Goal: Task Accomplishment & Management: Use online tool/utility

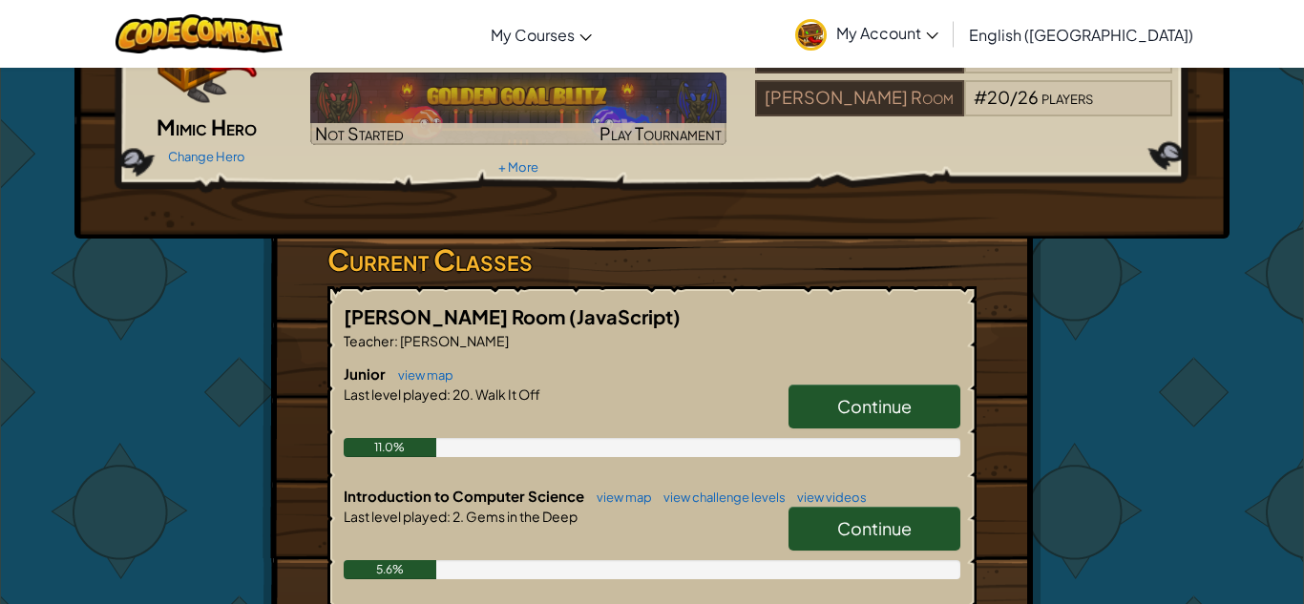
scroll to position [191, 0]
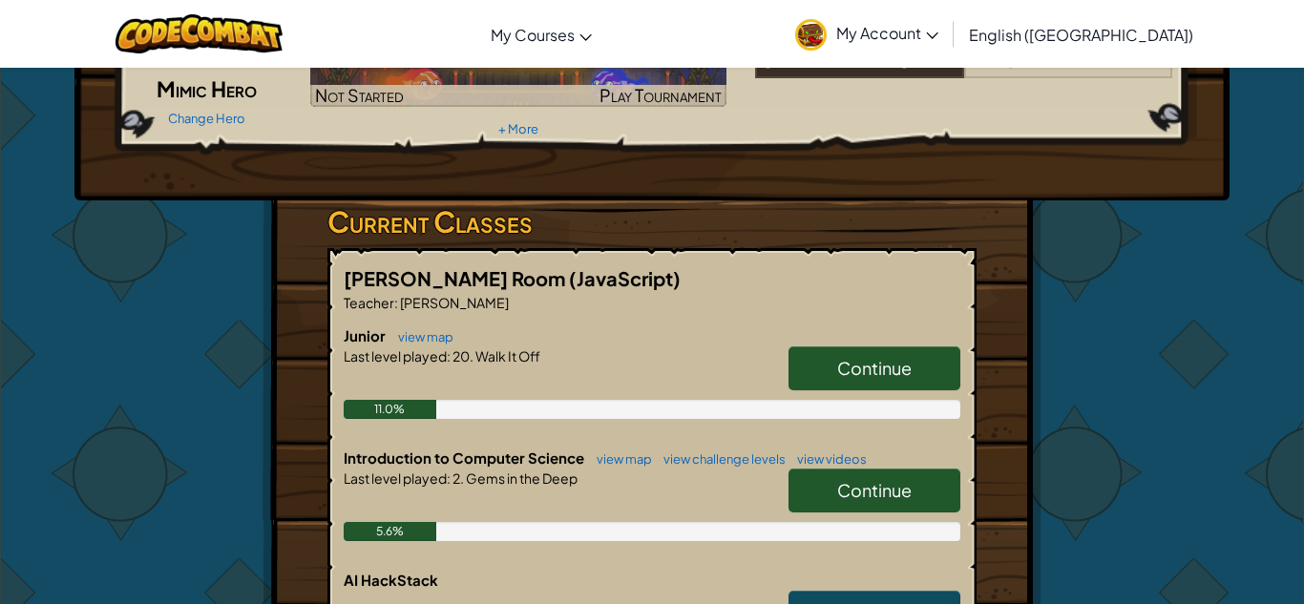
click at [867, 479] on span "Continue" at bounding box center [874, 490] width 74 height 22
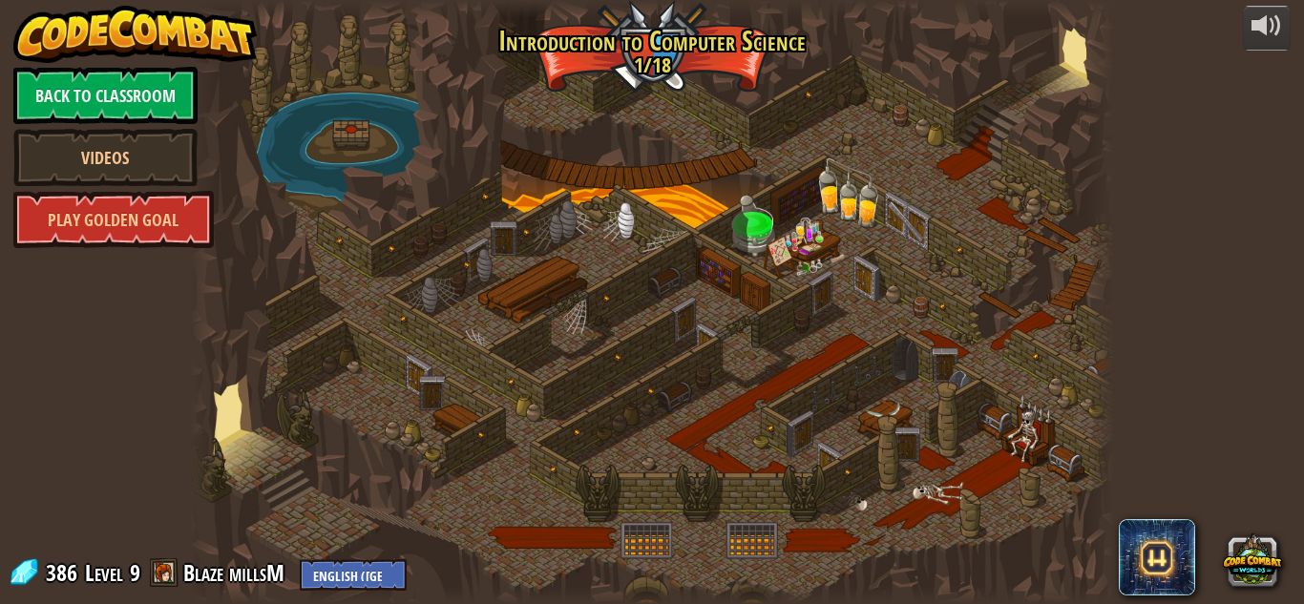
click at [306, 472] on div at bounding box center [652, 302] width 924 height 604
click at [275, 390] on div at bounding box center [652, 302] width 924 height 604
click at [309, 461] on div at bounding box center [652, 302] width 924 height 604
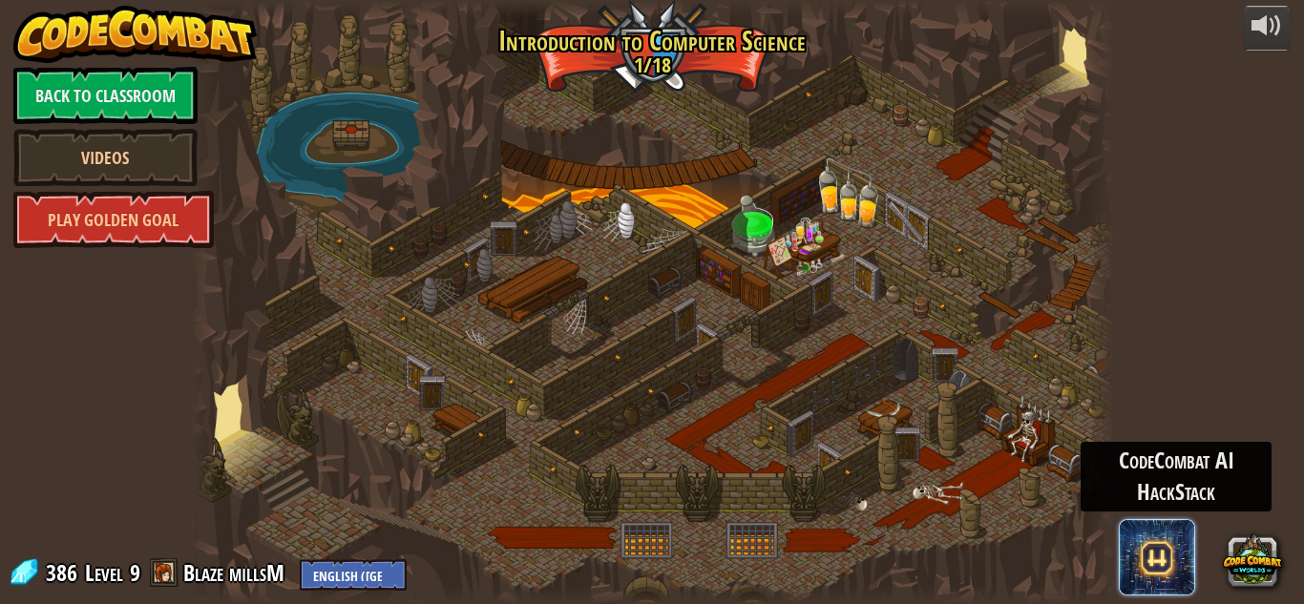
click at [1192, 532] on span at bounding box center [1157, 557] width 76 height 76
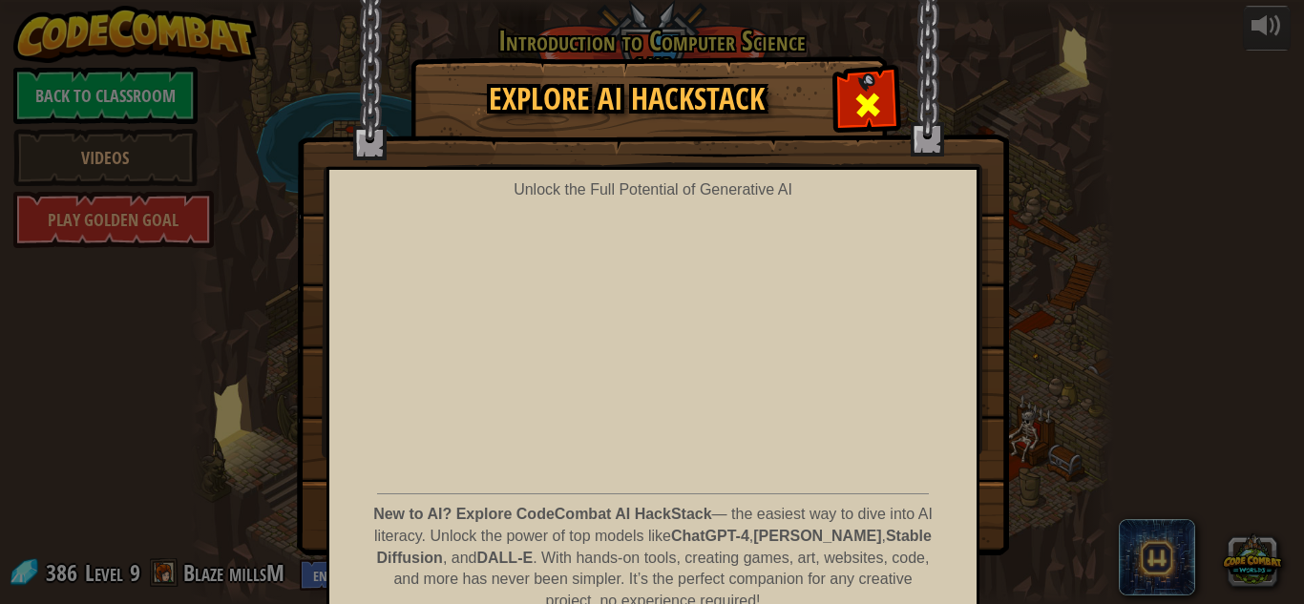
click at [872, 111] on span at bounding box center [868, 105] width 31 height 31
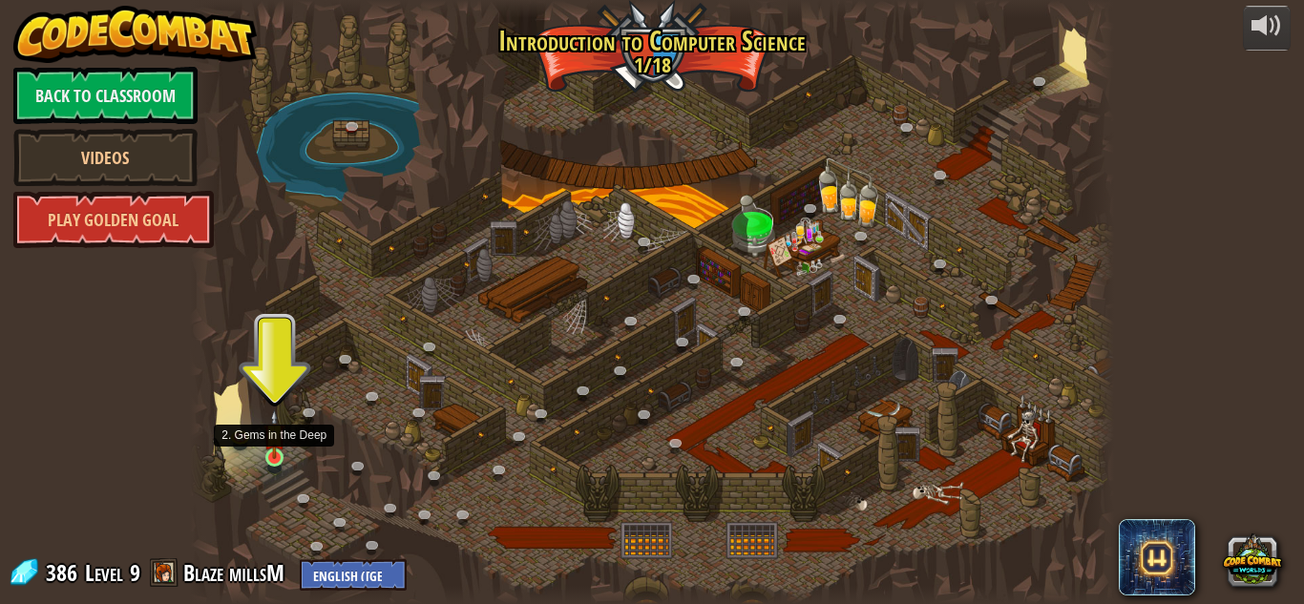
click at [279, 454] on img at bounding box center [274, 435] width 22 height 50
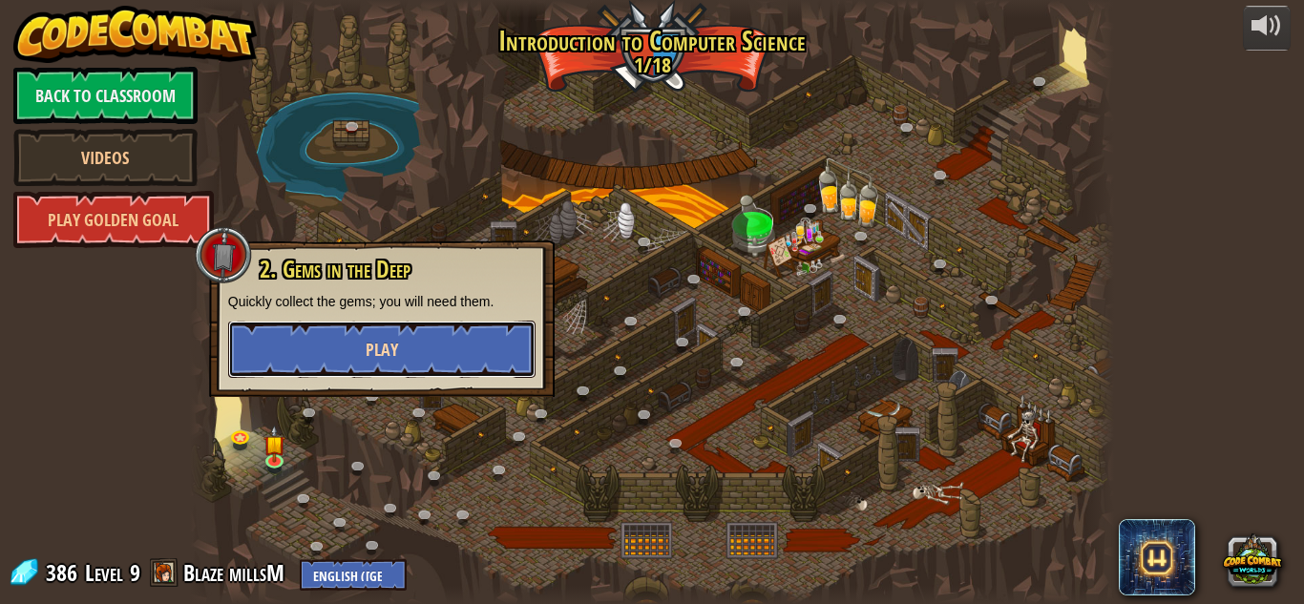
click at [364, 337] on button "Play" at bounding box center [381, 349] width 307 height 57
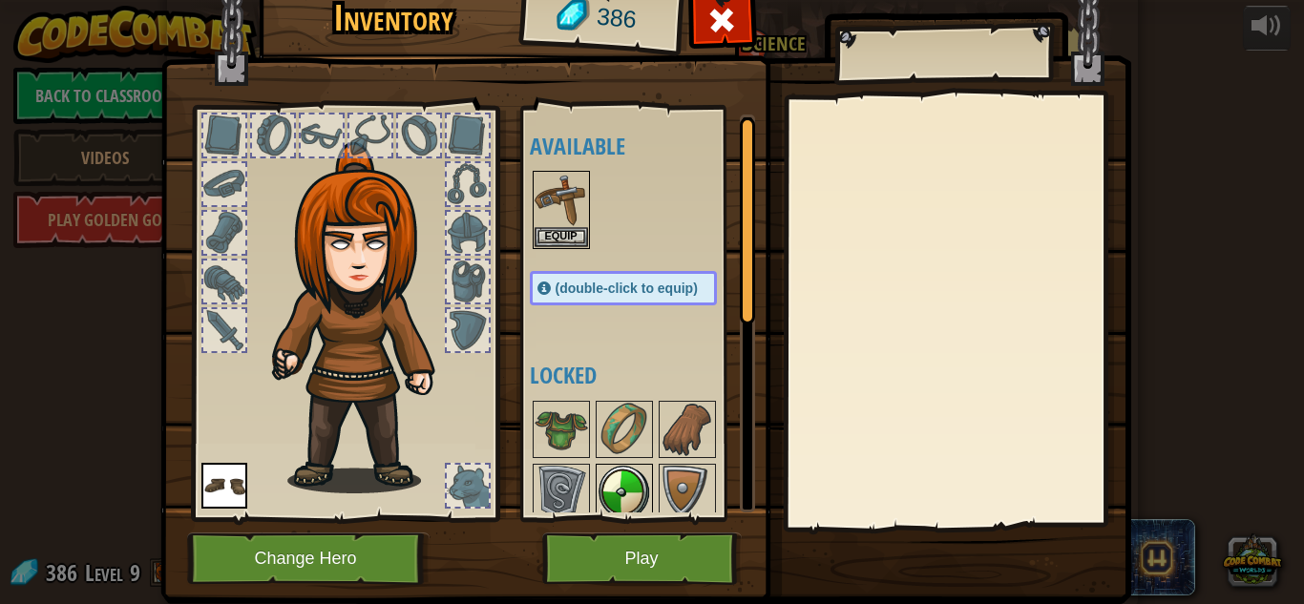
click at [651, 488] on div at bounding box center [624, 492] width 57 height 57
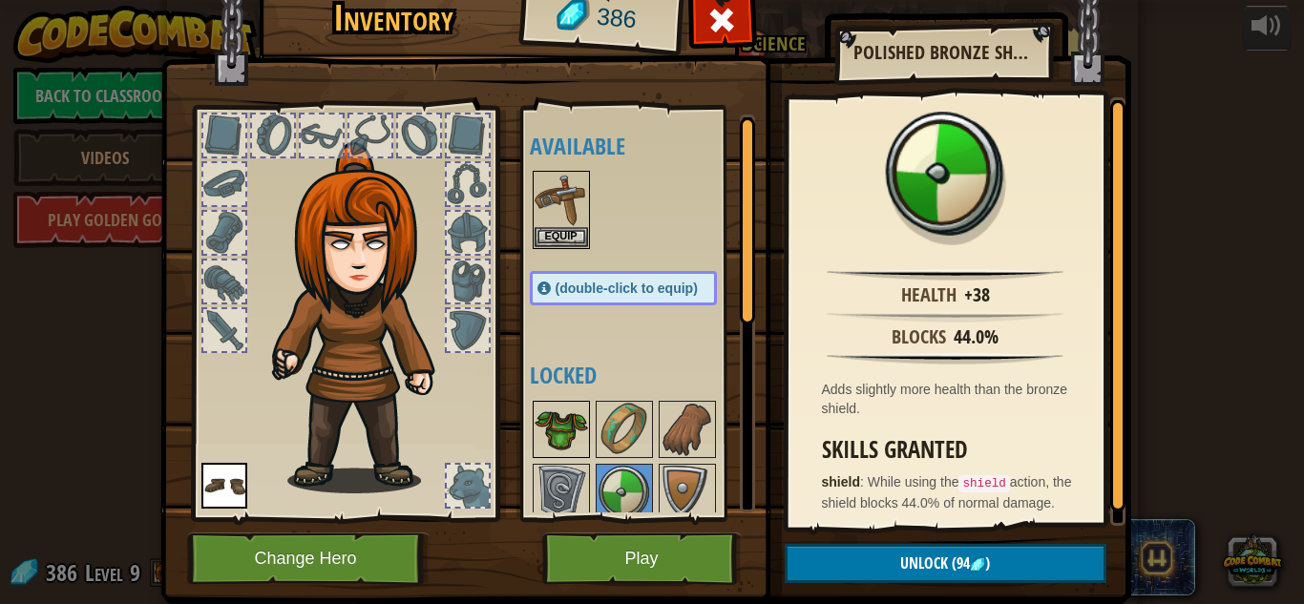
click at [587, 410] on div at bounding box center [561, 429] width 57 height 57
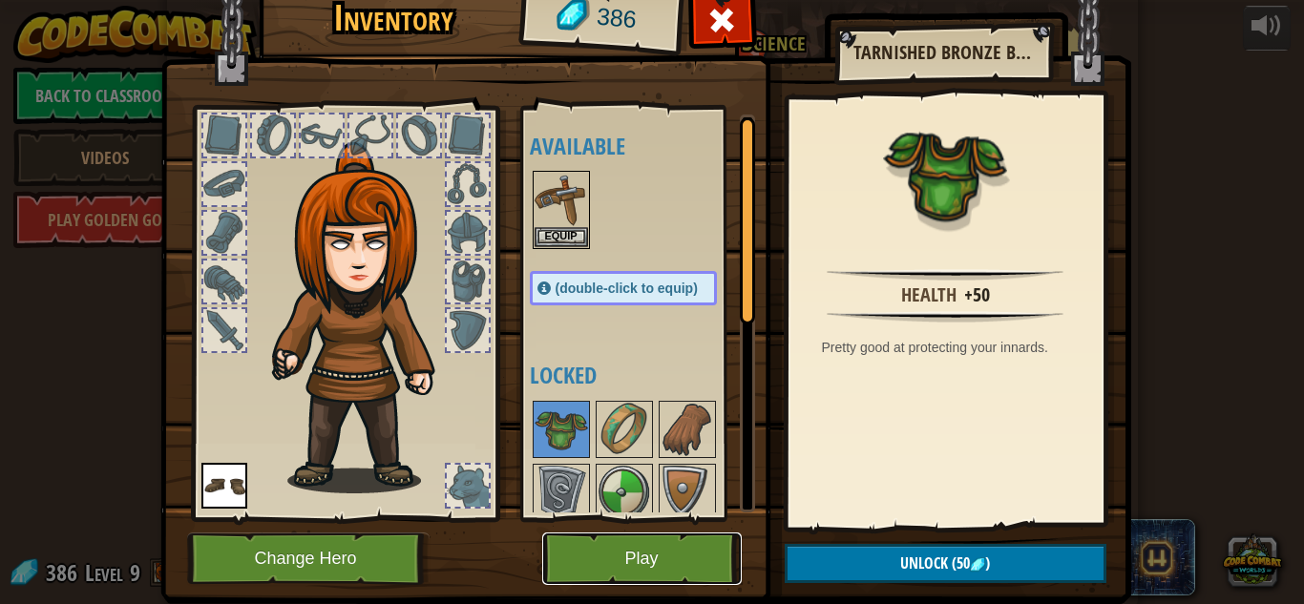
click at [634, 561] on button "Play" at bounding box center [642, 559] width 200 height 53
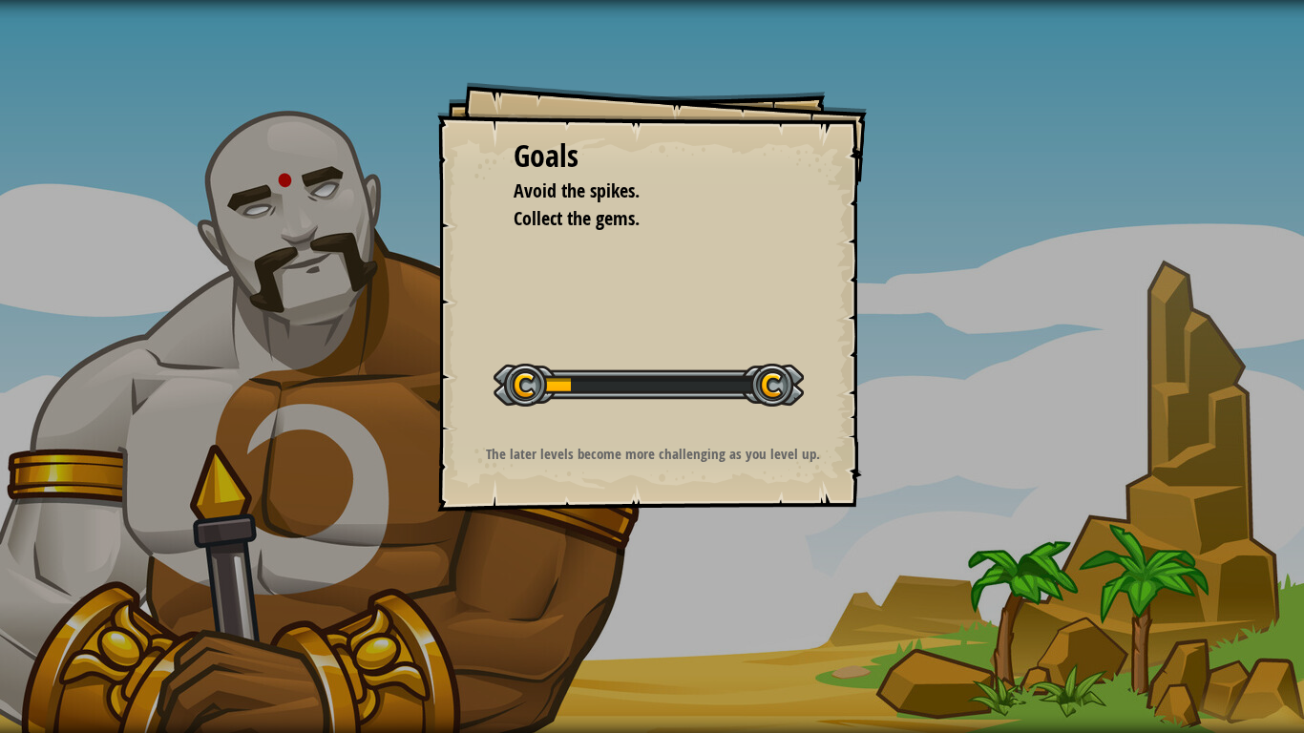
click at [634, 603] on div "Goals Avoid the spikes. Collect the gems. Start Level Error loading from server…" at bounding box center [652, 366] width 1304 height 733
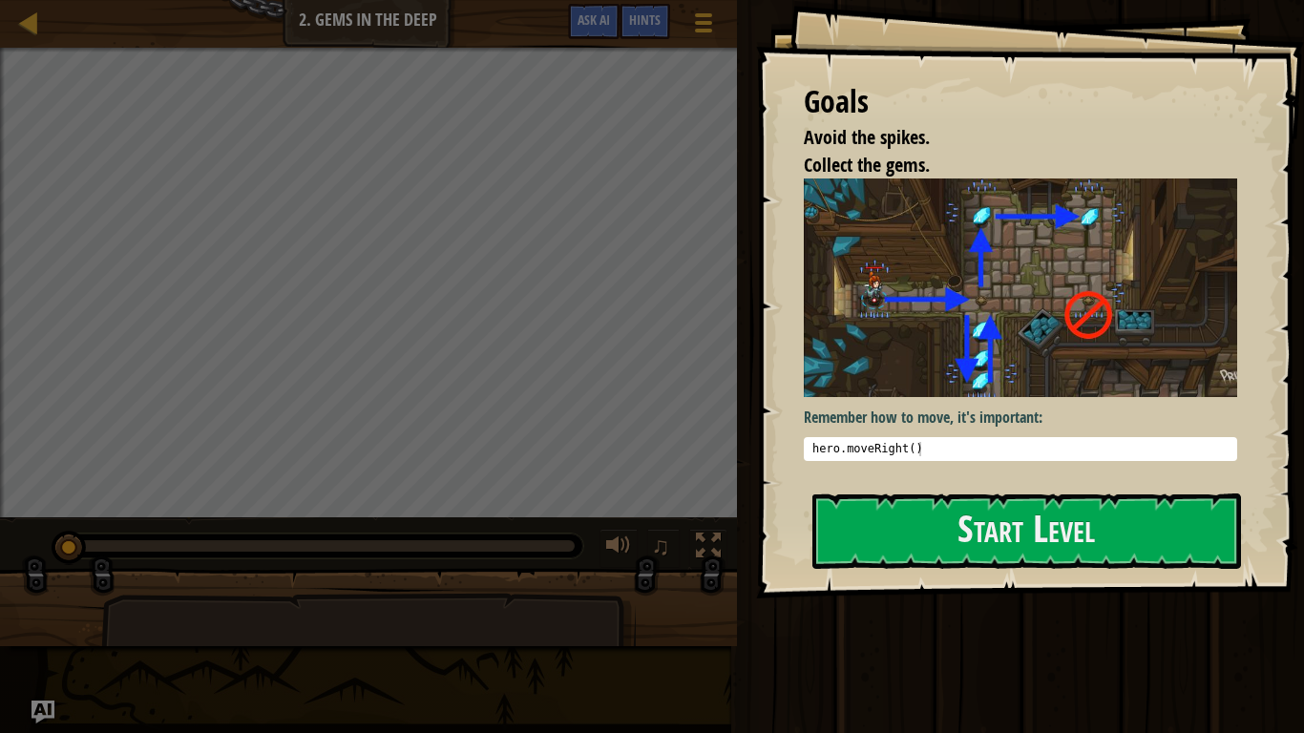
click at [634, 603] on div at bounding box center [368, 672] width 535 height 158
click at [1017, 574] on div "Goals Avoid the spikes. Collect the gems. Remember how to move, it's important:…" at bounding box center [1030, 299] width 548 height 599
click at [986, 558] on button "Start Level" at bounding box center [1026, 531] width 429 height 75
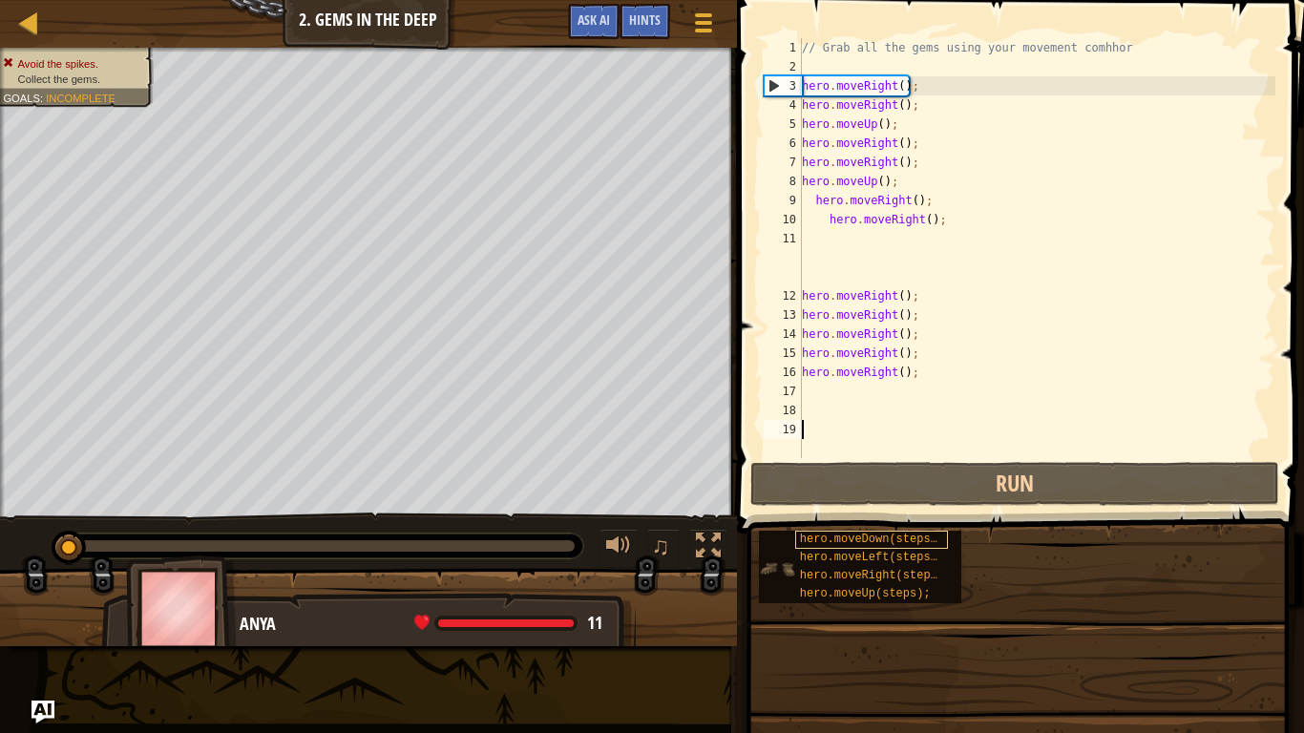
click at [947, 546] on div "hero.moveDown(steps);" at bounding box center [871, 540] width 153 height 18
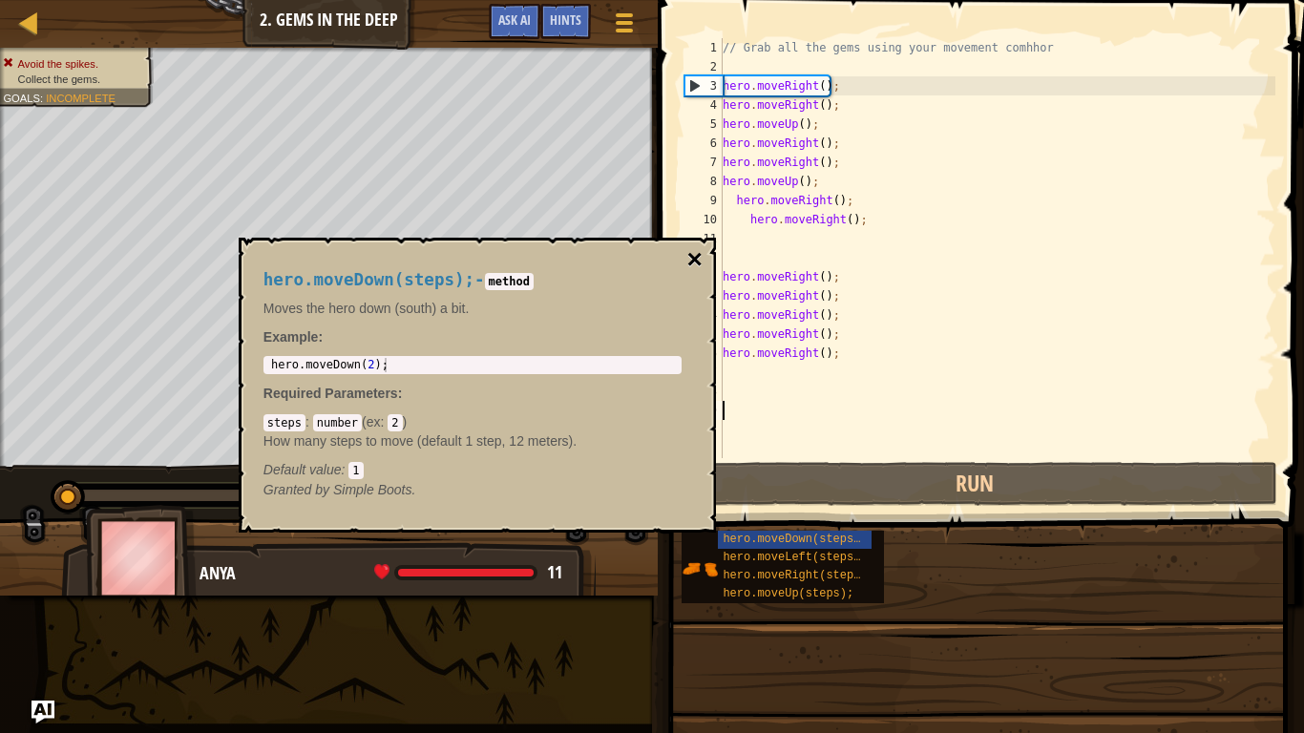
click at [692, 257] on button "×" at bounding box center [693, 259] width 15 height 27
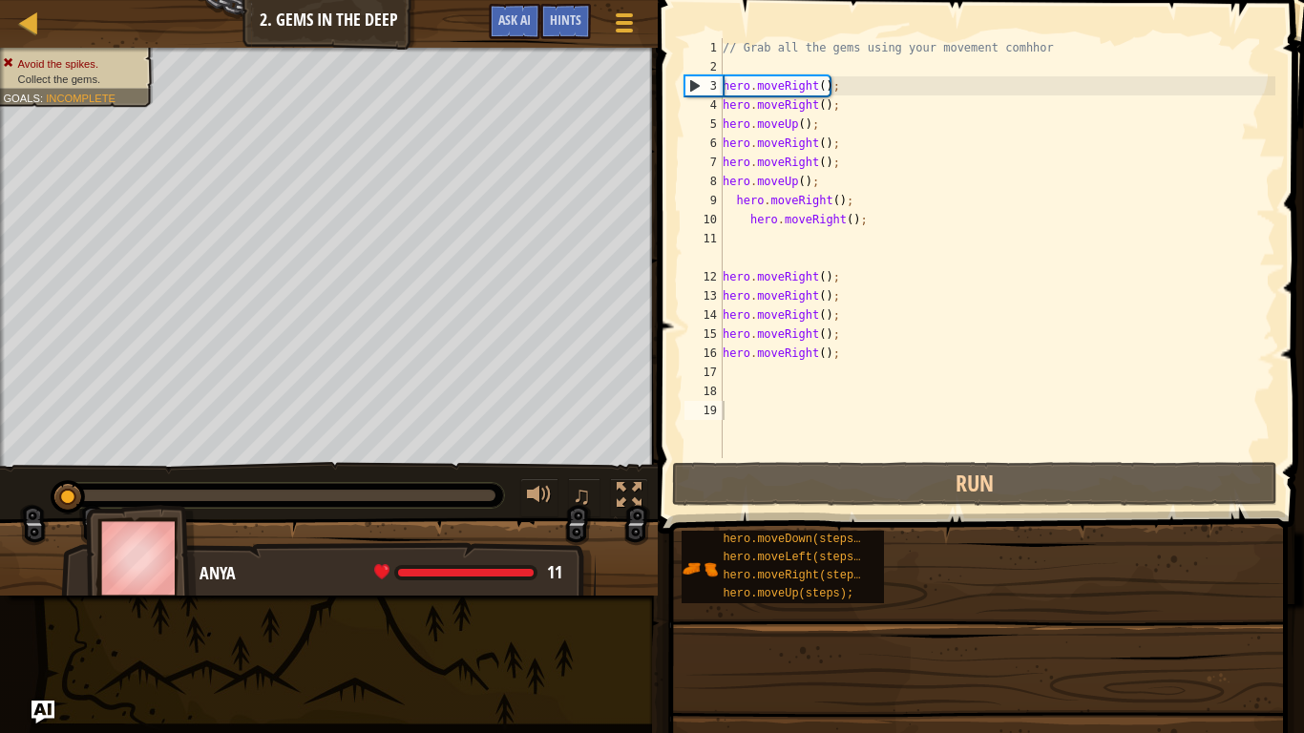
click at [867, 108] on div "// Grab all the gems using your movement comhhor hero . moveRight ( ) ; hero . …" at bounding box center [997, 267] width 557 height 458
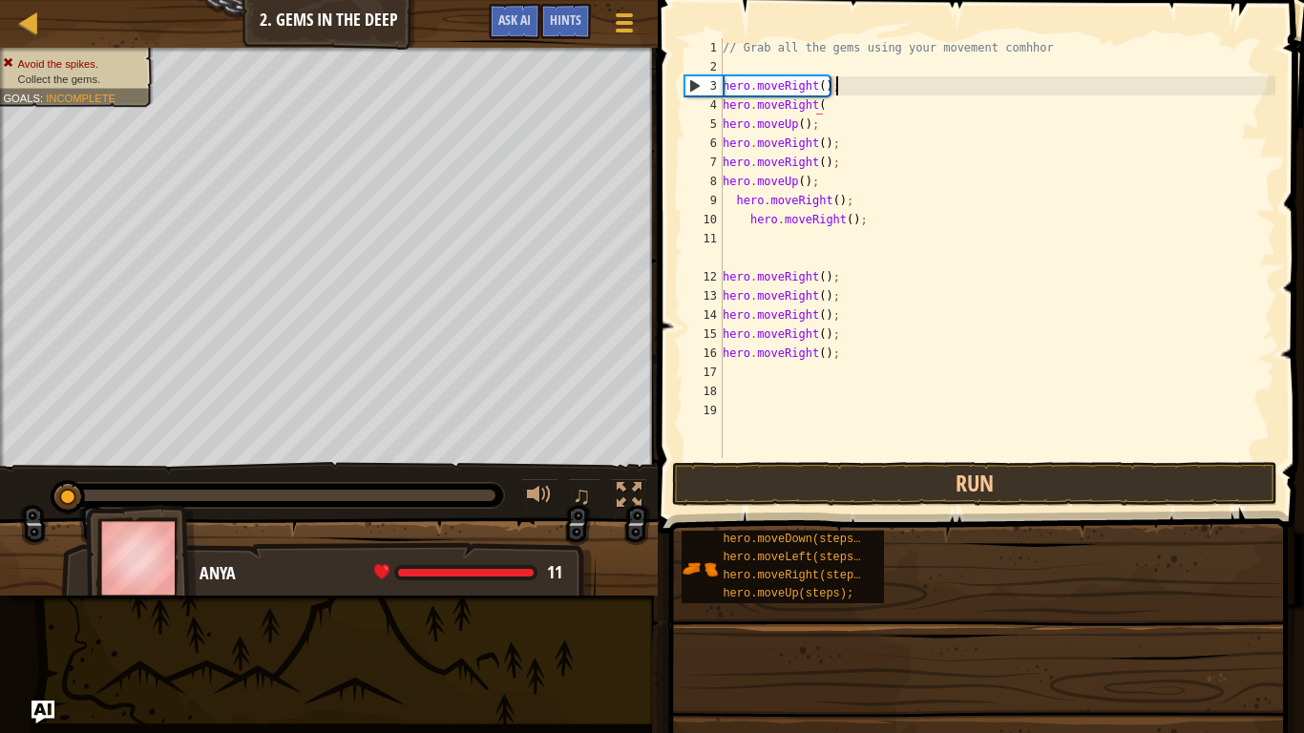
click at [858, 80] on div "// Grab all the gems using your movement comhhor hero . moveRight ( ) ; hero . …" at bounding box center [997, 267] width 557 height 458
type textarea "h"
click at [855, 137] on div "// Grab all the gems using your movement comhhor hero . moveRight ( hero . move…" at bounding box center [997, 267] width 557 height 458
type textarea "h"
click at [853, 122] on div "// Grab all the gems using your movement comhhor hero . moveRight ( hero . move…" at bounding box center [997, 267] width 557 height 458
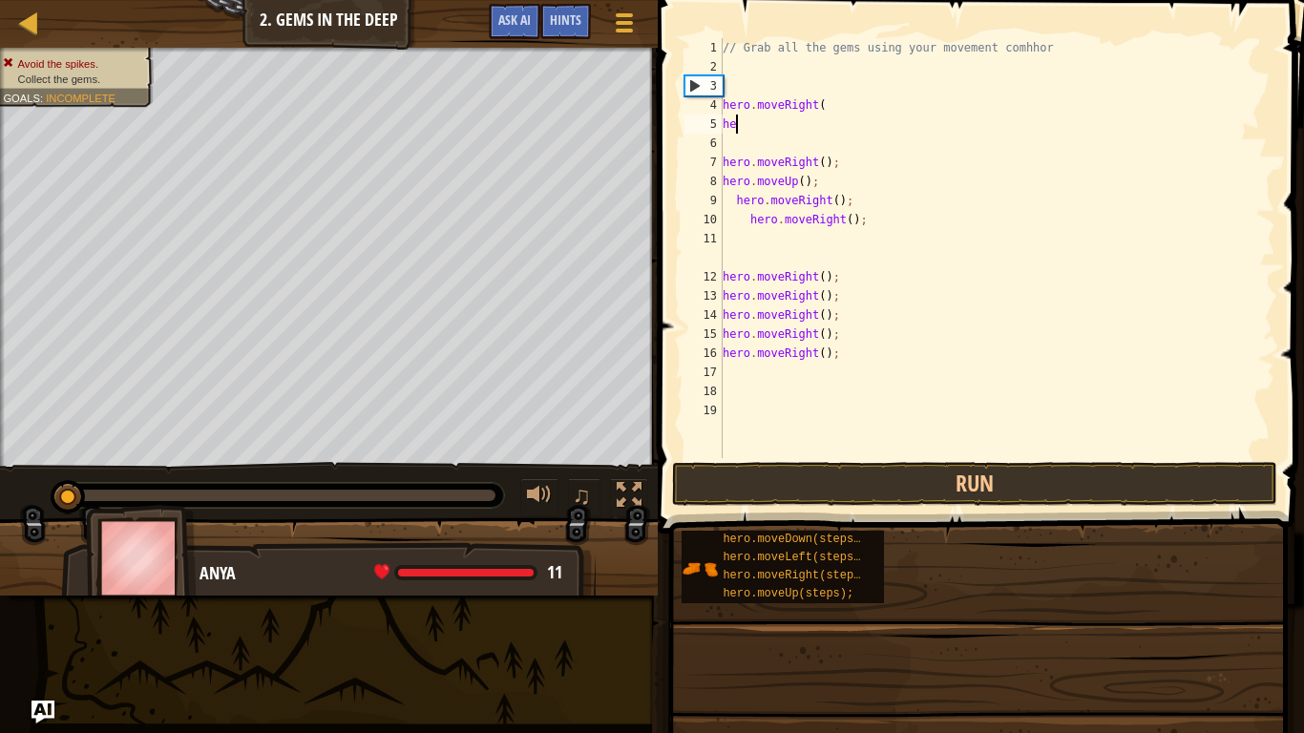
type textarea "h"
click at [854, 107] on div "// Grab all the gems using your movement comhhor hero . moveRight ( hero . move…" at bounding box center [997, 267] width 557 height 458
type textarea "h"
click at [874, 162] on div "// Grab all the gems using your movement comhhor h hero . moveRight ( ) ; hero …" at bounding box center [997, 267] width 557 height 458
click at [876, 191] on div "// Grab all the gems using your movement comhhor hero . m hero . moveUp ( ) ; h…" at bounding box center [997, 267] width 557 height 458
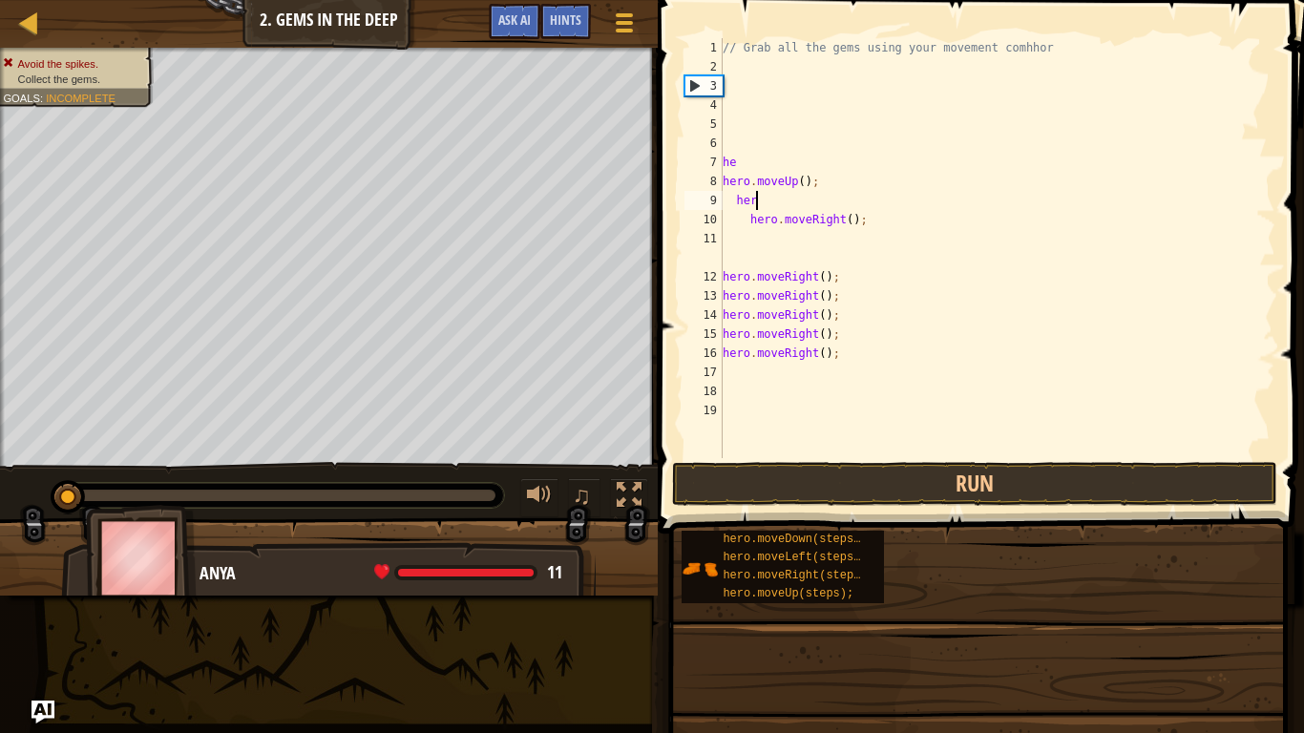
type textarea "h"
click at [875, 192] on div "// Grab all the gems using your movement comhhor he hero . moveUp ( ) ; her her…" at bounding box center [997, 267] width 557 height 458
click at [874, 190] on div "// Grab all the gems using your movement comhhor he hero . moveUp ( ) hero . mo…" at bounding box center [997, 267] width 557 height 458
type textarea "h"
click at [817, 137] on div "// Grab all the gems using your movement comhhor he hero . moveRight ( ) ; hero…" at bounding box center [997, 267] width 557 height 458
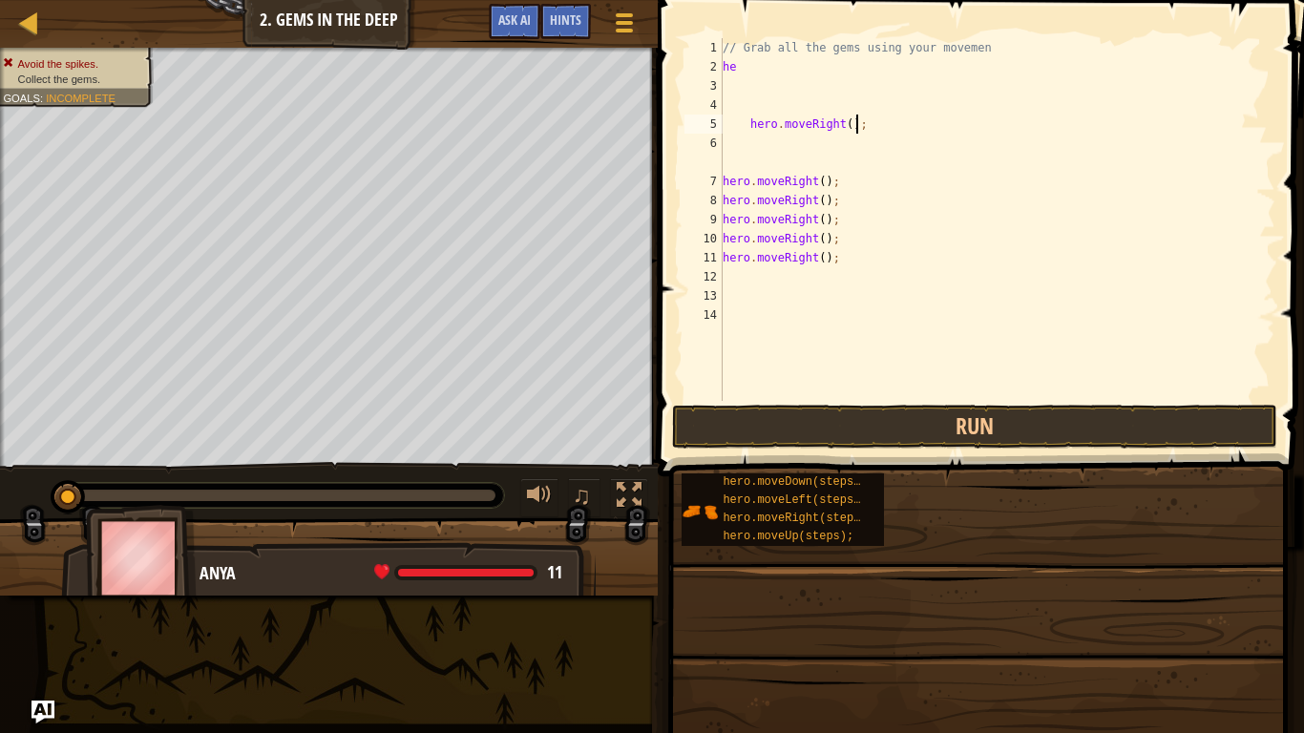
click at [854, 126] on div "// Grab all the gems using your movemen he hero . moveRight ( ) ; hero . moveRi…" at bounding box center [997, 238] width 557 height 401
type textarea ";"
click at [903, 285] on div "// Grab all the gems using your movemen he ; hero . moveRight ( ) ; hero . move…" at bounding box center [997, 238] width 557 height 401
type textarea "h"
click at [892, 233] on div "// Grab all the gems using your movemen he ; hero . moveRight ( ) ; hero . move…" at bounding box center [997, 238] width 557 height 401
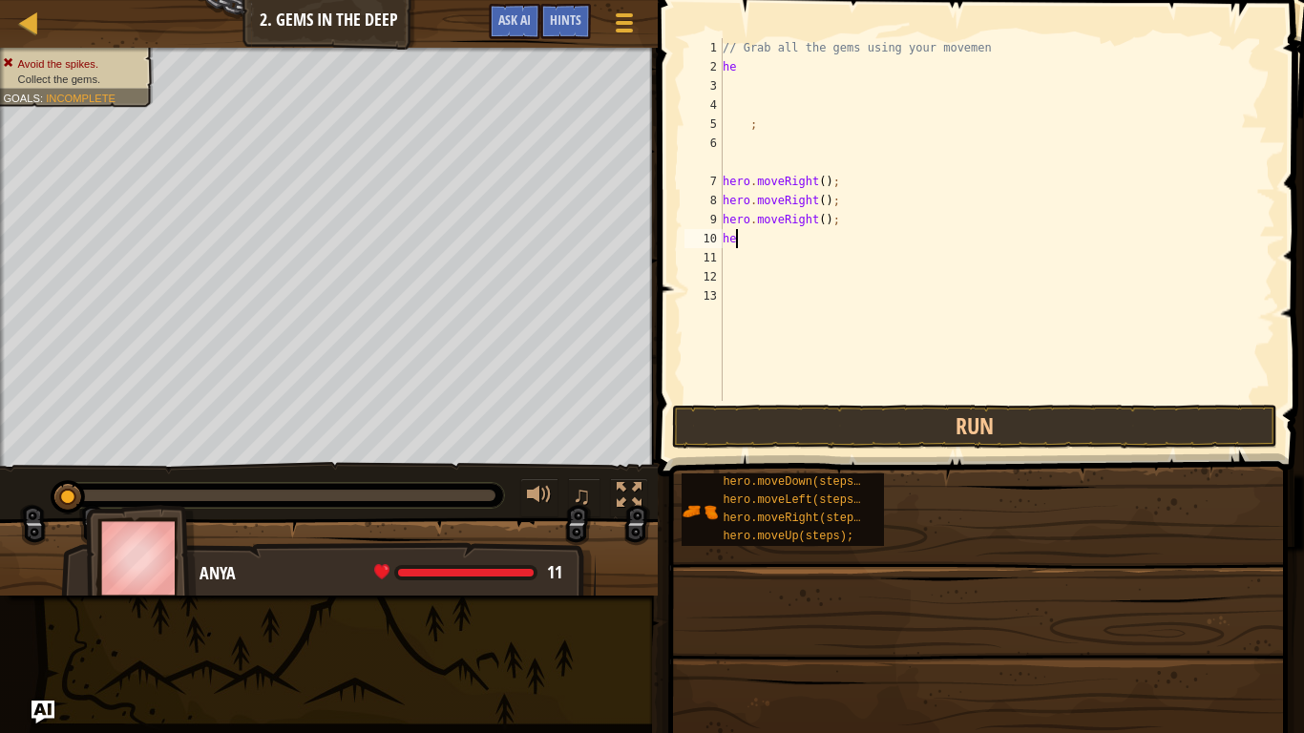
click at [900, 190] on div "// Grab all the gems using your movemen he ; hero . moveRight ( ) ; hero . move…" at bounding box center [997, 238] width 557 height 401
type textarea "h"
click at [909, 205] on div "// Grab all the gems using your movemen he ; hero . moveRight ( ) ; hero . move…" at bounding box center [997, 238] width 557 height 401
type textarea "h"
click at [911, 218] on div "// Grab all the gems using your movemen he ; hero . moveRight ( ) ; h" at bounding box center [997, 238] width 557 height 401
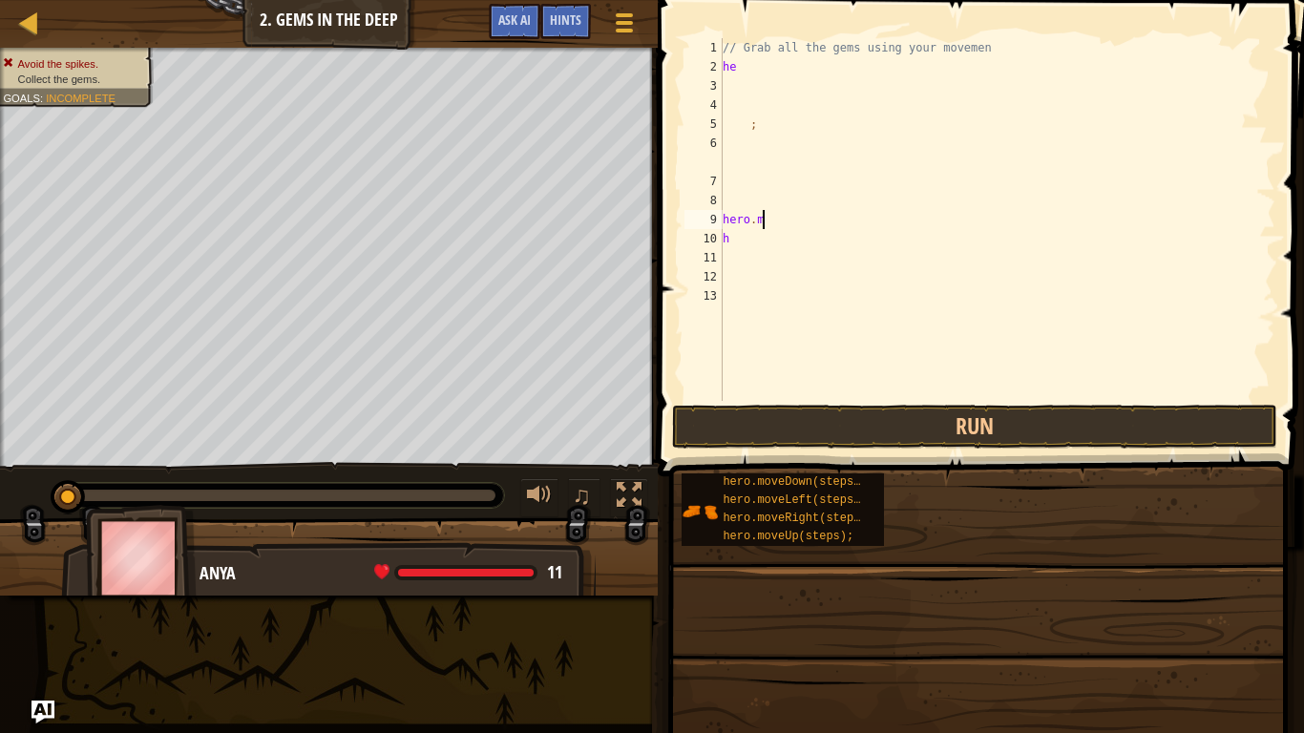
type textarea "h"
click at [864, 237] on div "// Grab all the gems using your movemen he ;" at bounding box center [997, 238] width 557 height 401
click at [781, 125] on div "// Grab all the gems using your movemen he ;" at bounding box center [993, 238] width 563 height 401
type textarea "h"
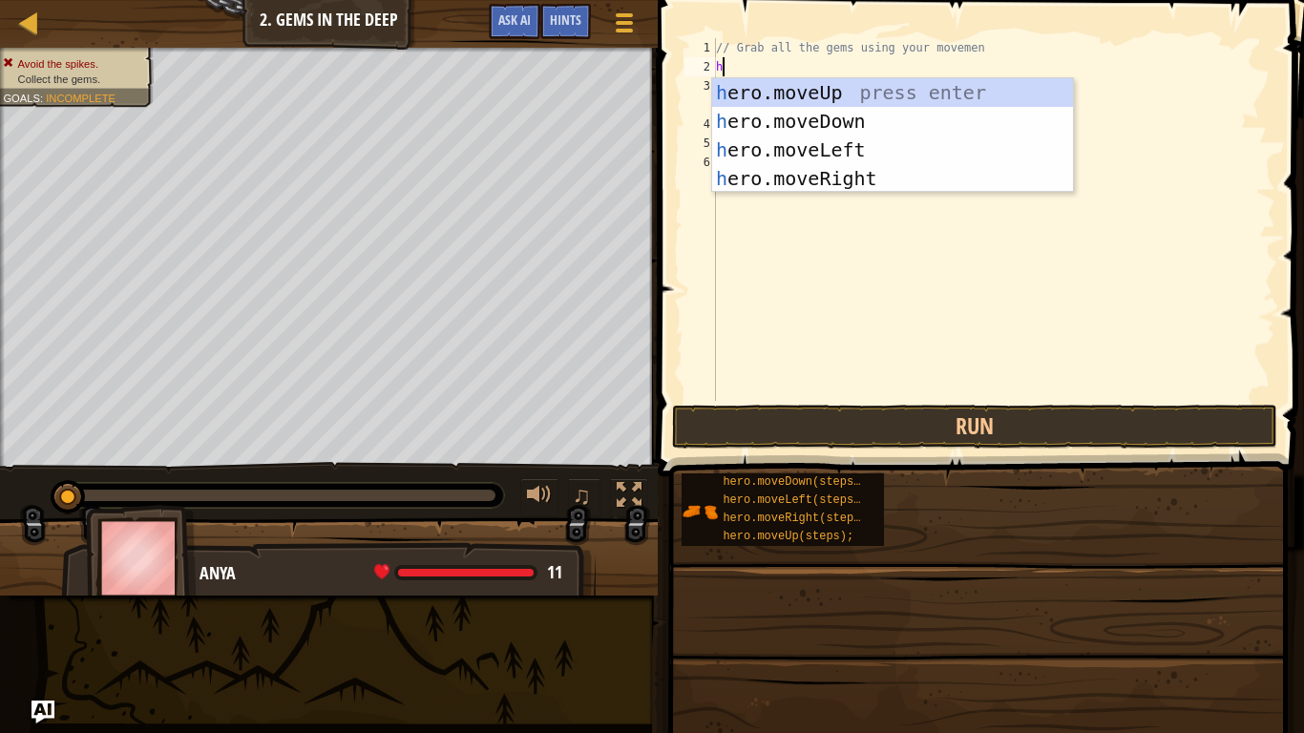
scroll to position [9, 0]
click at [793, 99] on div "h ero.moveUp press enter h ero.moveDown press enter h ero.moveLeft press enter …" at bounding box center [892, 164] width 361 height 172
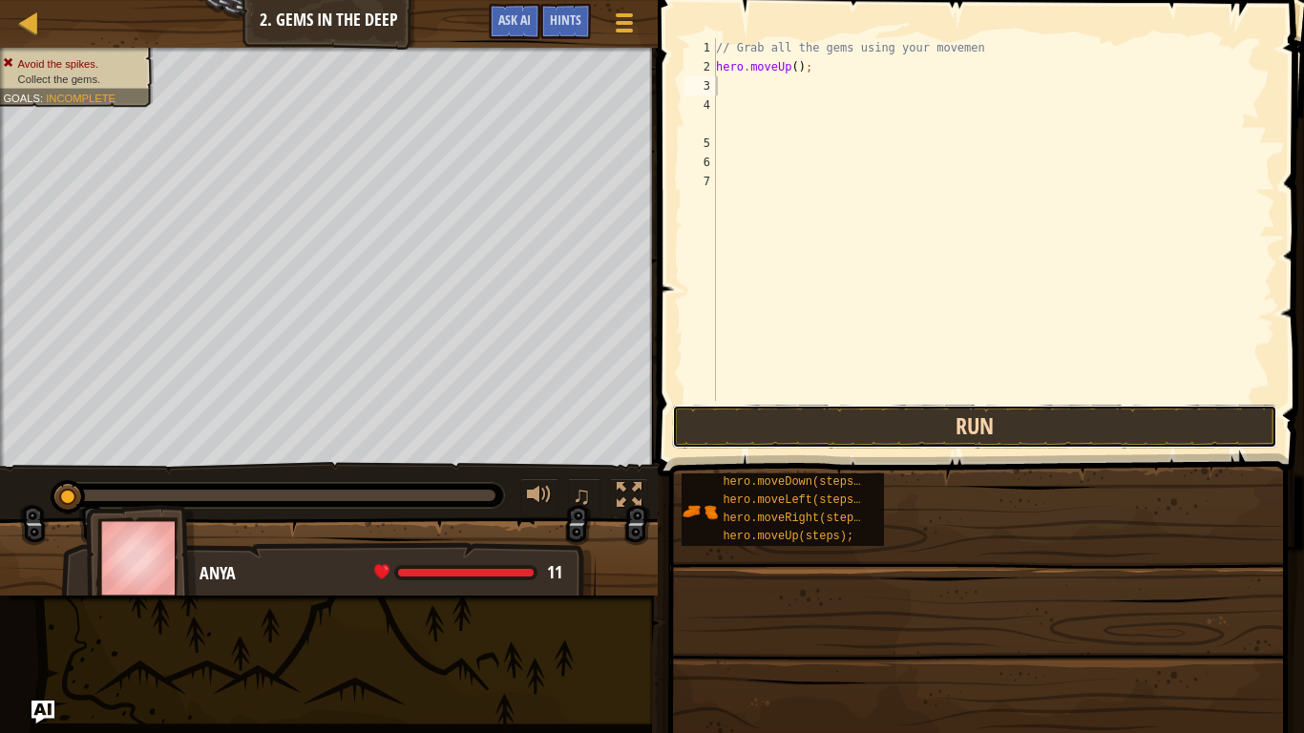
click at [793, 444] on button "Run" at bounding box center [974, 427] width 605 height 44
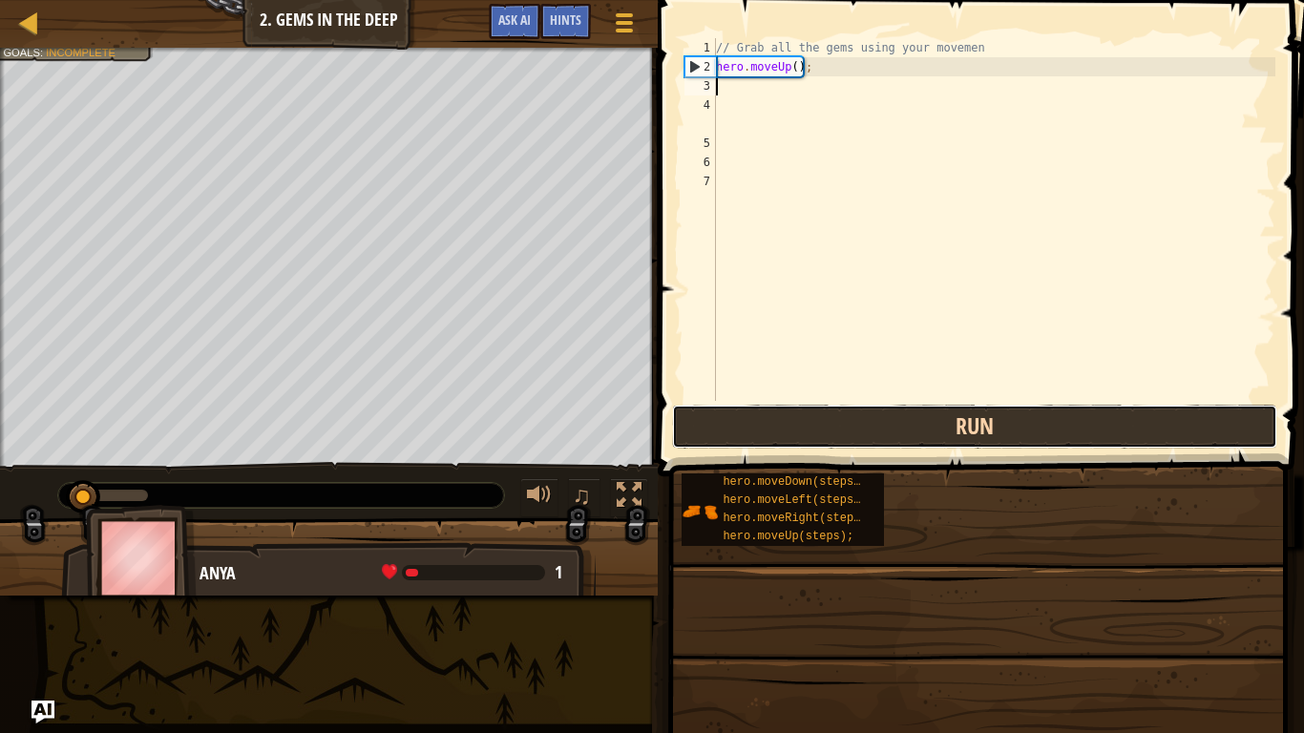
click at [793, 444] on button "Run" at bounding box center [974, 427] width 605 height 44
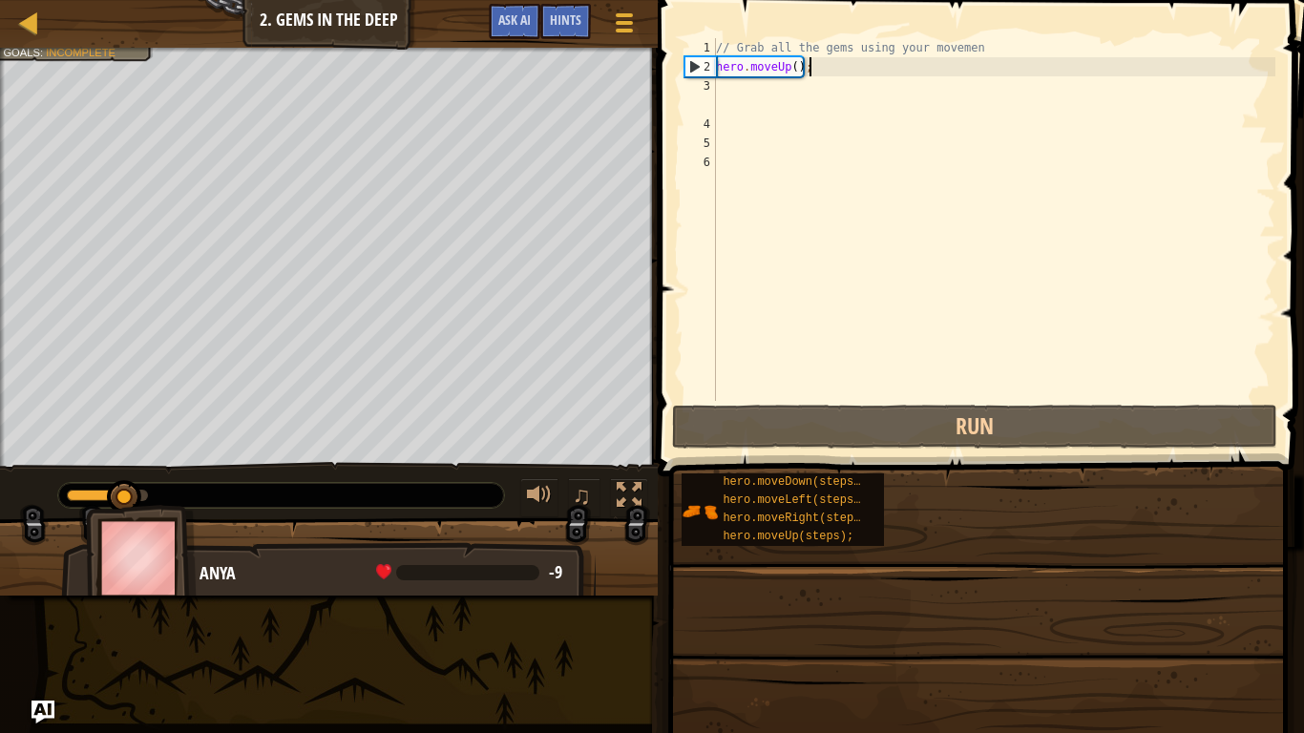
click at [803, 74] on div "// Grab all the gems using your movemen hero . moveUp ( ) ;" at bounding box center [993, 238] width 563 height 401
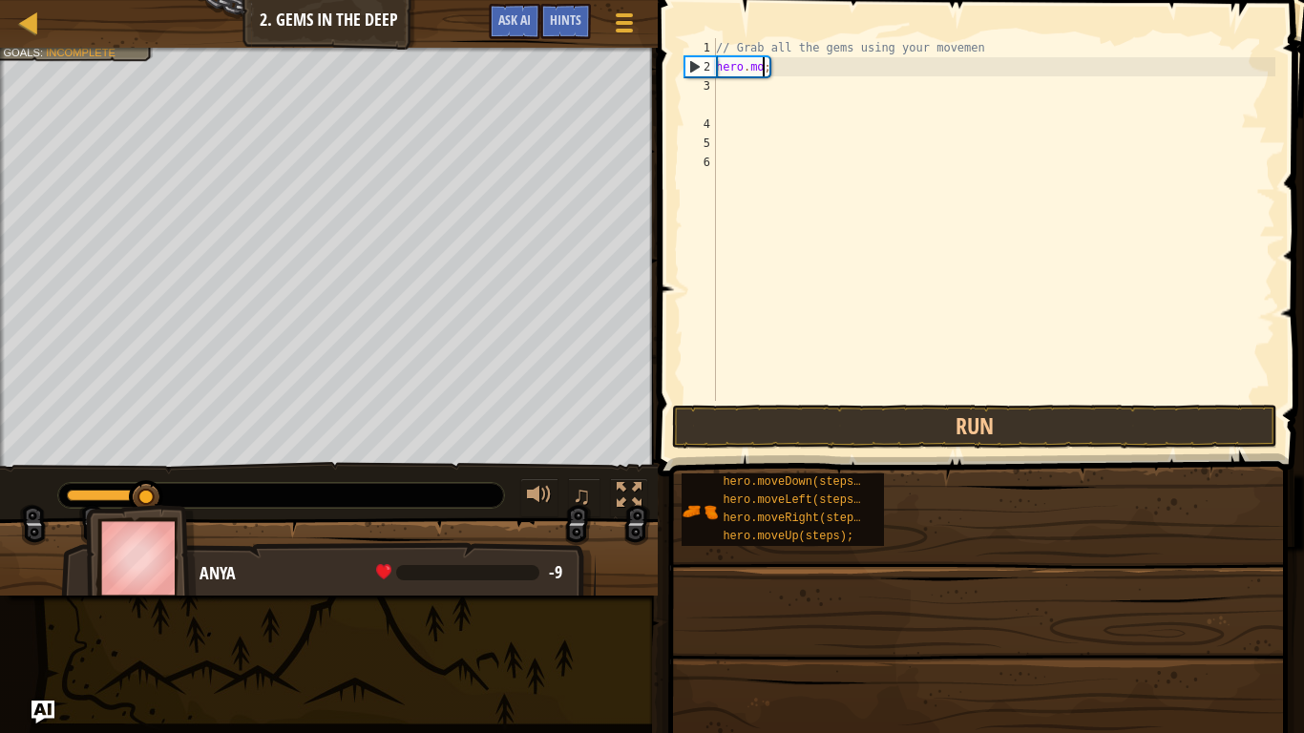
click at [803, 75] on div "// Grab all the gems using your movemen hero . mo ;" at bounding box center [993, 238] width 563 height 401
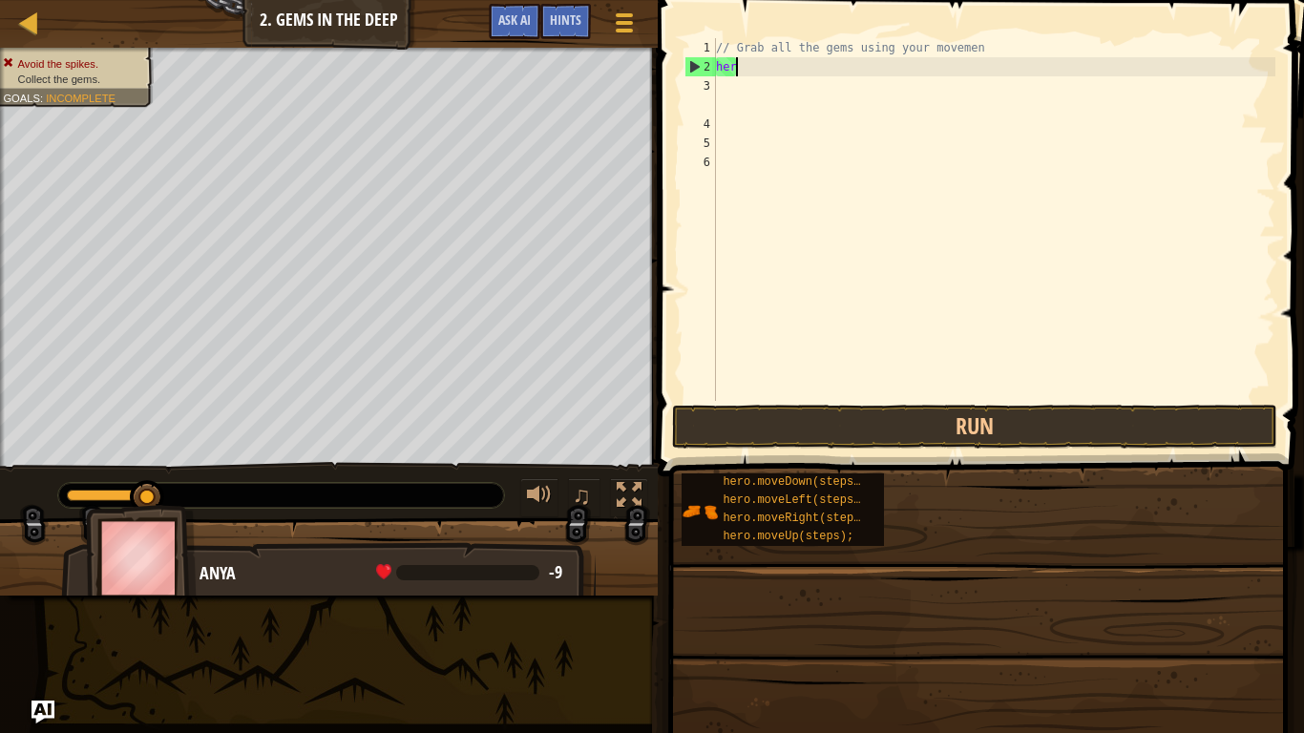
type textarea "h"
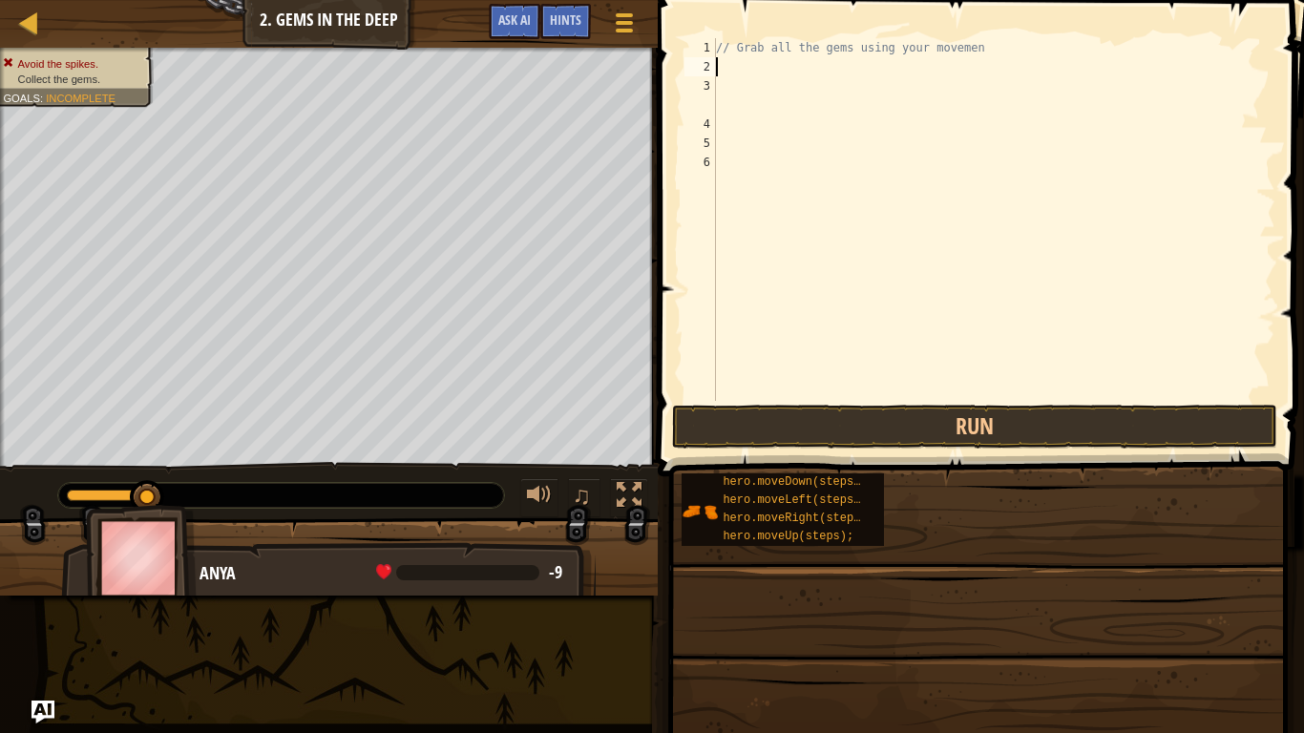
type textarea "h"
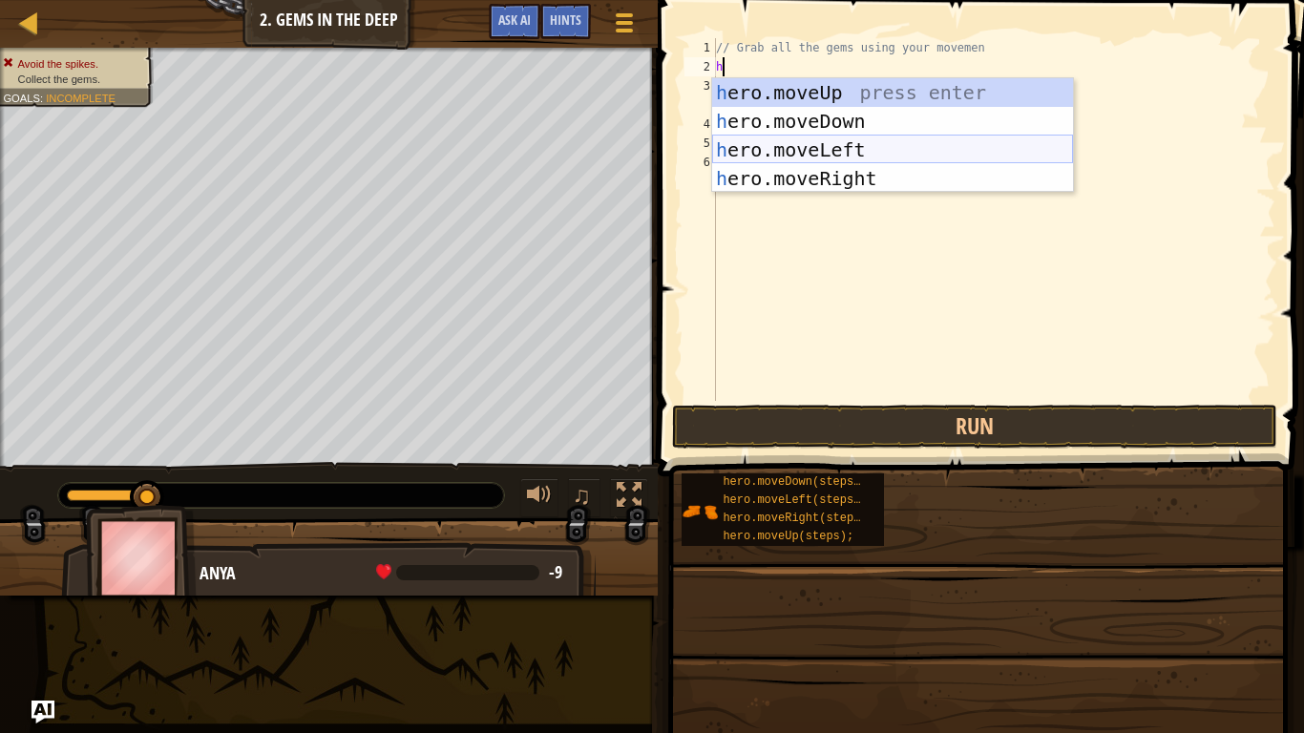
click at [796, 158] on div "h ero.moveUp press enter h ero.moveDown press enter h ero.moveLeft press enter …" at bounding box center [892, 164] width 361 height 172
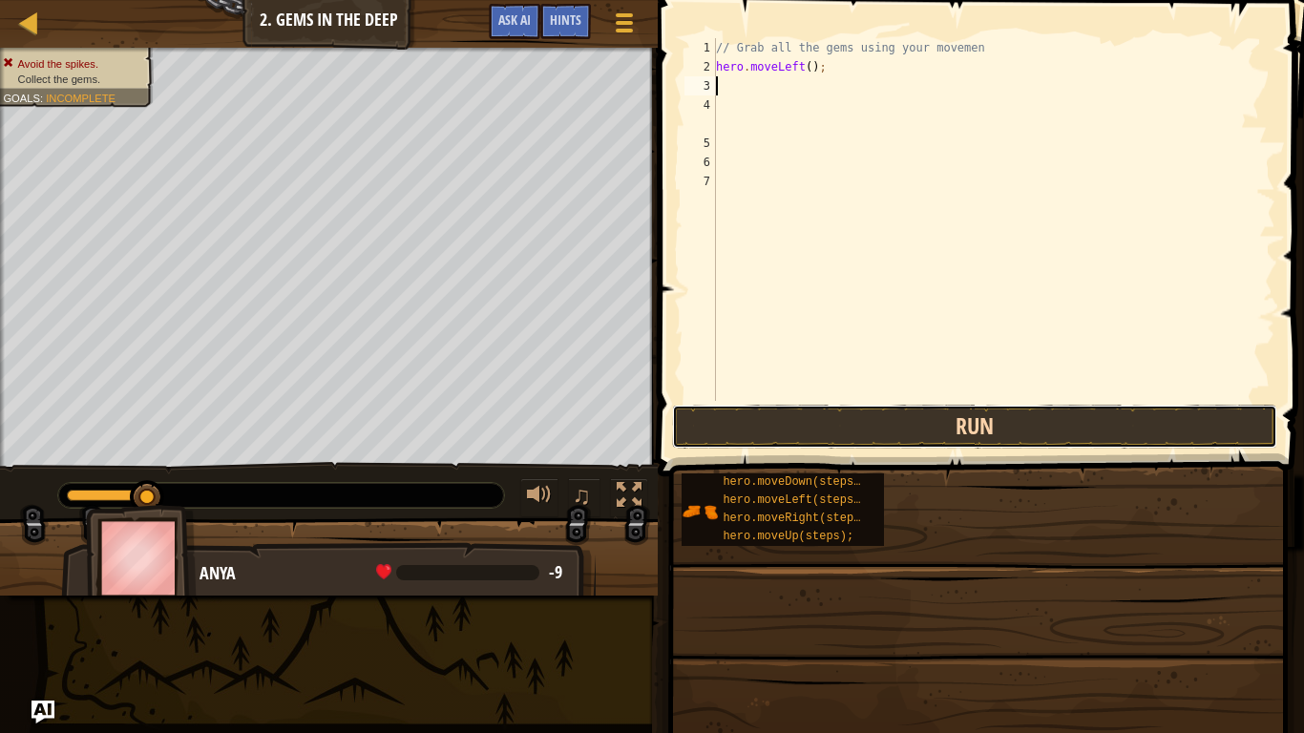
click at [818, 407] on button "Run" at bounding box center [974, 427] width 605 height 44
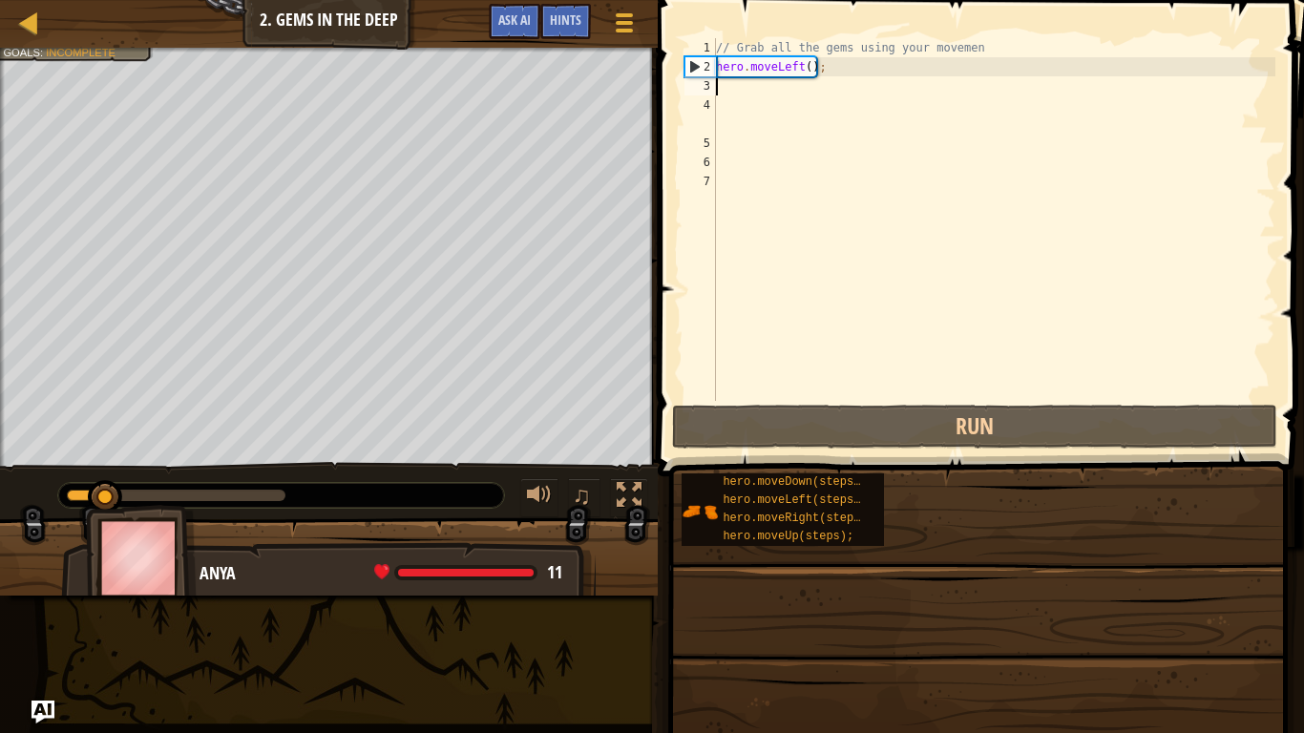
click at [769, 71] on div "// Grab all the gems using your movemen hero . moveLeft ( ) ;" at bounding box center [993, 238] width 563 height 401
click at [814, 71] on div "// Grab all the gems using your movemen hero . moveLeft ( ) ;" at bounding box center [993, 238] width 563 height 401
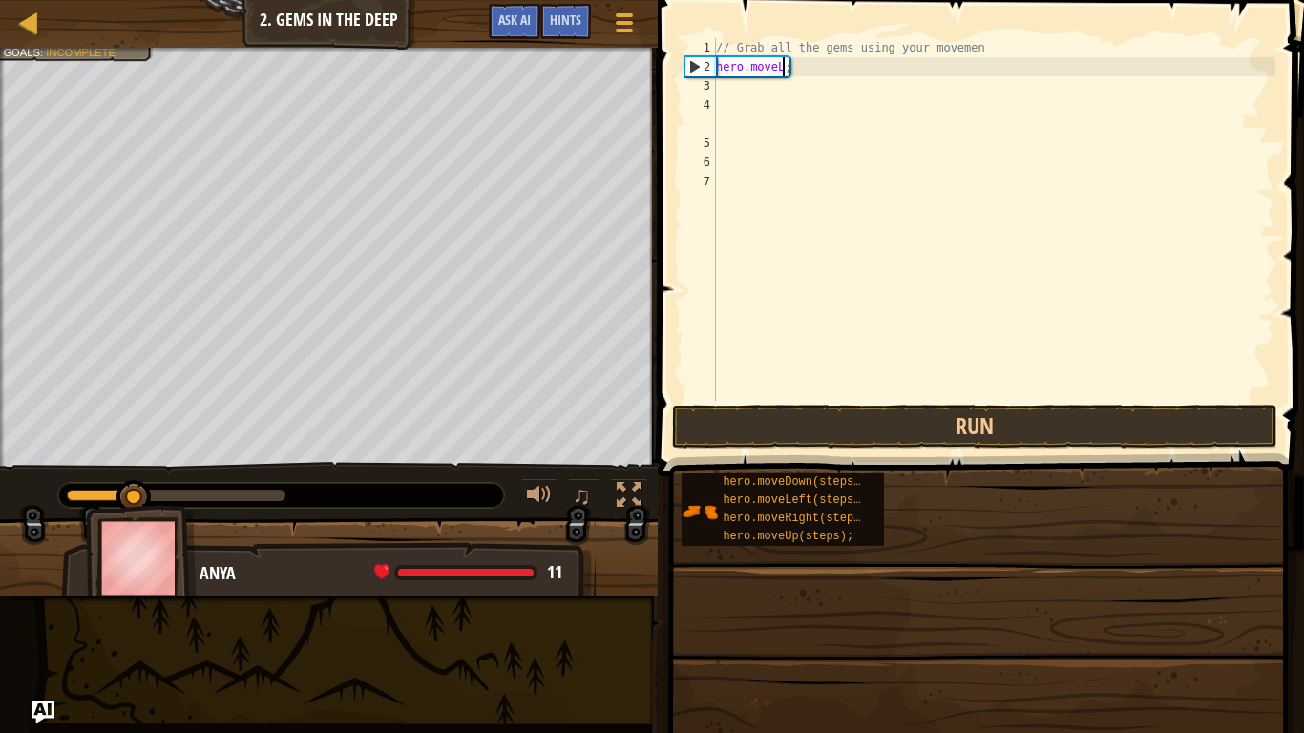
click at [814, 71] on div "// Grab all the gems using your movemen hero . moveL ;" at bounding box center [993, 238] width 563 height 401
type textarea "h"
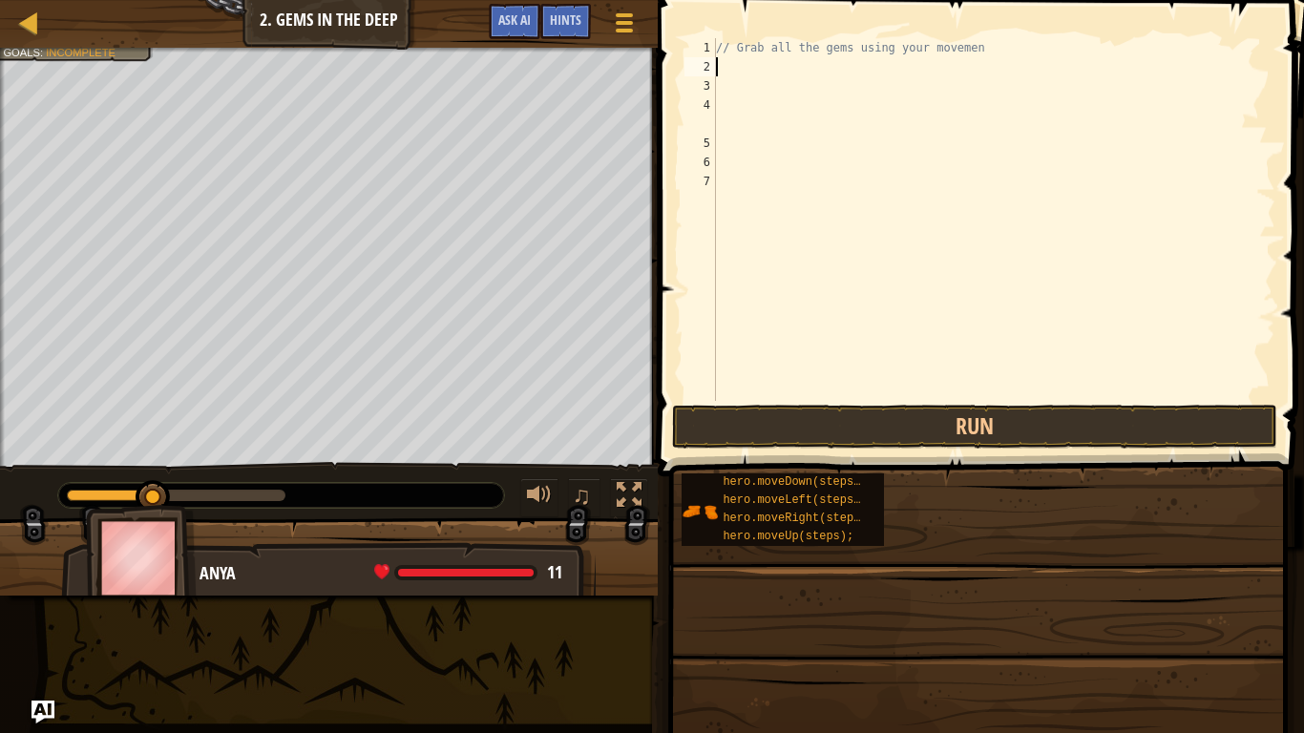
type textarea "h"
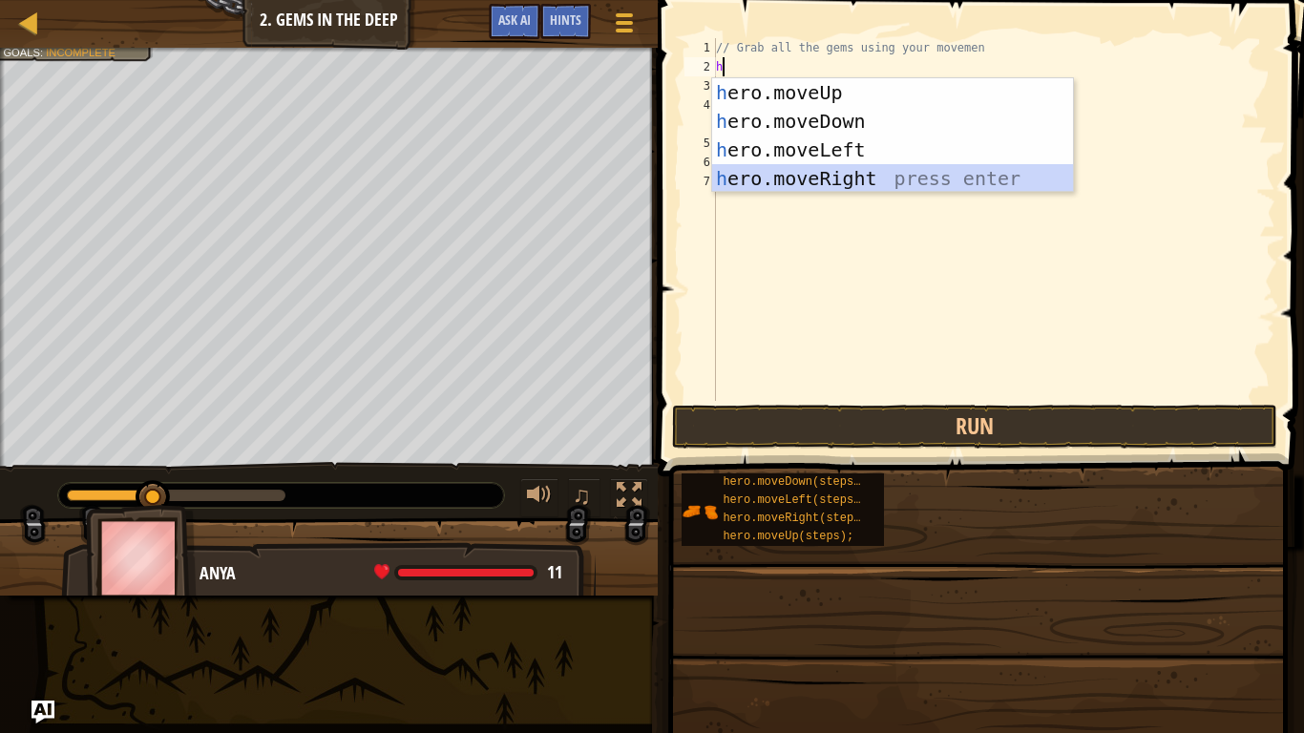
click at [848, 172] on div "h ero.moveUp press enter h ero.moveDown press enter h ero.moveLeft press enter …" at bounding box center [892, 164] width 361 height 172
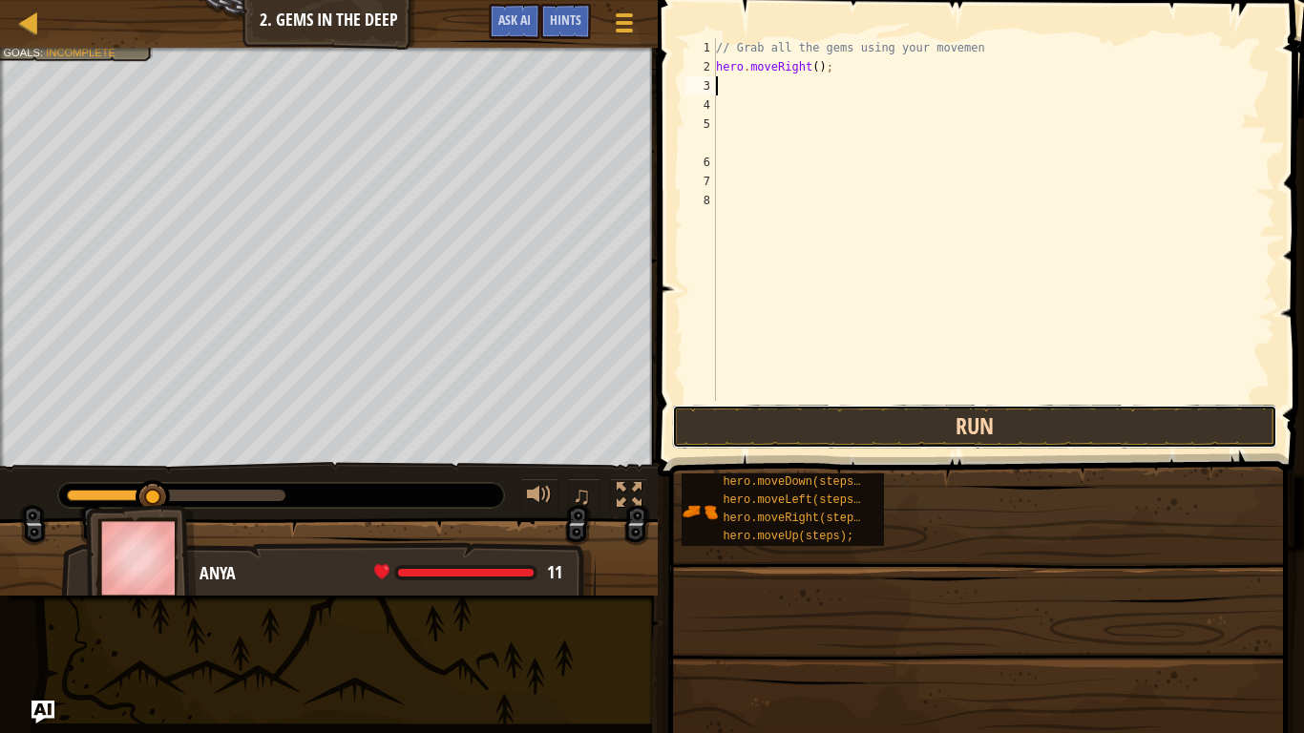
click at [853, 427] on button "Run" at bounding box center [974, 427] width 605 height 44
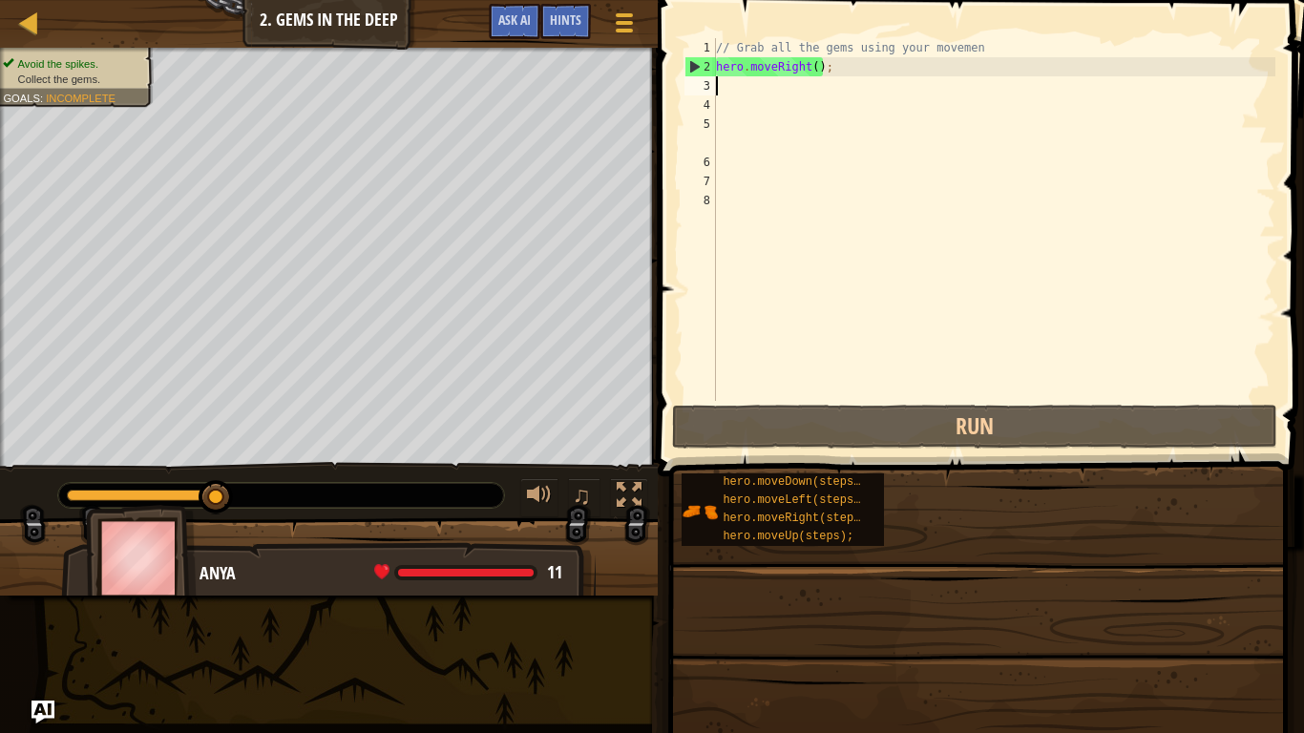
type textarea "h"
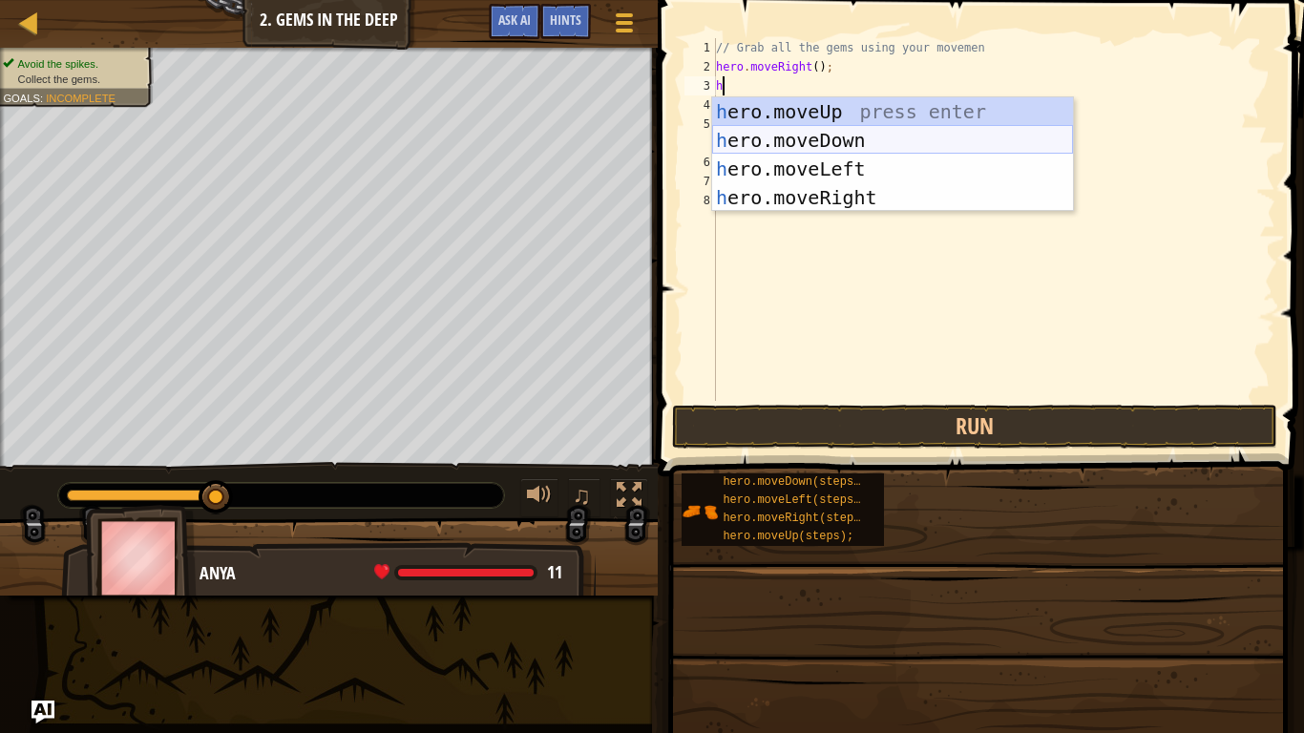
click at [821, 144] on div "h ero.moveUp press enter h ero.moveDown press enter h ero.moveLeft press enter …" at bounding box center [892, 183] width 361 height 172
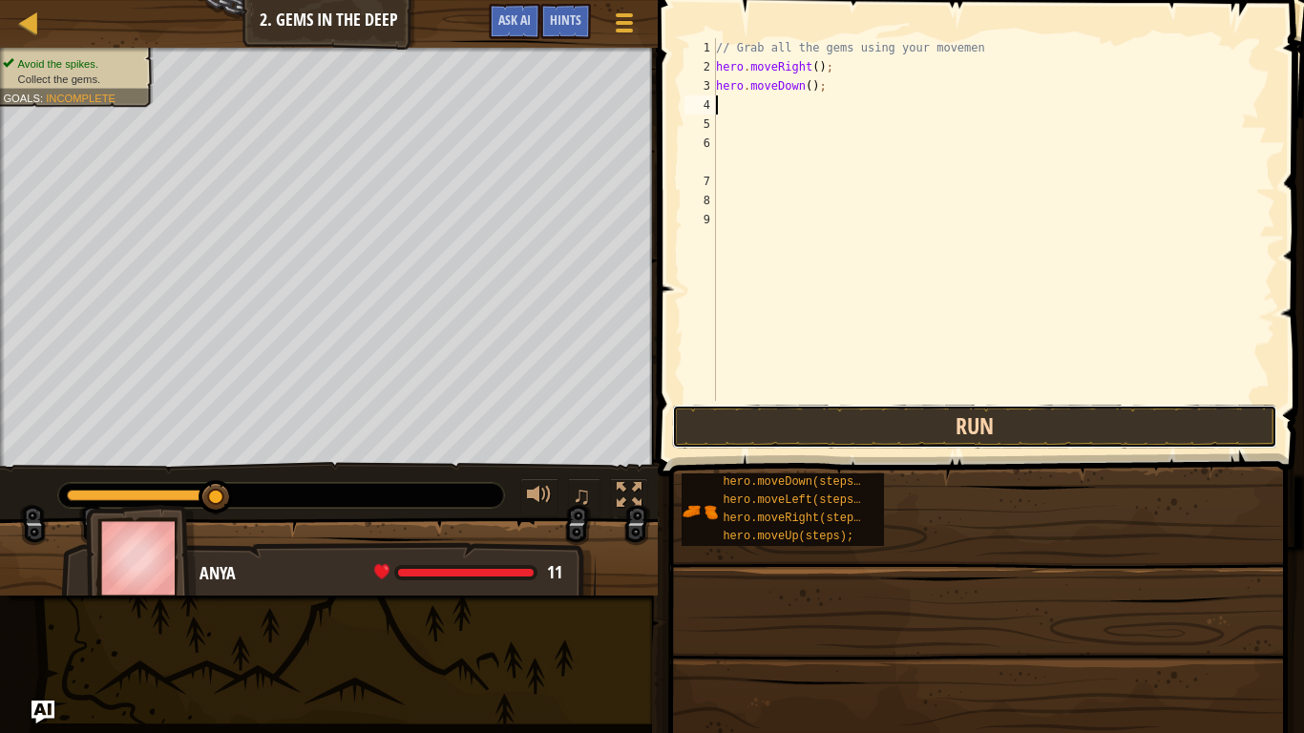
click at [846, 442] on button "Run" at bounding box center [974, 427] width 605 height 44
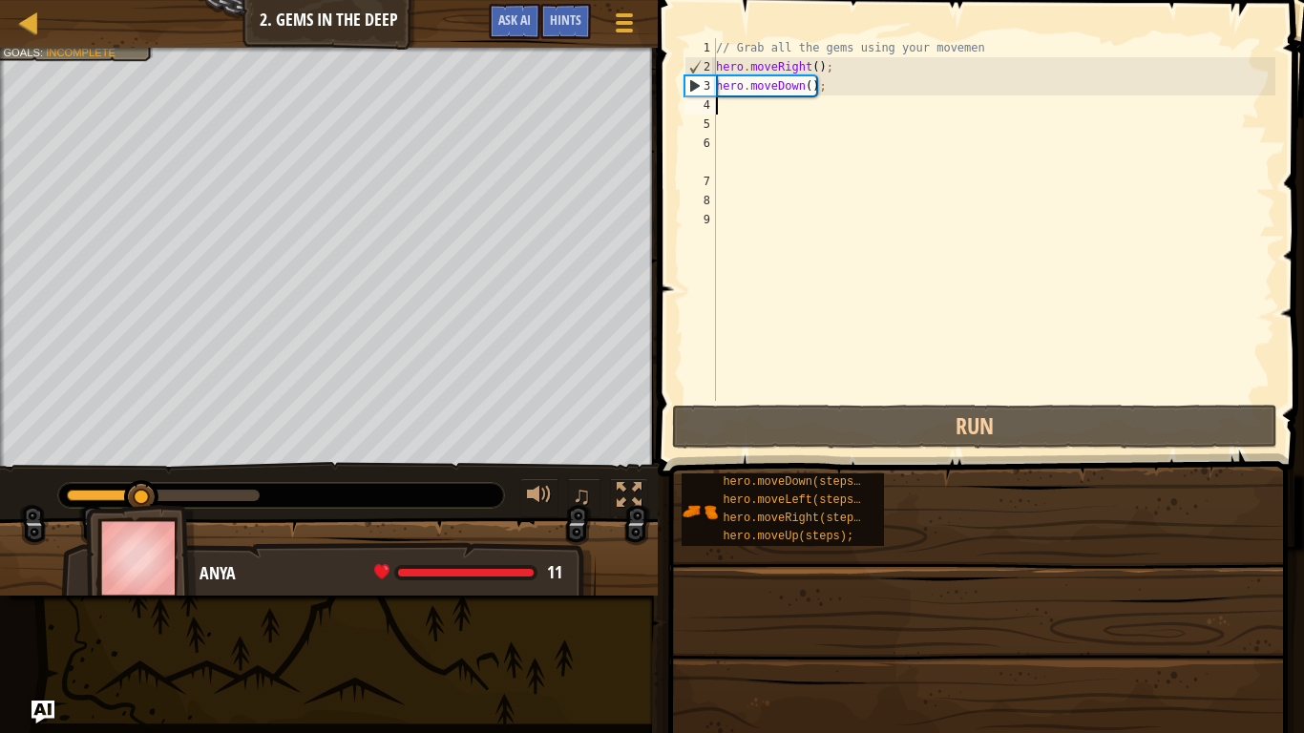
type textarea "h"
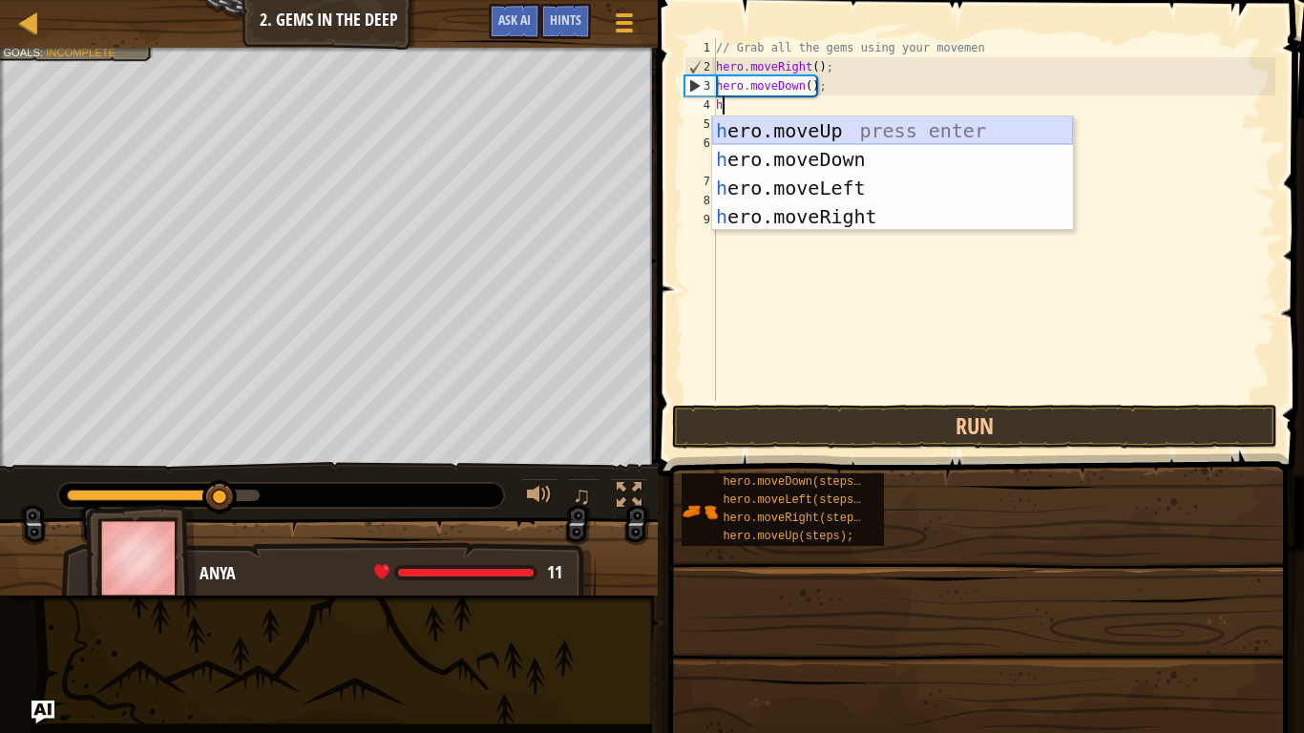
click at [821, 138] on div "h ero.moveUp press enter h ero.moveDown press enter h ero.moveLeft press enter …" at bounding box center [892, 202] width 361 height 172
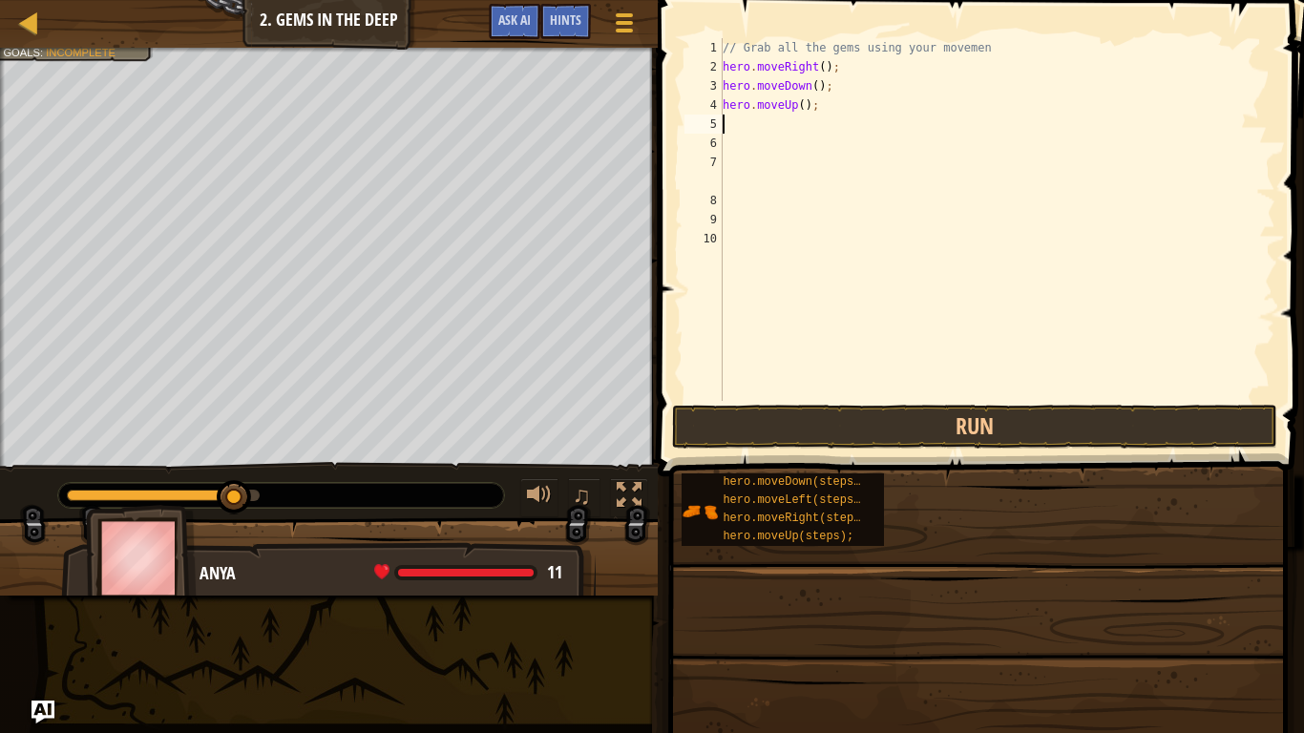
type textarea "h"
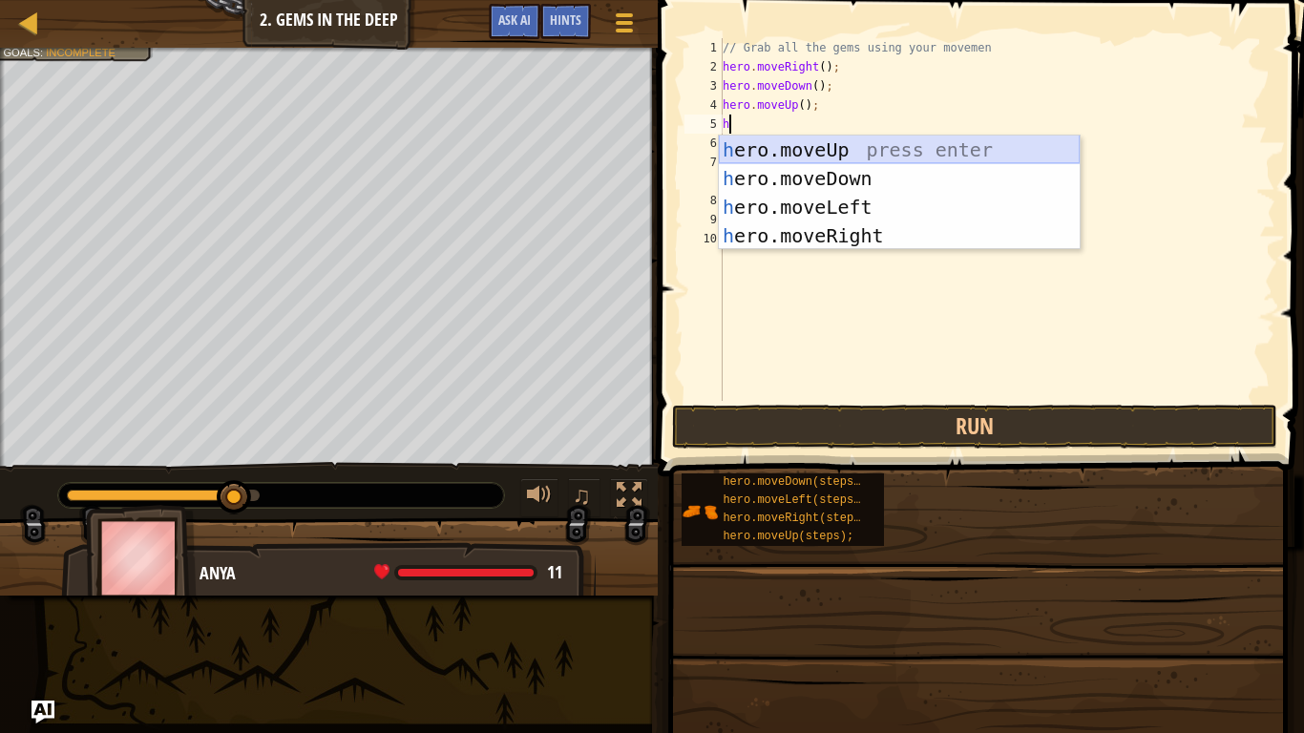
click at [857, 151] on div "h ero.moveUp press enter h ero.moveDown press enter h ero.moveLeft press enter …" at bounding box center [899, 222] width 361 height 172
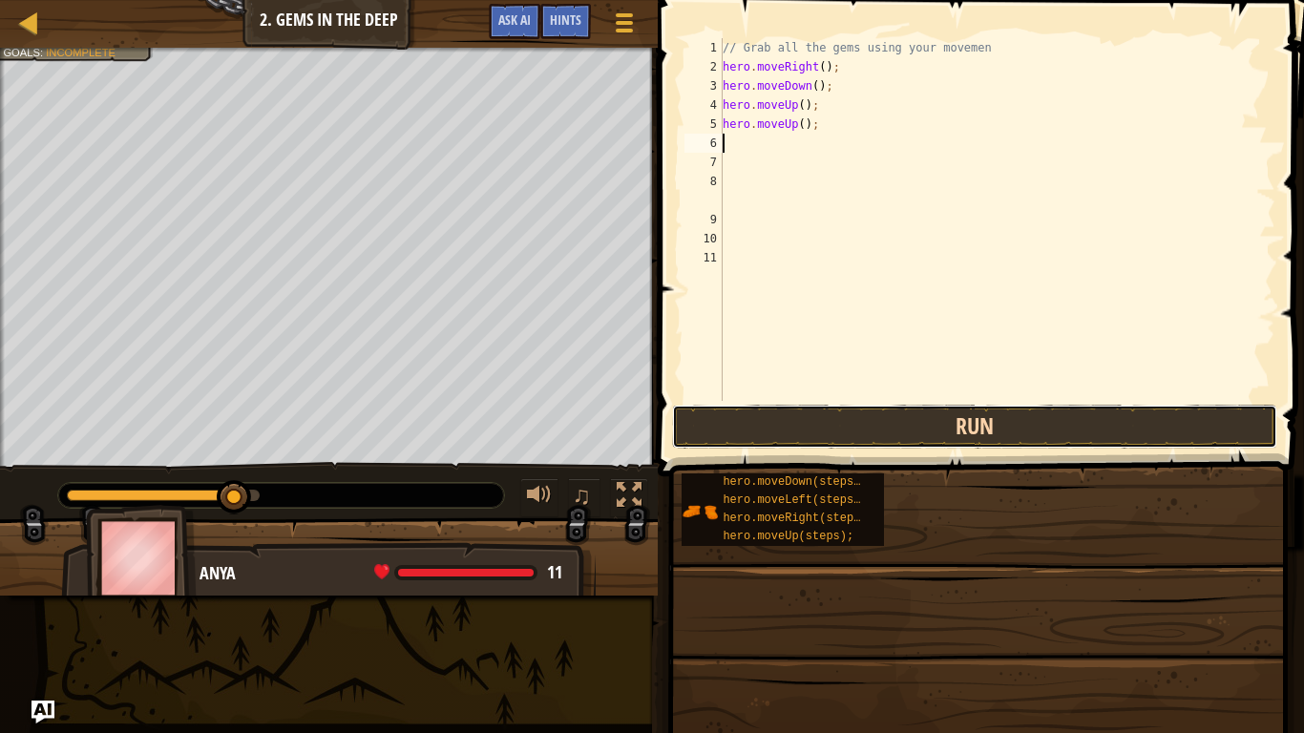
click at [905, 435] on button "Run" at bounding box center [974, 427] width 605 height 44
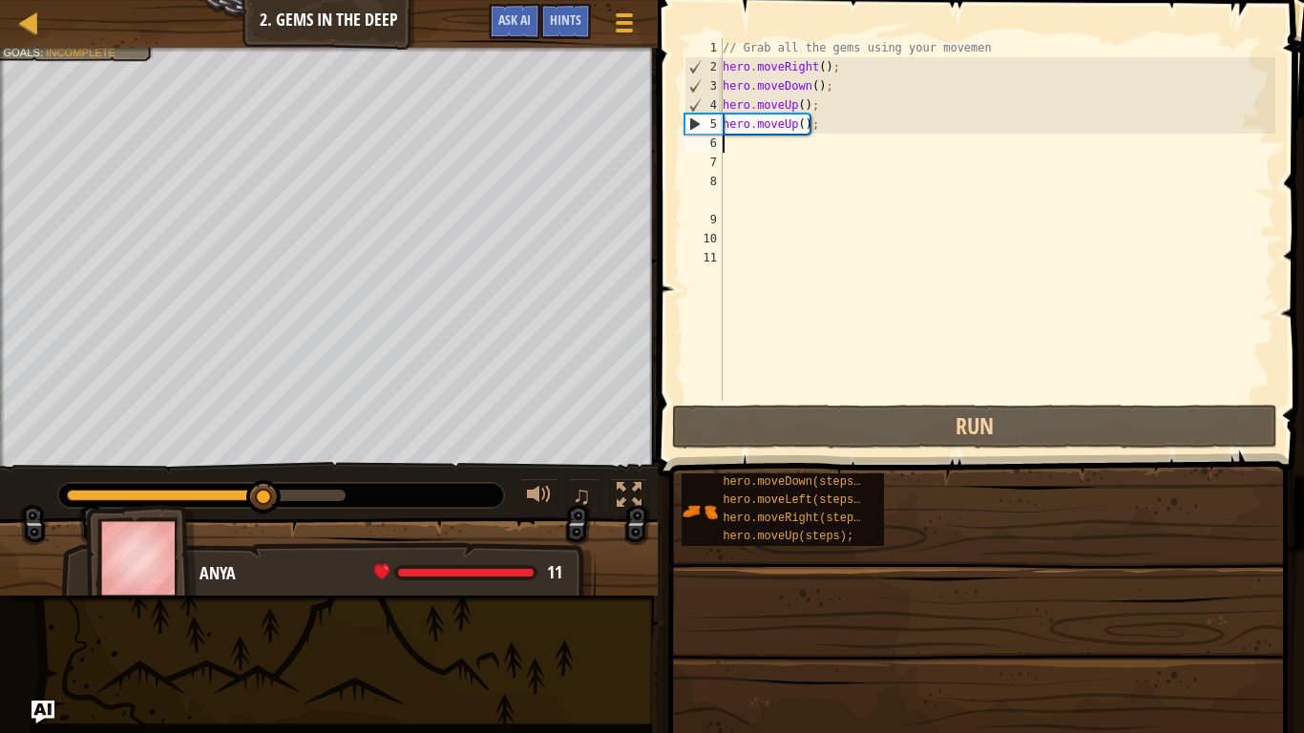
type textarea "h"
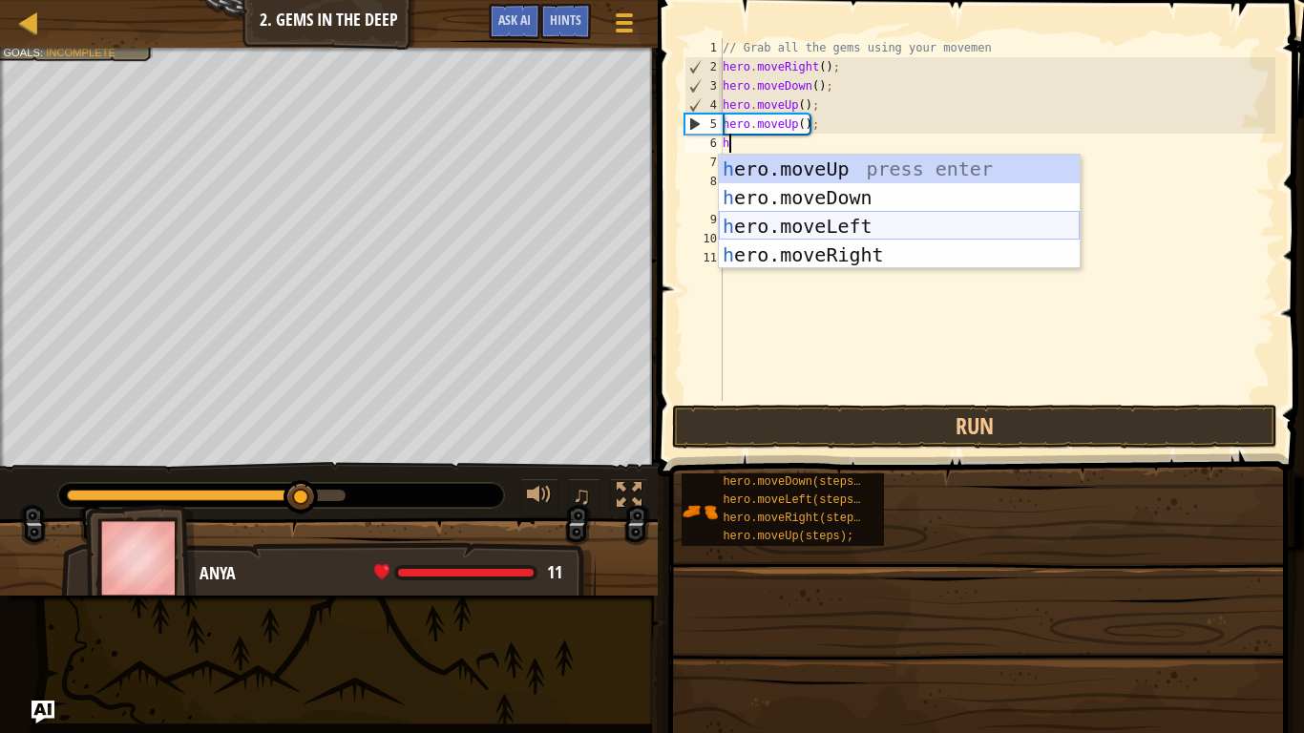
click at [848, 232] on div "h ero.moveUp press enter h ero.moveDown press enter h ero.moveLeft press enter …" at bounding box center [899, 241] width 361 height 172
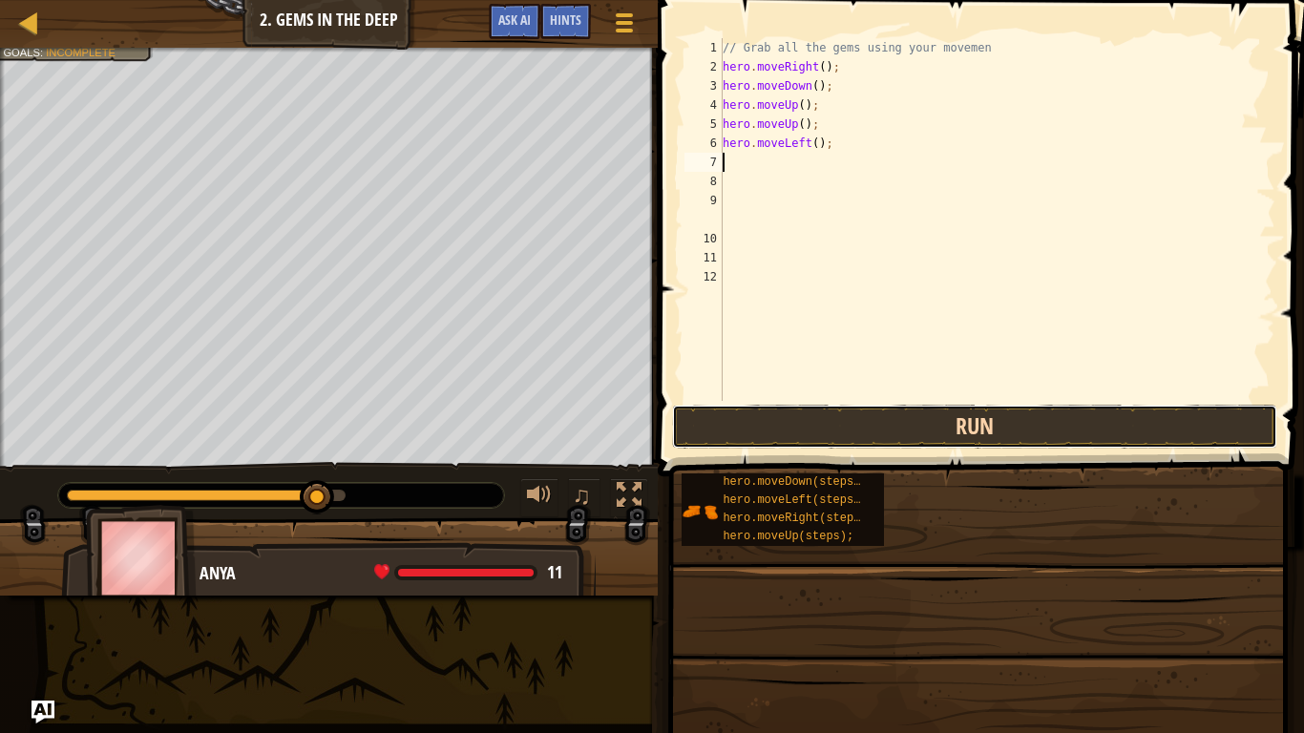
click at [881, 436] on button "Run" at bounding box center [974, 427] width 605 height 44
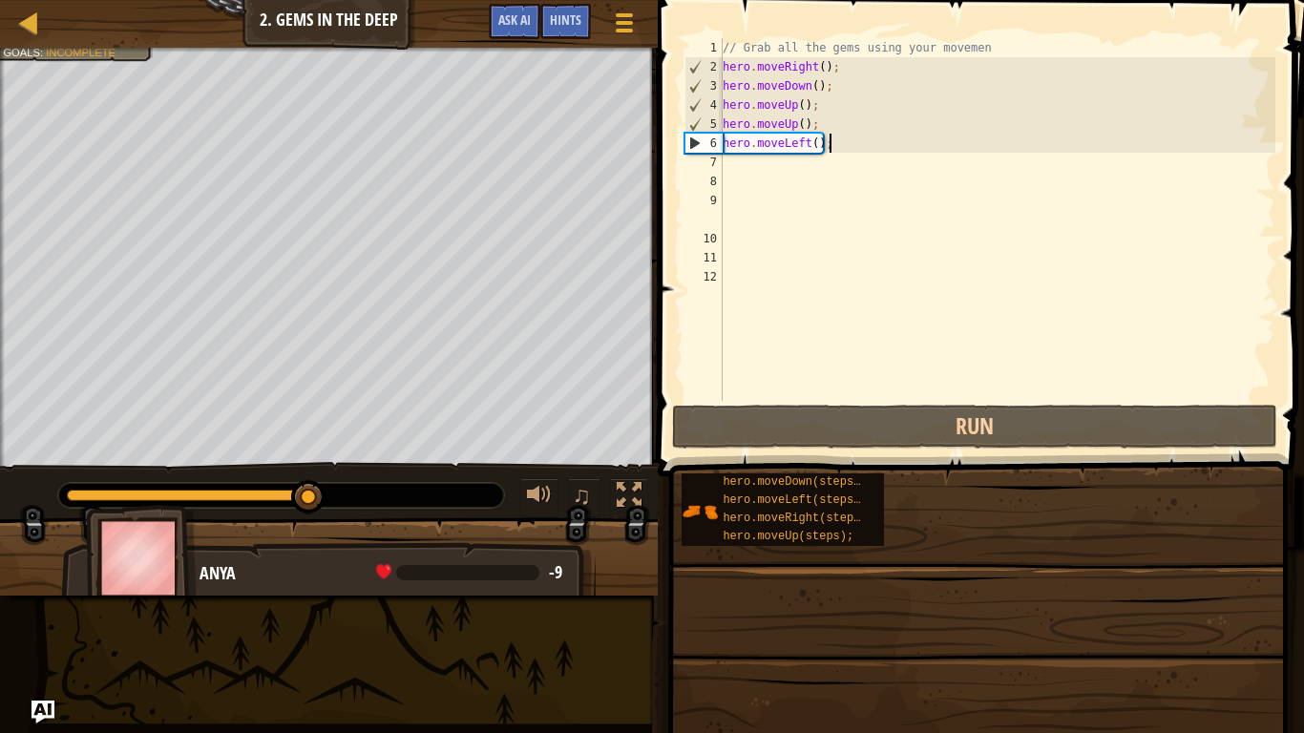
click at [866, 136] on div "// Grab all the gems using your movemen hero . moveRight ( ) ; hero . moveDown …" at bounding box center [997, 238] width 557 height 401
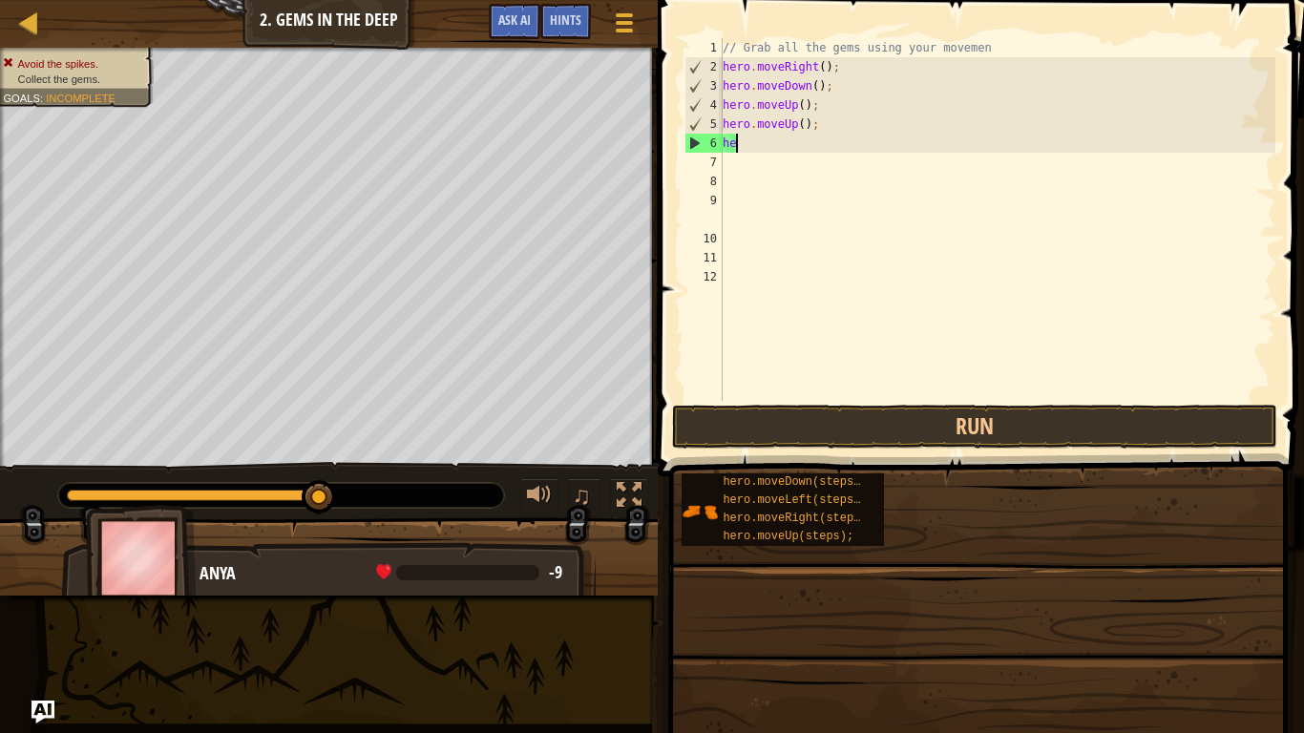
type textarea "h"
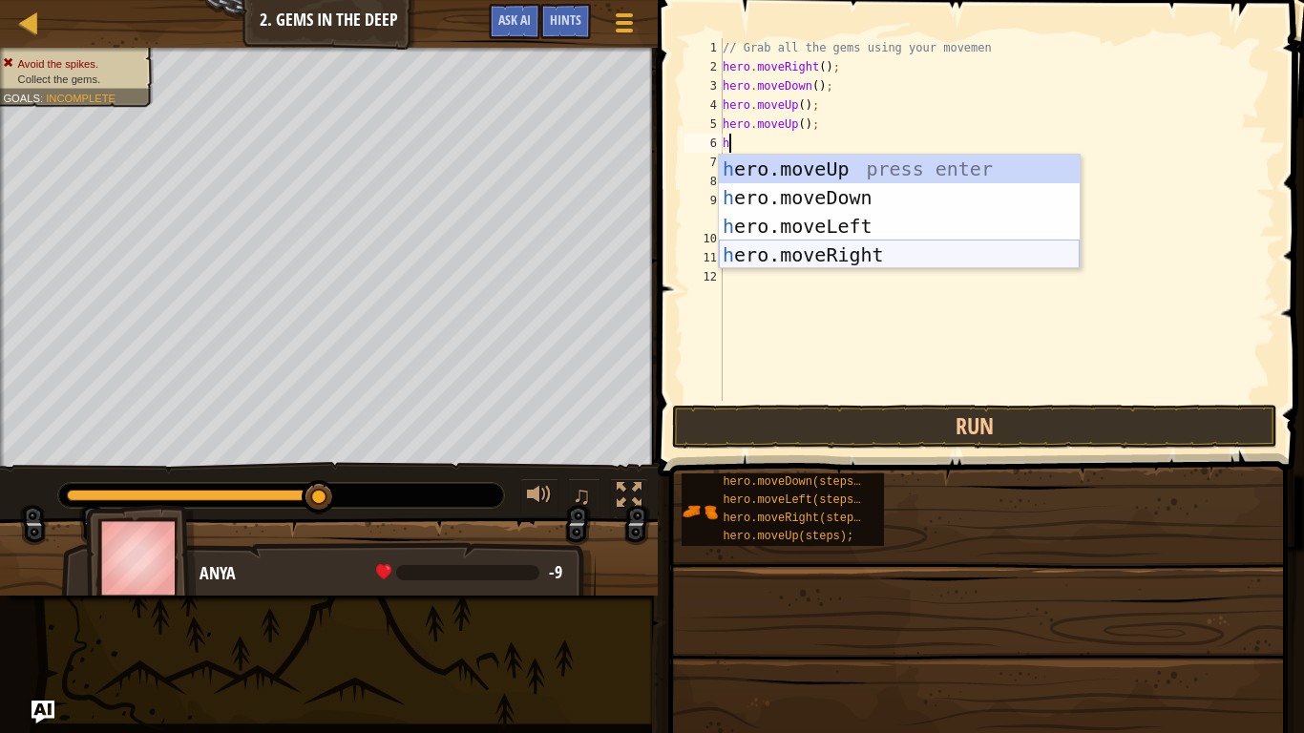
click at [893, 247] on div "h ero.moveUp press enter h ero.moveDown press enter h ero.moveLeft press enter …" at bounding box center [899, 241] width 361 height 172
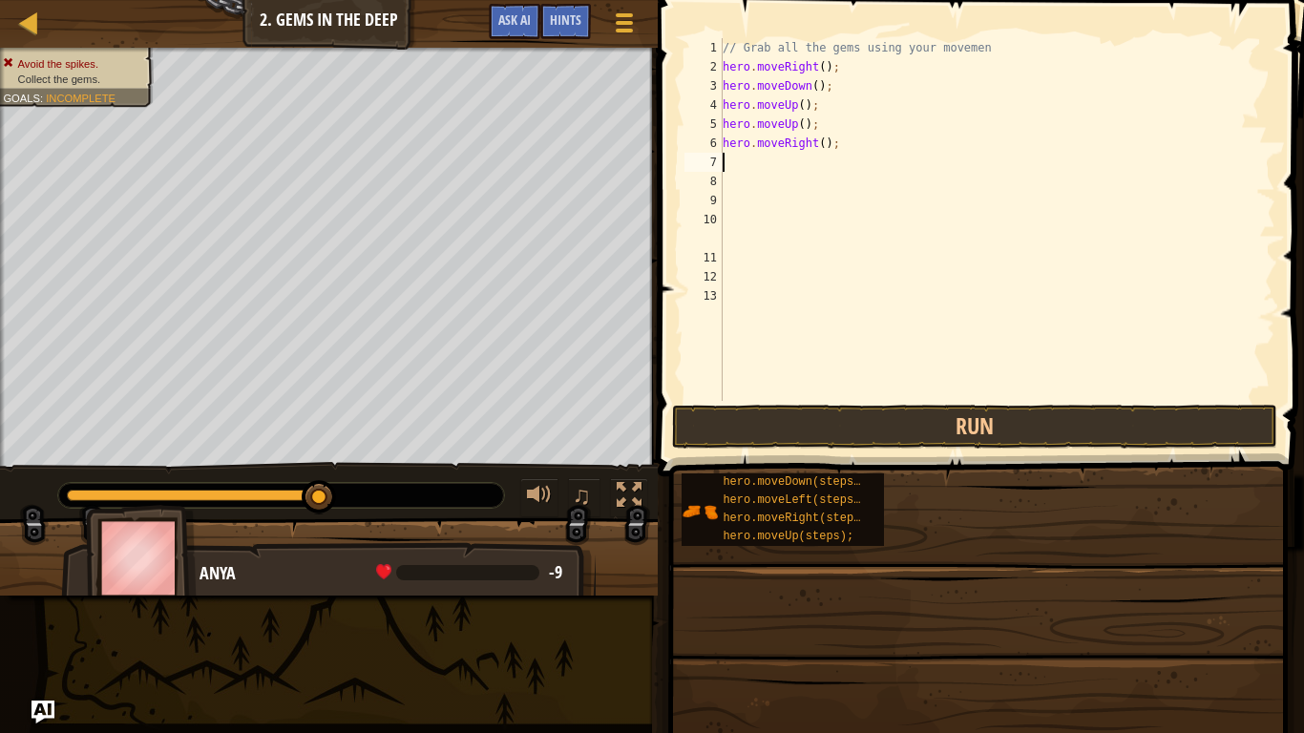
click at [895, 399] on div "// Grab all the gems using your movemen hero . moveRight ( ) ; hero . moveDown …" at bounding box center [997, 238] width 557 height 401
click at [895, 410] on button "Run" at bounding box center [974, 427] width 605 height 44
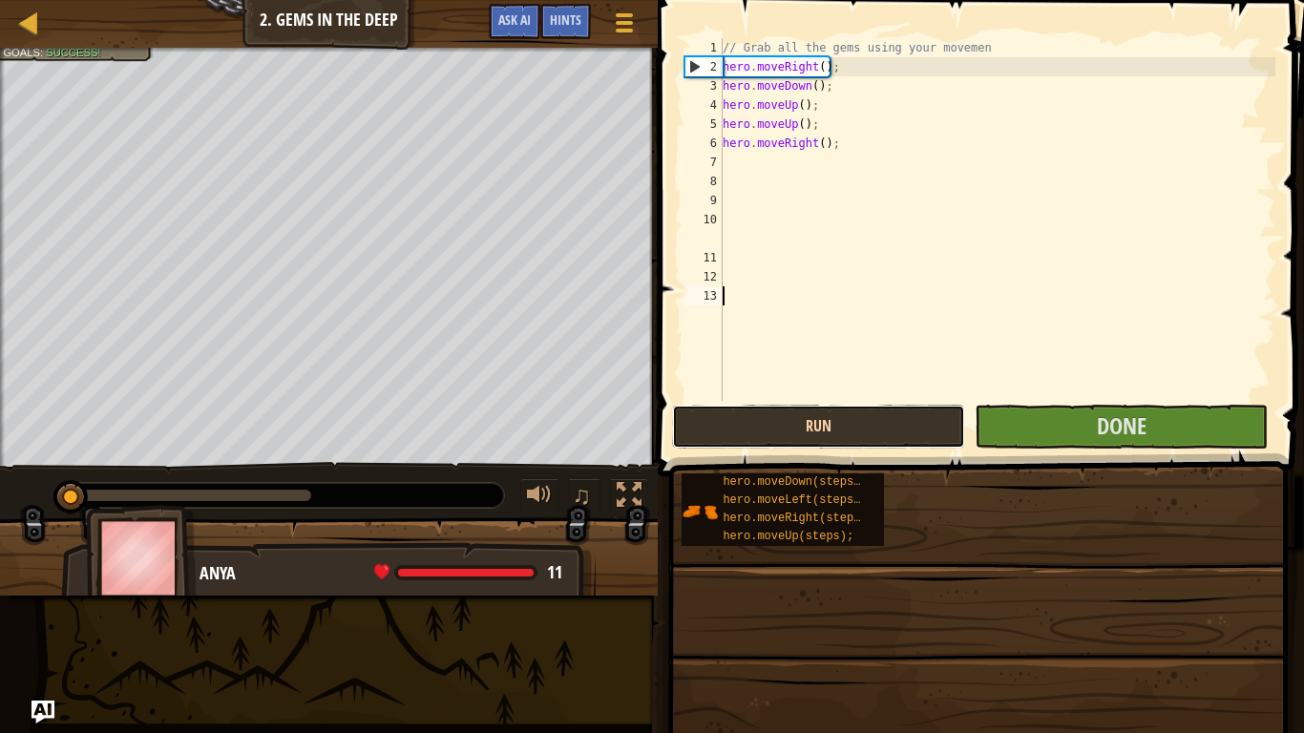
click at [895, 410] on button "Run" at bounding box center [818, 427] width 293 height 44
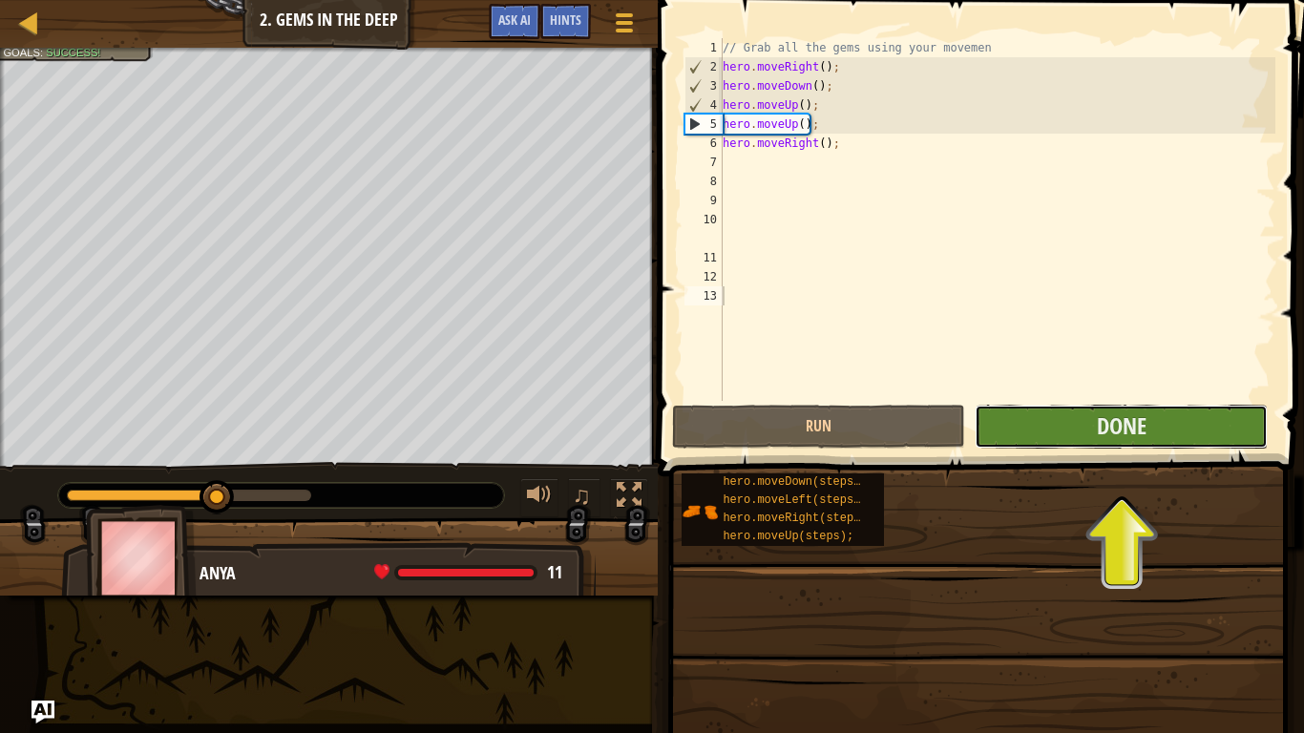
click at [1229, 436] on button "Done" at bounding box center [1121, 427] width 293 height 44
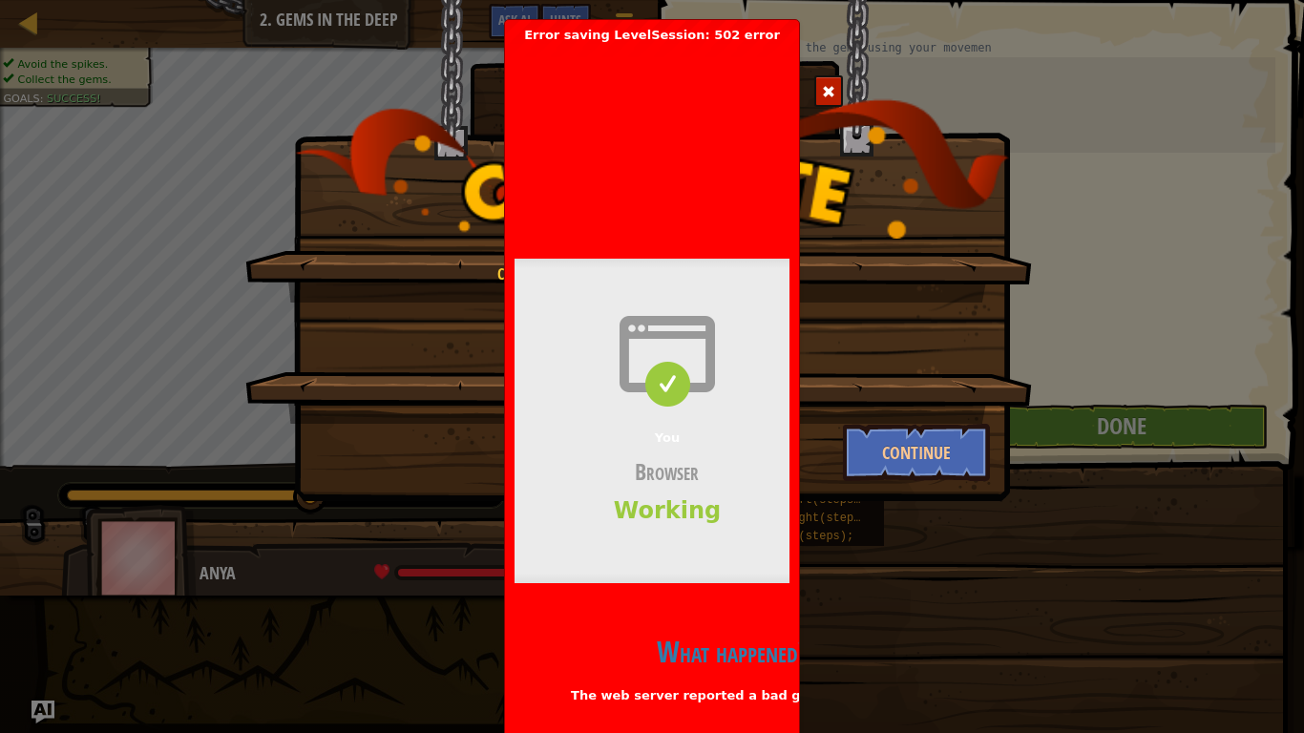
click at [686, 409] on div "You Browser Working" at bounding box center [667, 421] width 305 height 325
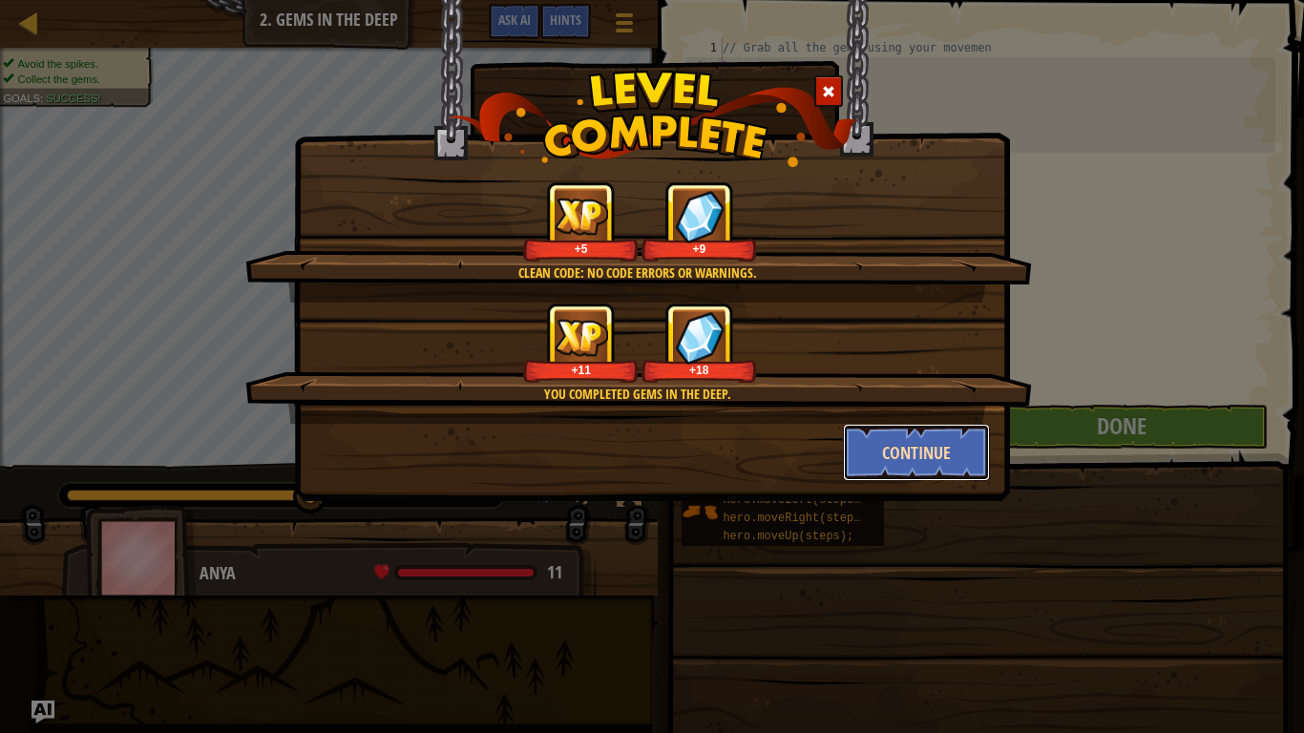
click at [901, 435] on button "Continue" at bounding box center [917, 452] width 148 height 57
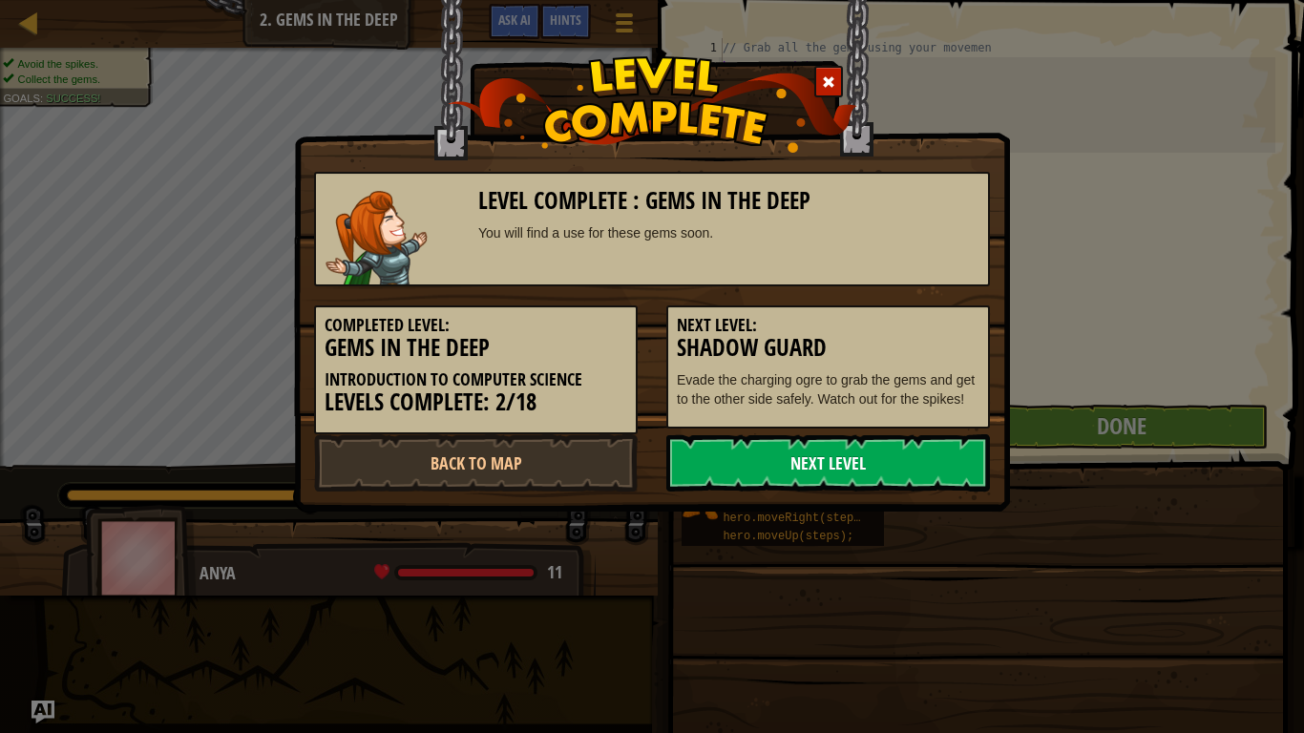
click at [895, 476] on link "Next Level" at bounding box center [828, 462] width 324 height 57
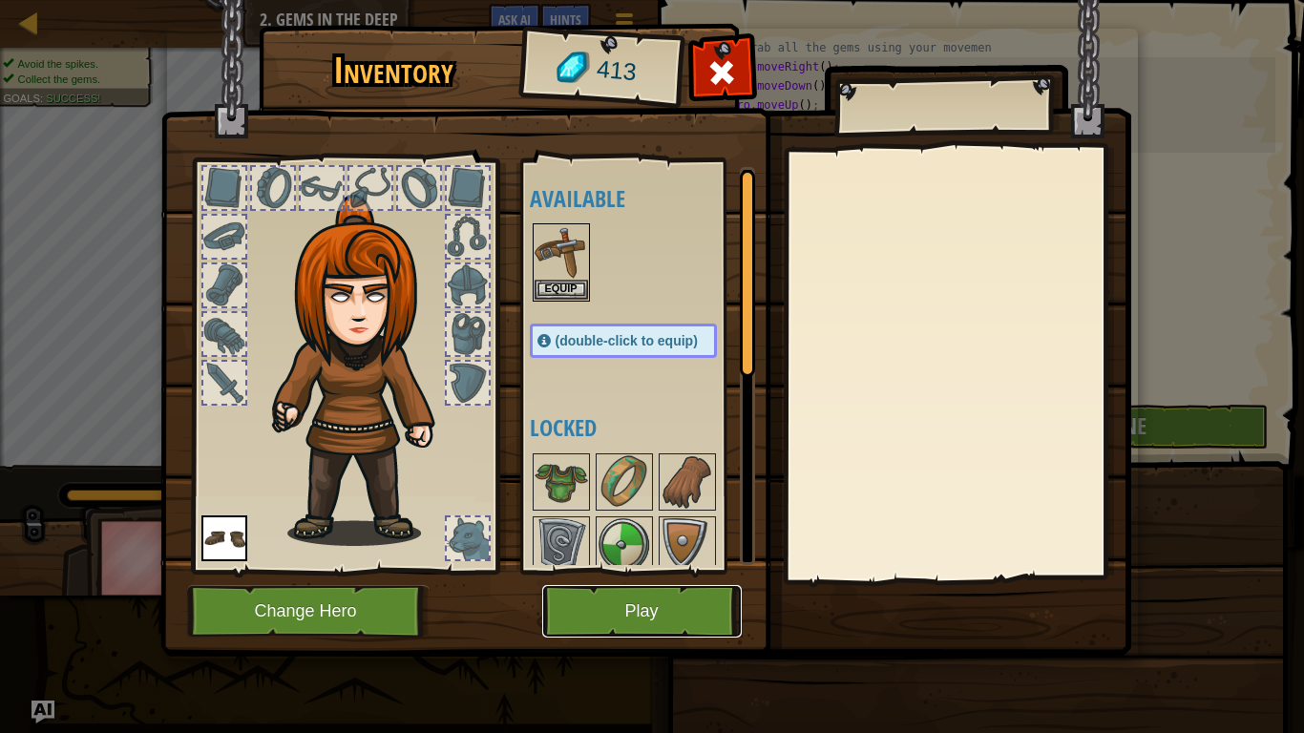
click at [705, 603] on button "Play" at bounding box center [642, 611] width 200 height 53
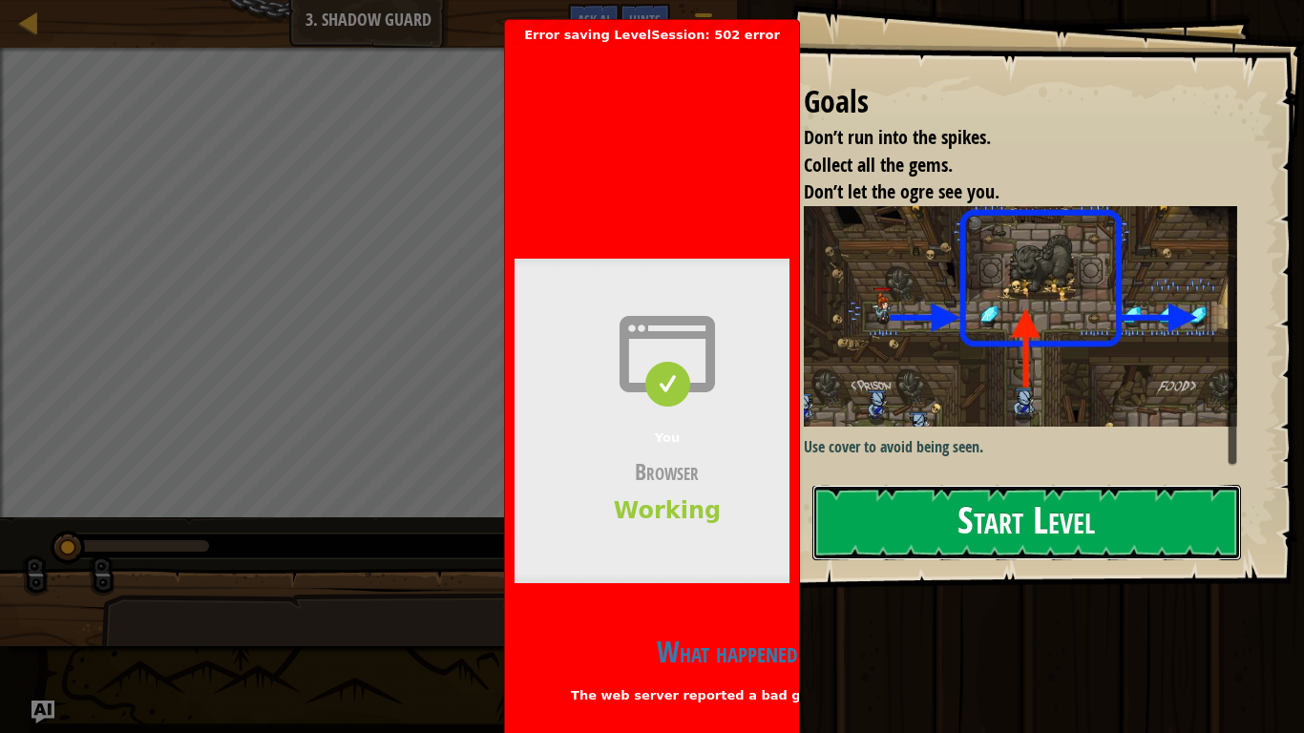
click at [914, 531] on button "Start Level" at bounding box center [1026, 522] width 429 height 75
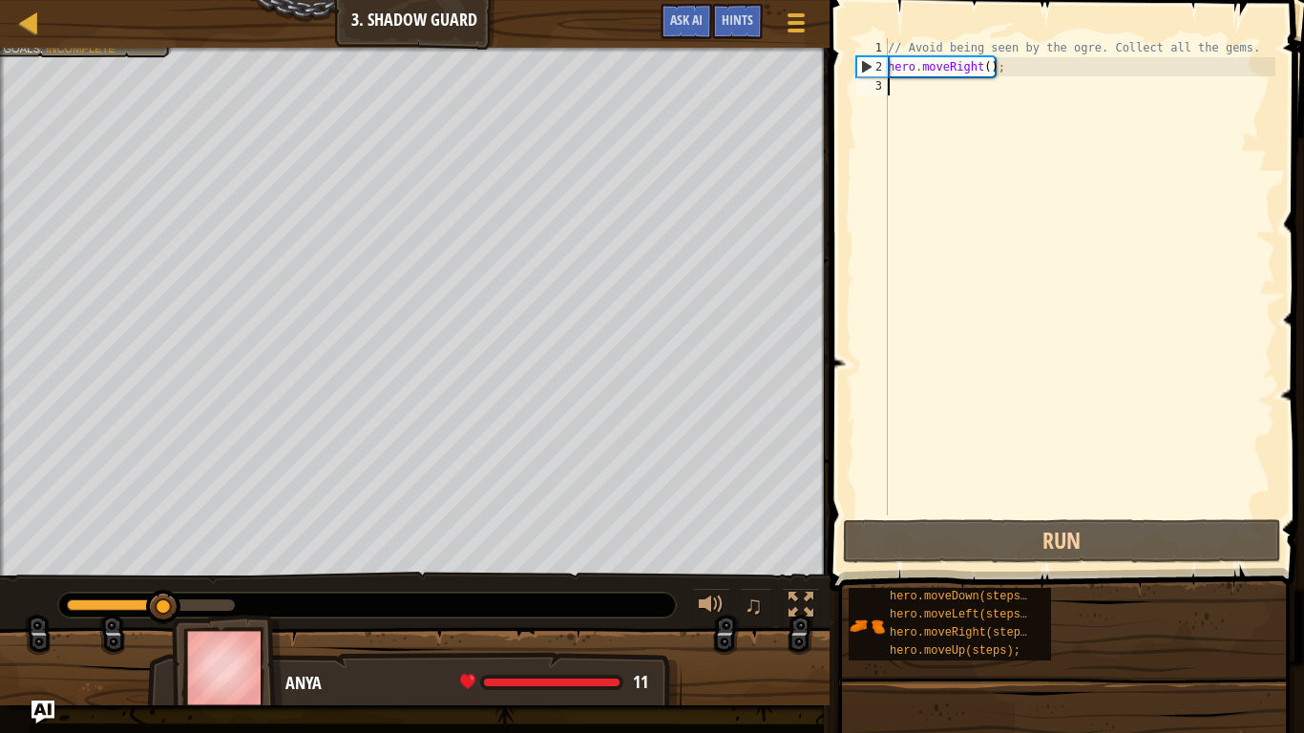
type textarea "h"
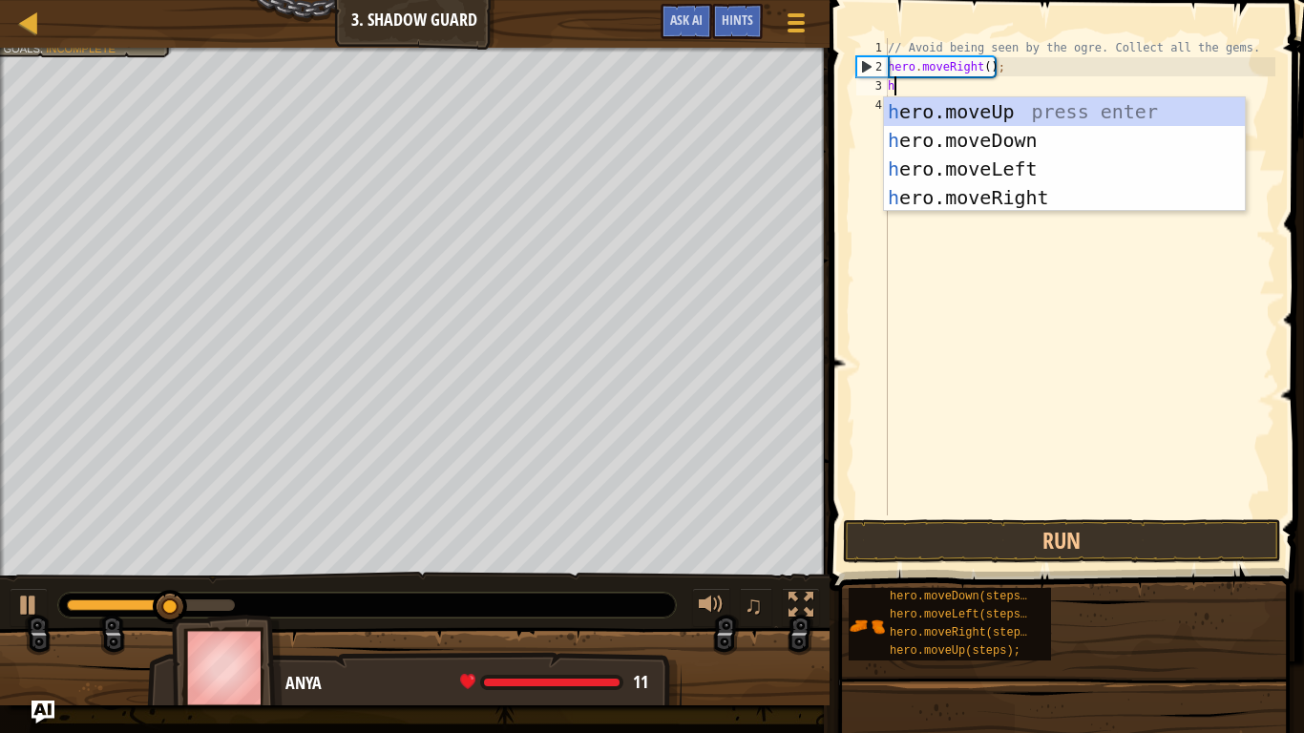
scroll to position [9, 0]
click at [936, 111] on div "h ero.moveUp press enter h ero.moveDown press enter h ero.moveLeft press enter …" at bounding box center [1064, 183] width 361 height 172
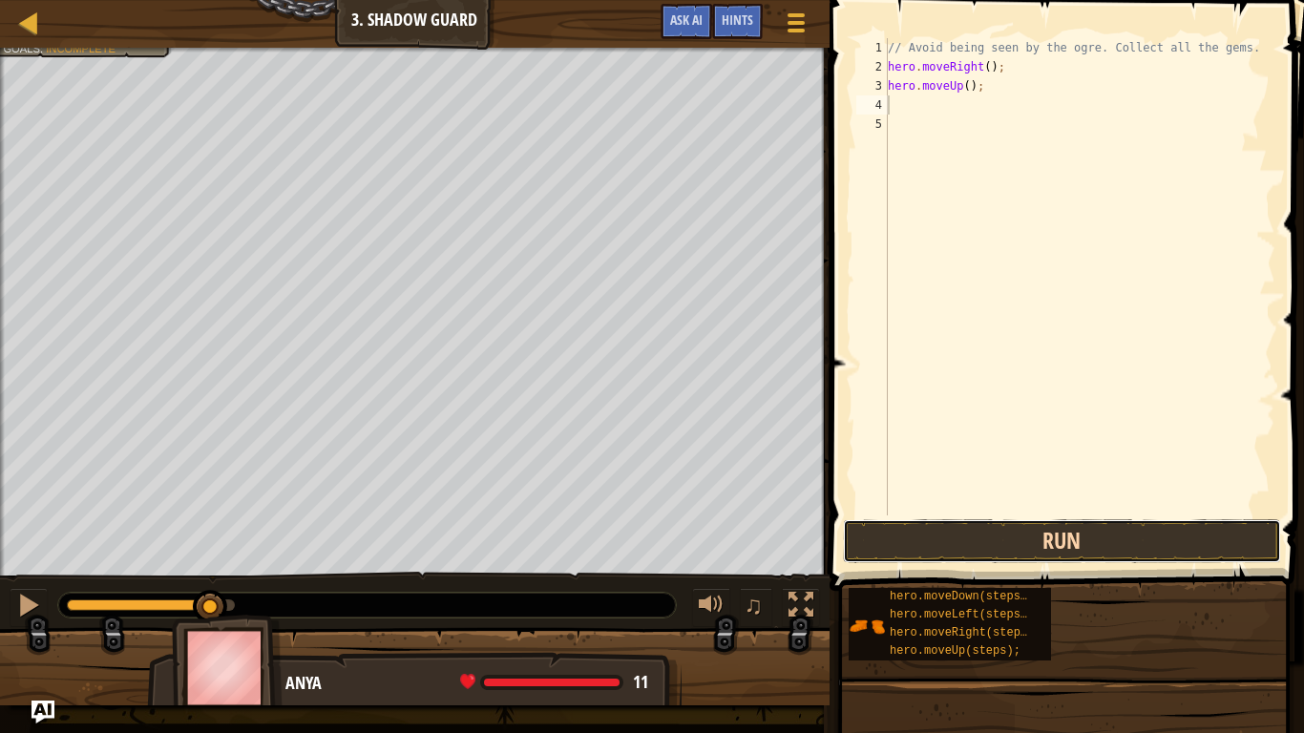
click at [922, 551] on button "Run" at bounding box center [1062, 541] width 438 height 44
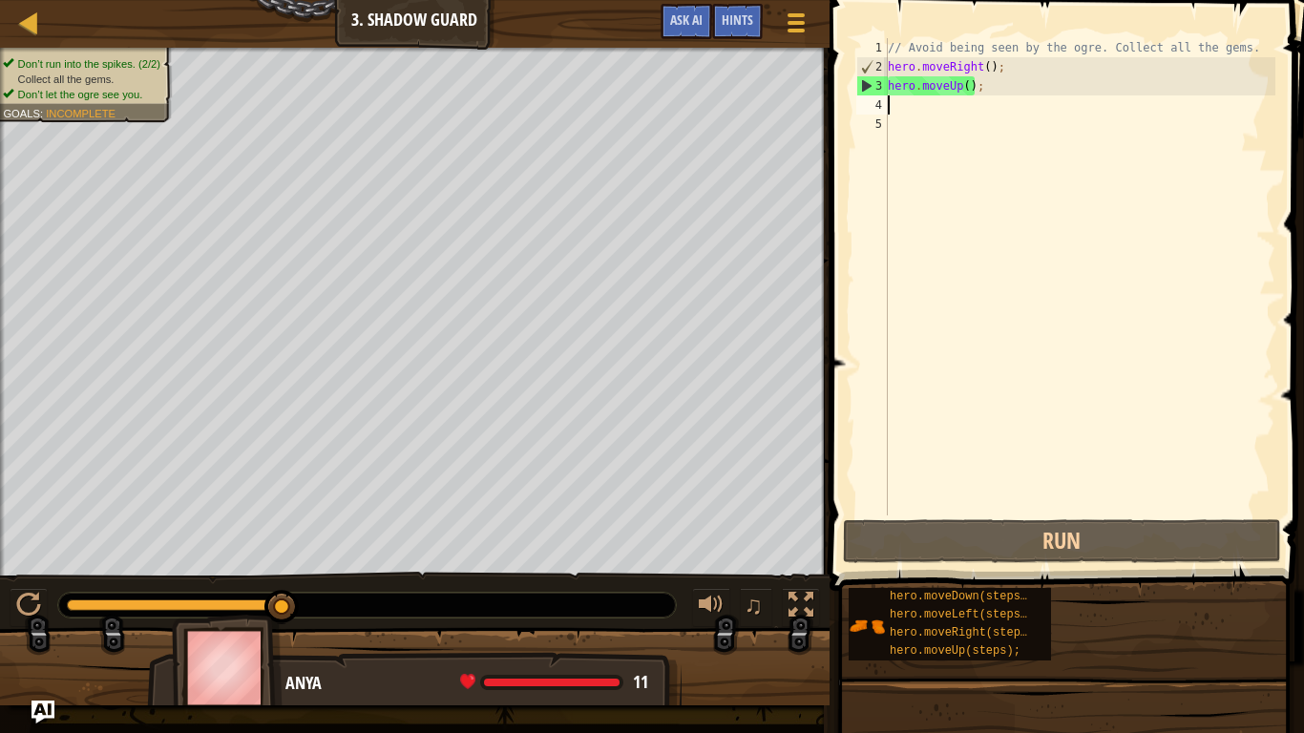
type textarea "h"
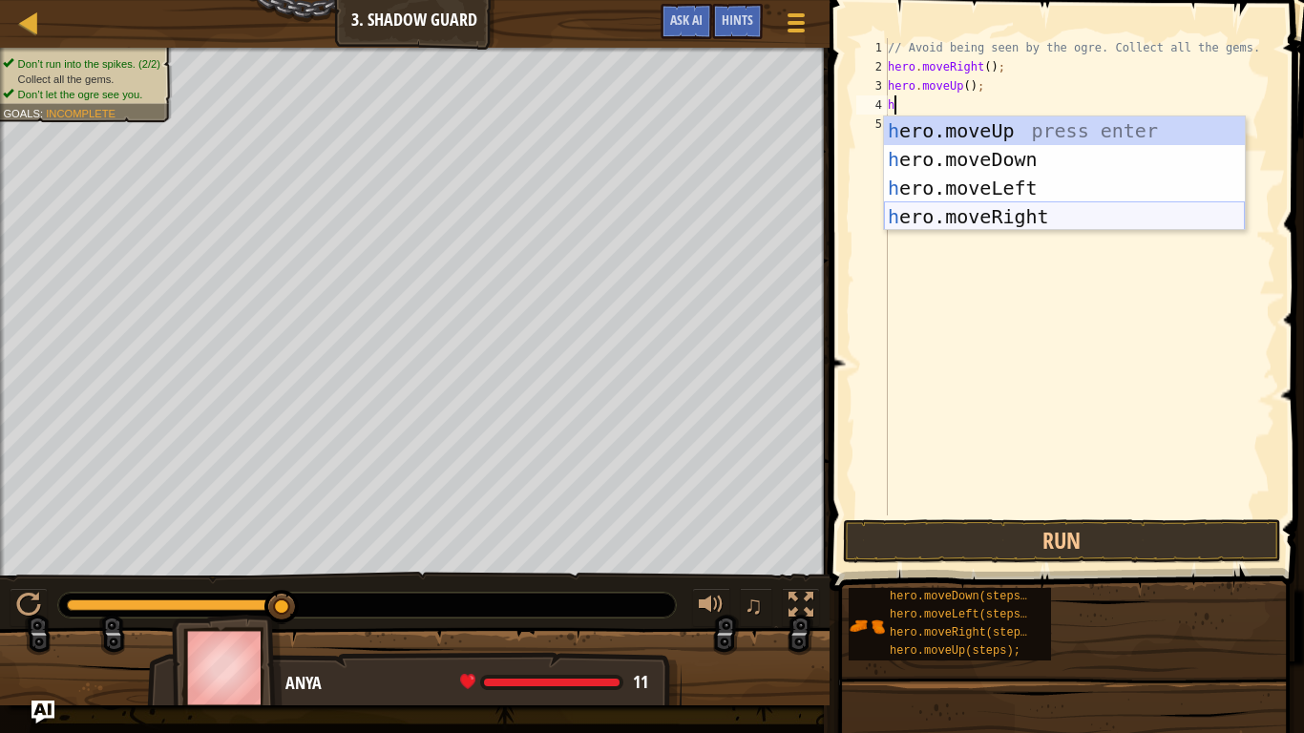
click at [1030, 209] on div "h ero.moveUp press enter h ero.moveDown press enter h ero.moveLeft press enter …" at bounding box center [1064, 202] width 361 height 172
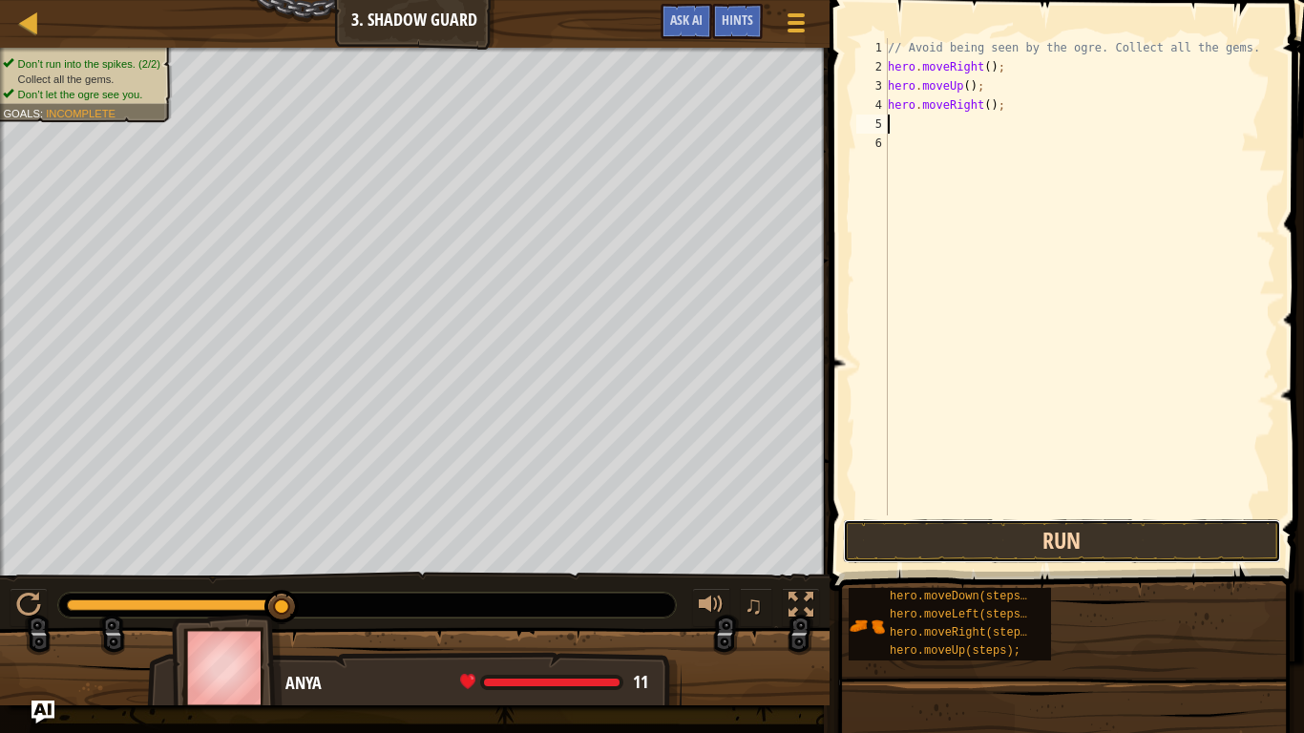
click at [1075, 548] on button "Run" at bounding box center [1062, 541] width 438 height 44
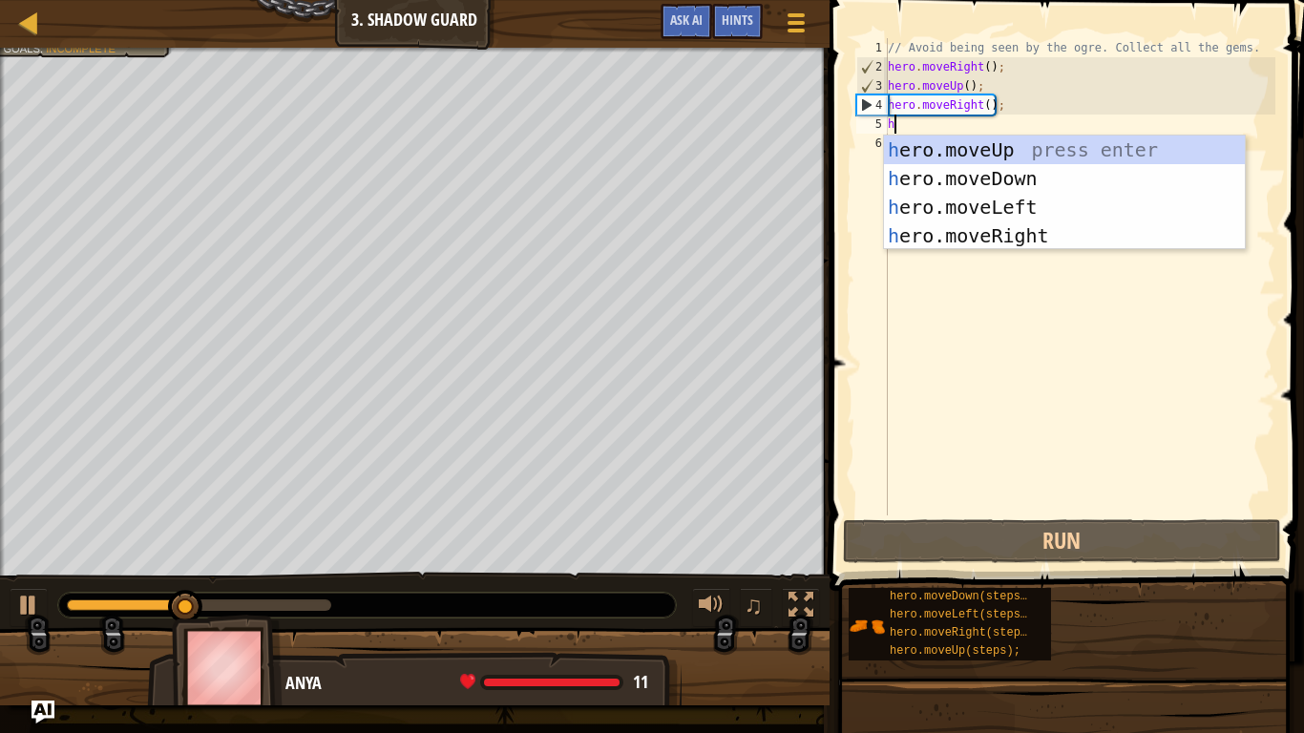
type textarea "h"
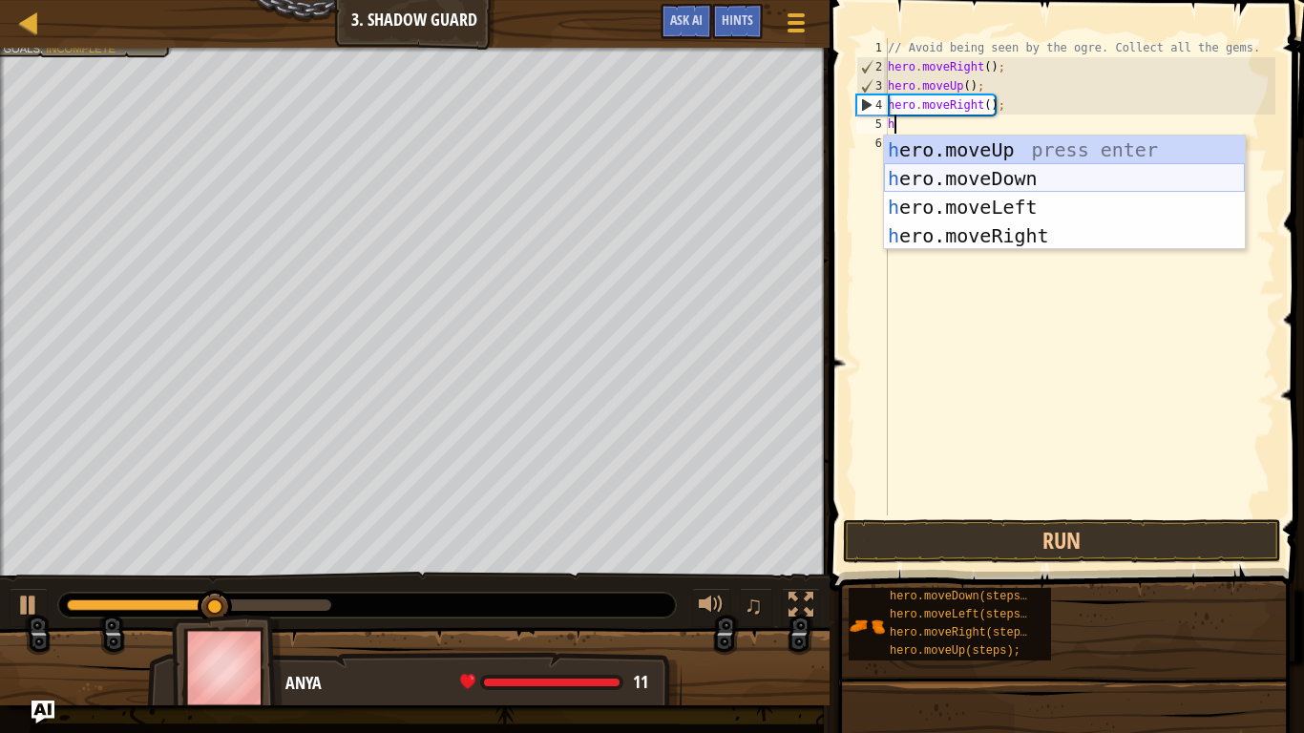
click at [1022, 178] on div "h ero.moveUp press enter h ero.moveDown press enter h ero.moveLeft press enter …" at bounding box center [1064, 222] width 361 height 172
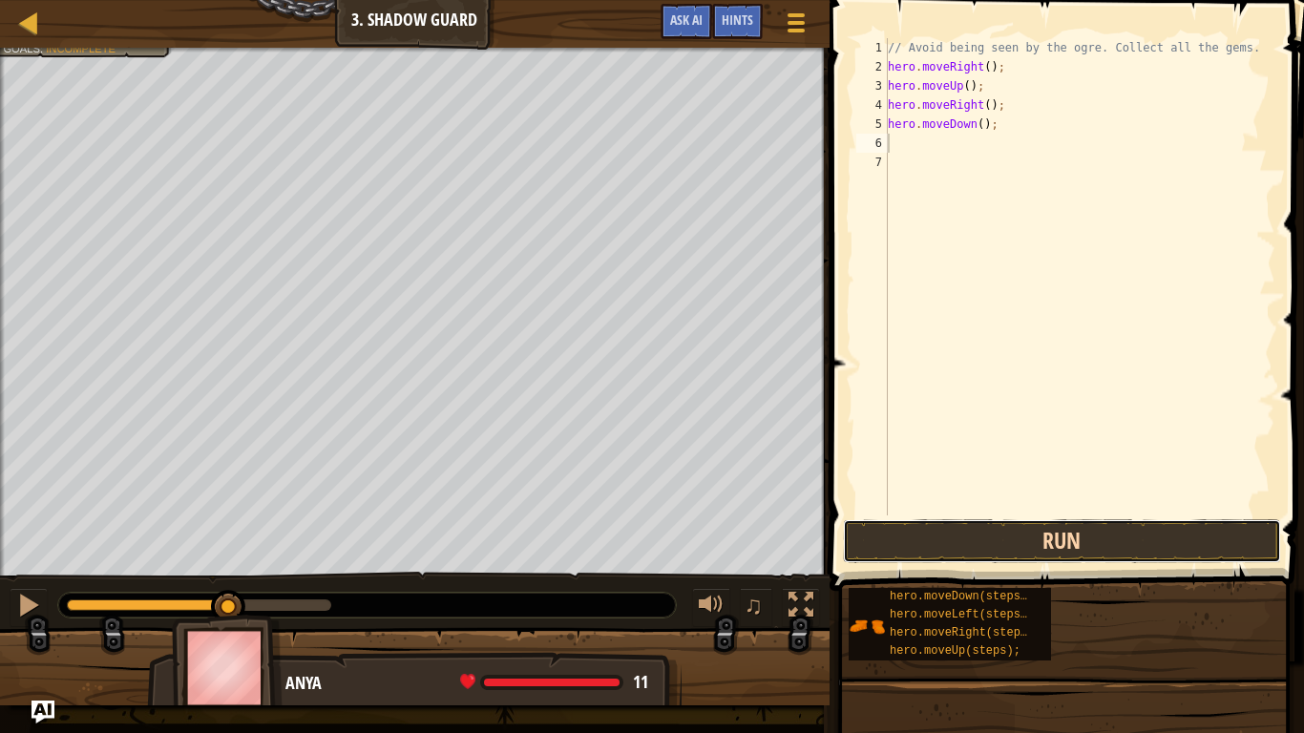
click at [1071, 530] on button "Run" at bounding box center [1062, 541] width 438 height 44
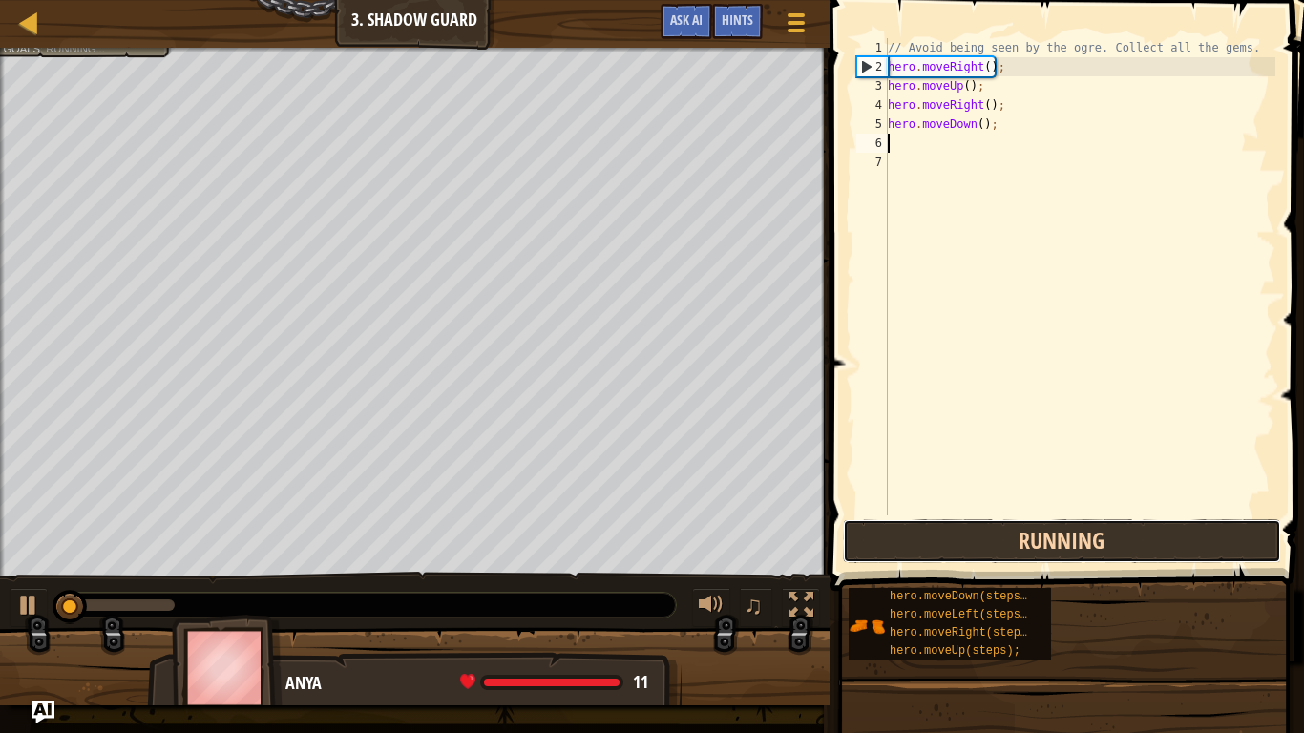
click at [1071, 530] on button "Running" at bounding box center [1062, 541] width 438 height 44
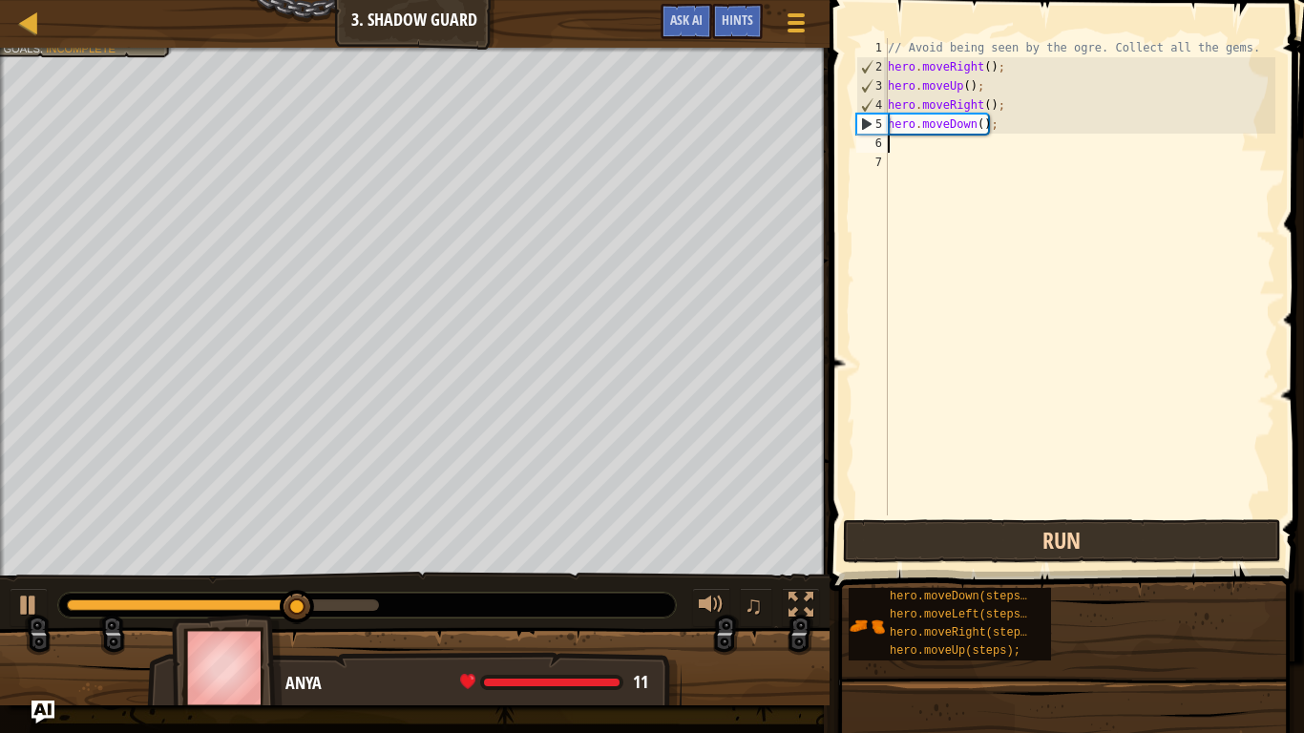
type textarea "h"
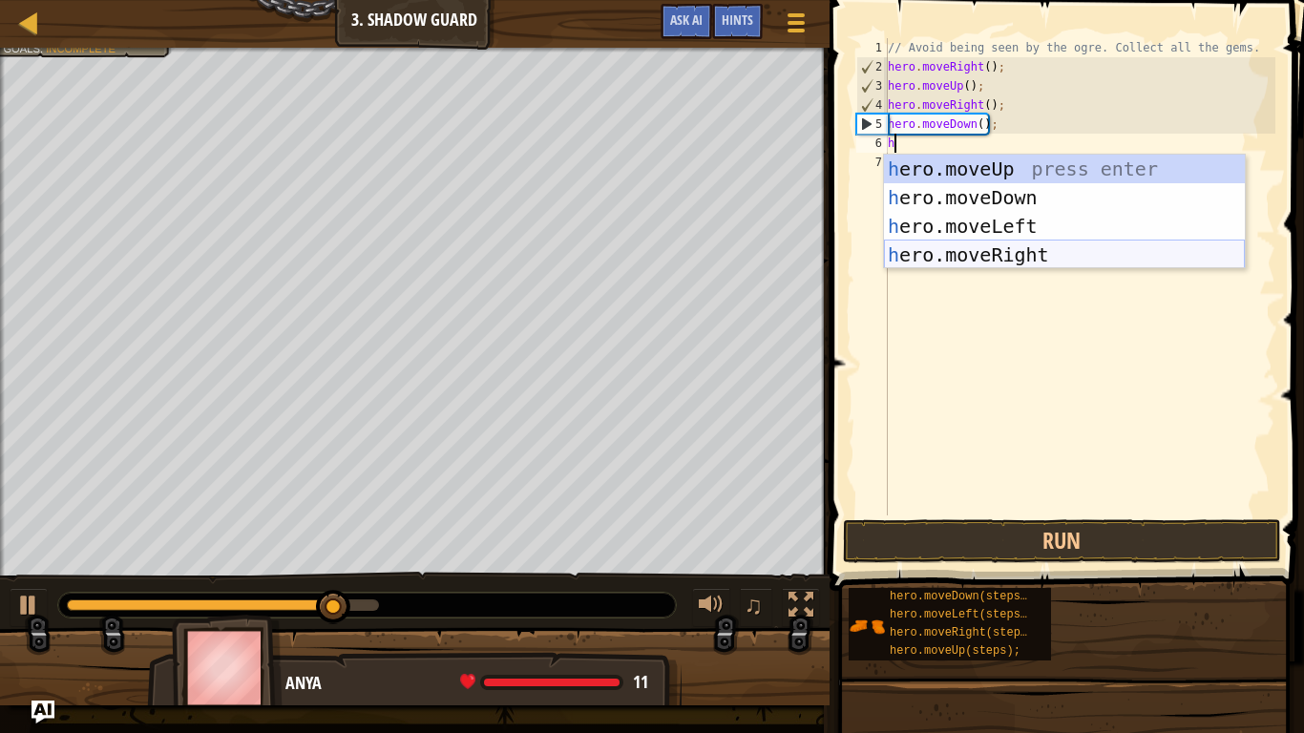
click at [1010, 263] on div "h ero.moveUp press enter h ero.moveDown press enter h ero.moveLeft press enter …" at bounding box center [1064, 241] width 361 height 172
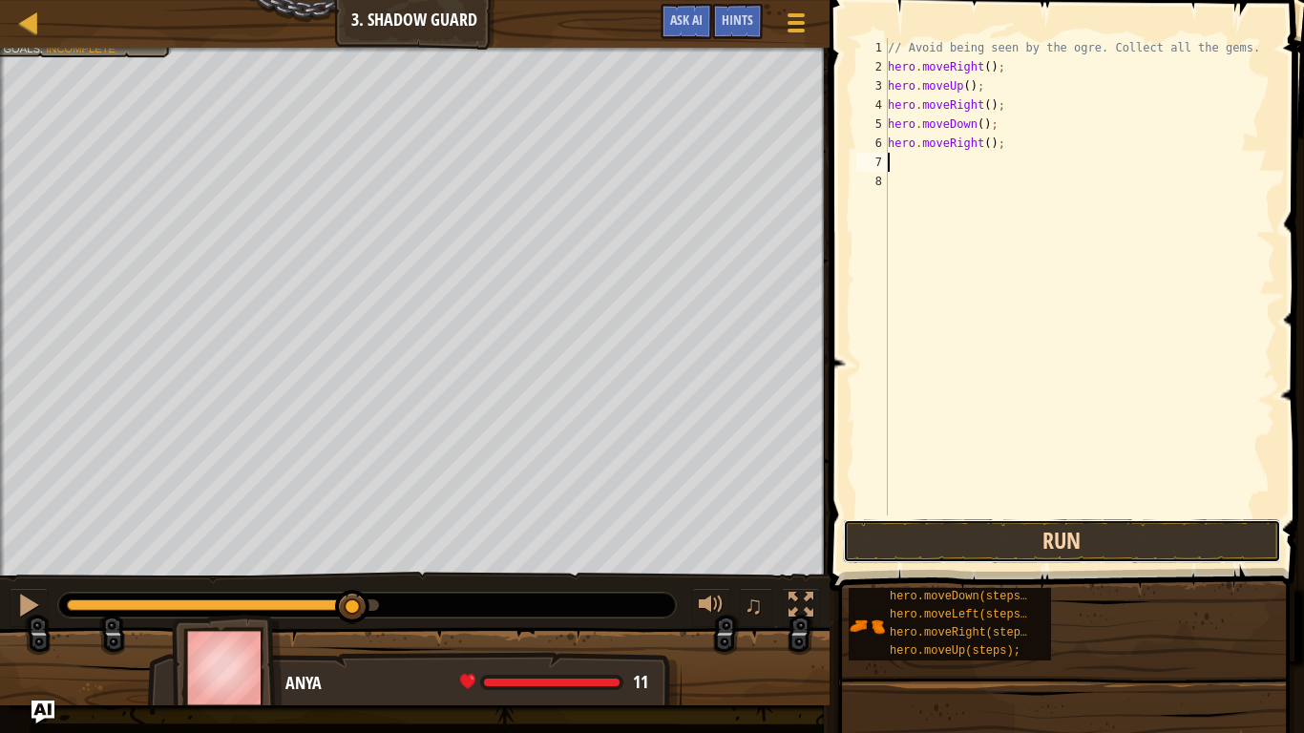
click at [1012, 519] on button "Run" at bounding box center [1062, 541] width 438 height 44
click at [1007, 526] on button "Running" at bounding box center [1062, 541] width 438 height 44
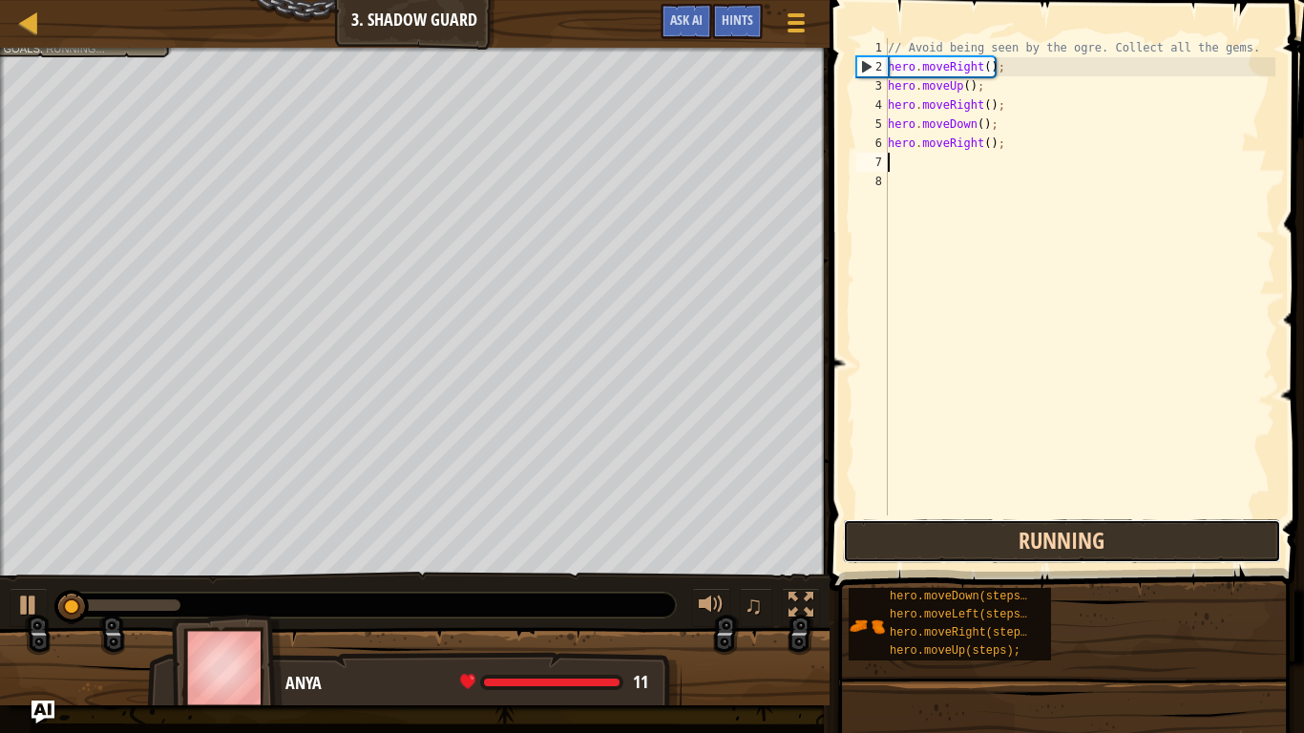
click at [1007, 526] on button "Running" at bounding box center [1062, 541] width 438 height 44
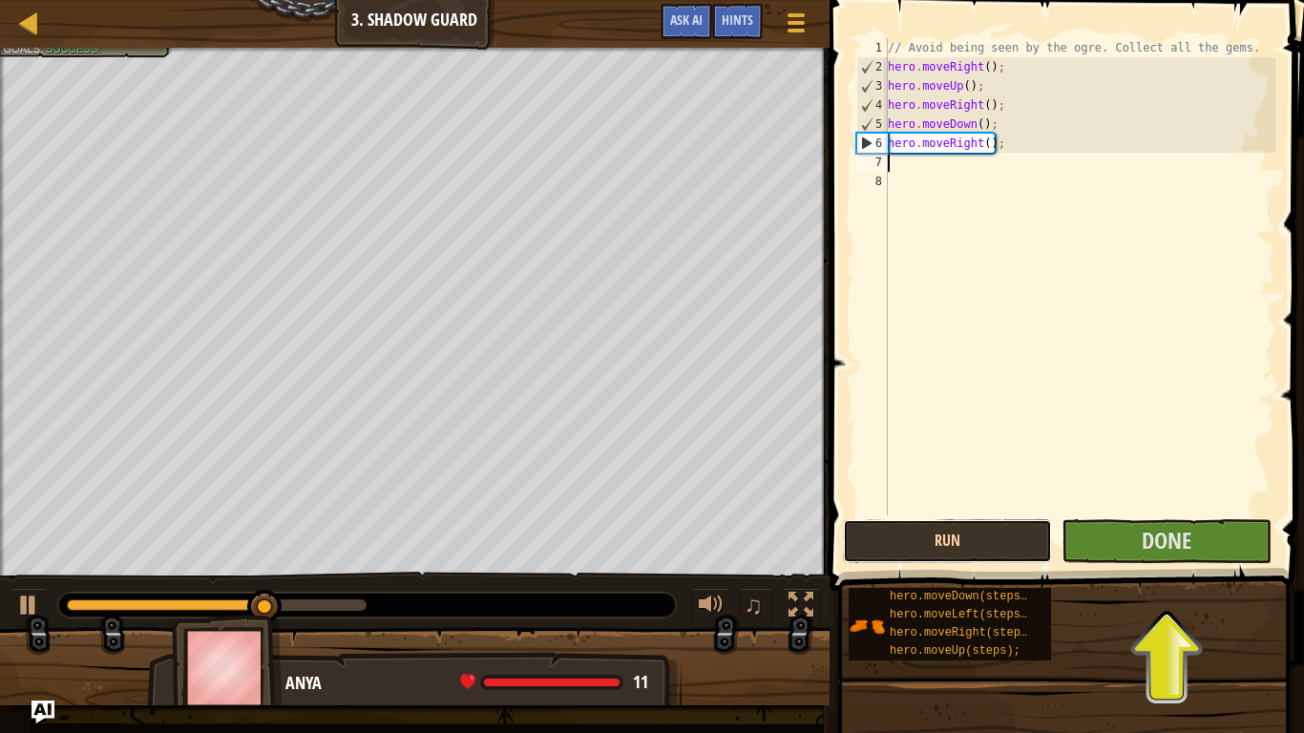
click at [1007, 526] on button "Run" at bounding box center [947, 541] width 209 height 44
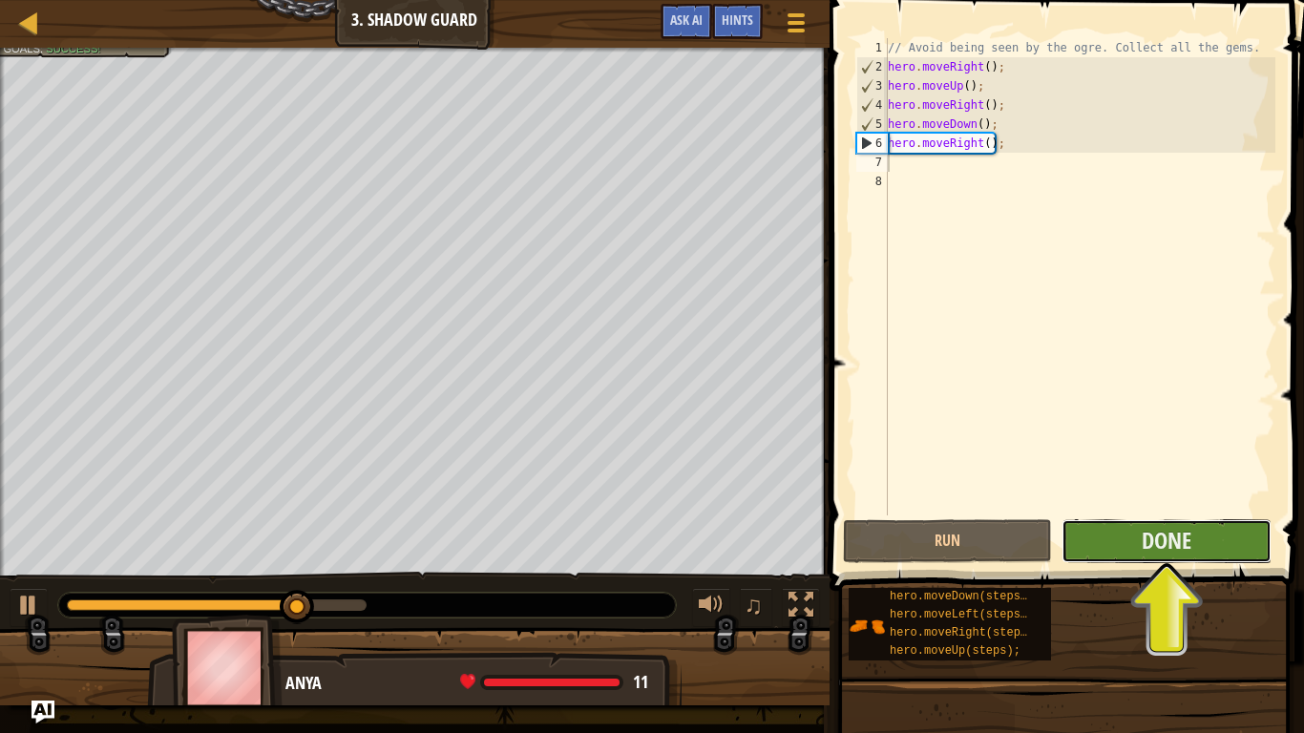
click at [1106, 543] on button "Done" at bounding box center [1166, 541] width 209 height 44
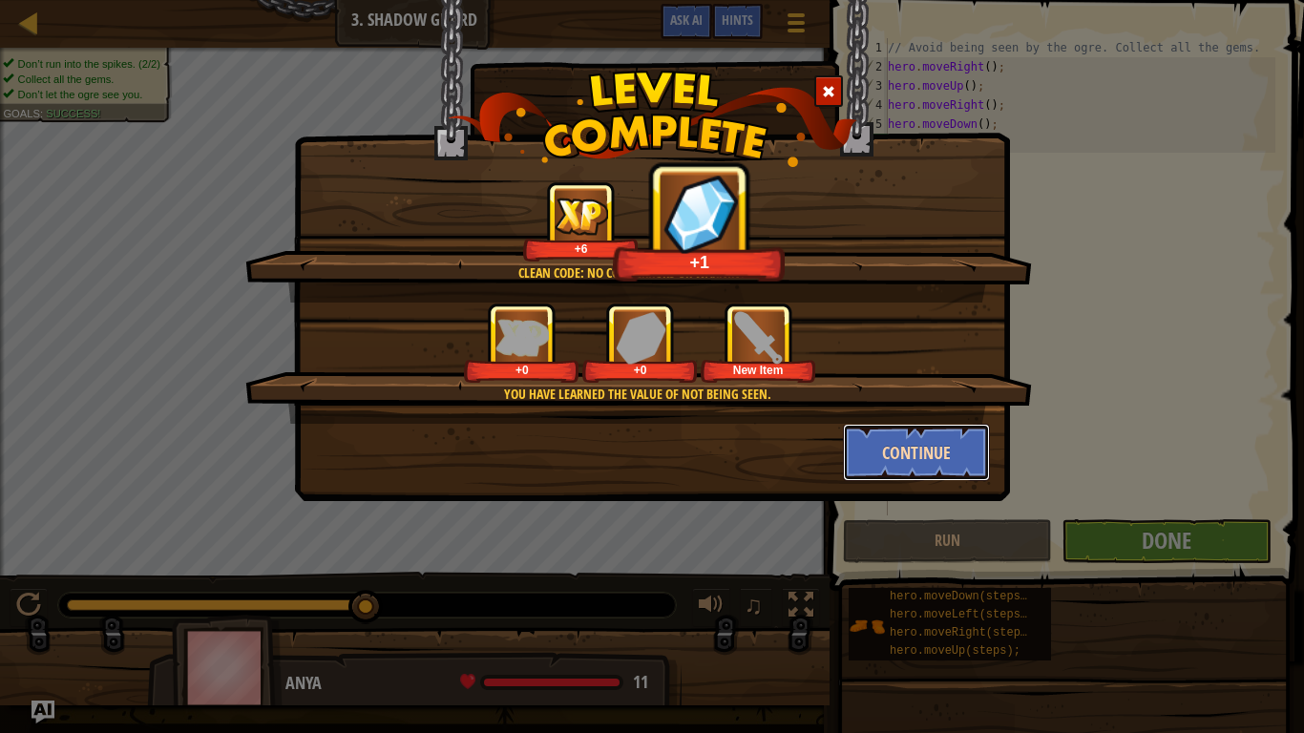
click at [893, 447] on button "Continue" at bounding box center [917, 452] width 148 height 57
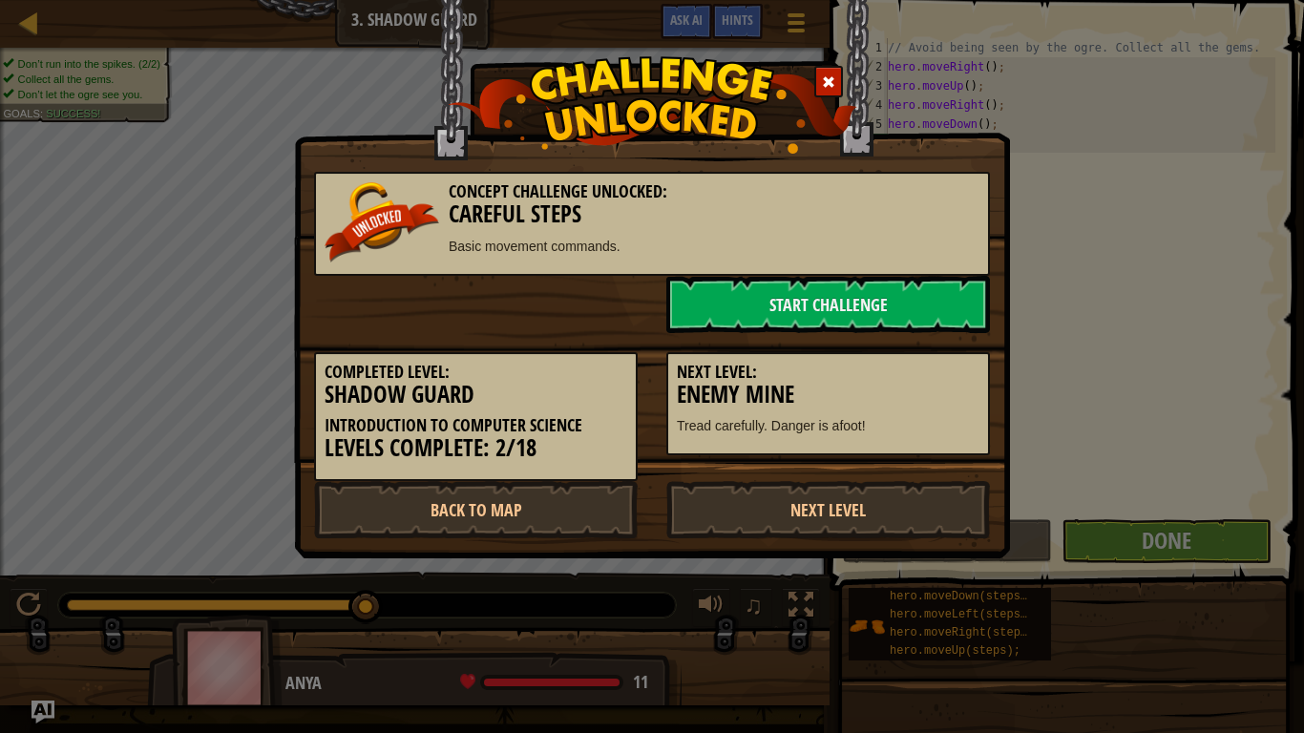
click at [752, 269] on div "Concept Challenge Unlocked: Careful Steps Basic movement commands." at bounding box center [652, 224] width 676 height 104
click at [743, 293] on link "Start Challenge" at bounding box center [828, 304] width 324 height 57
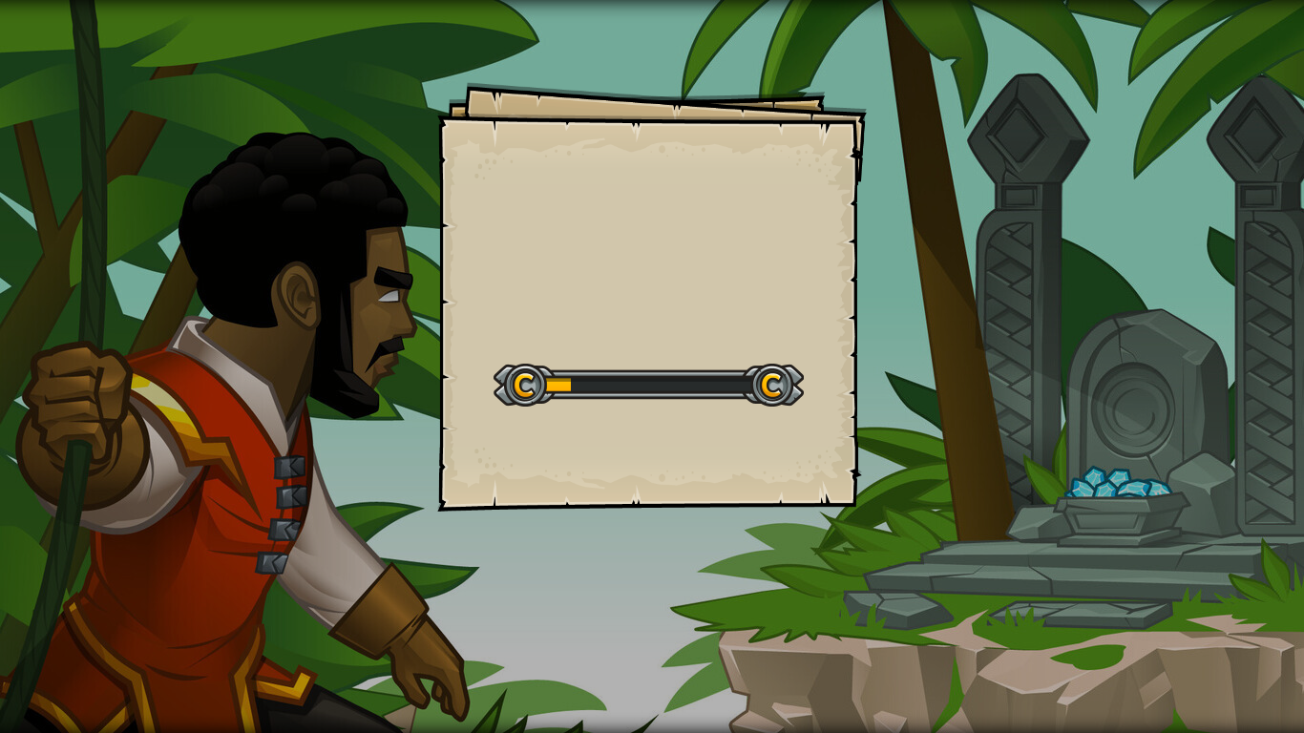
click at [743, 293] on div "Goals Start Level Error loading from server. Try refreshing the page. You'll ne…" at bounding box center [652, 297] width 430 height 430
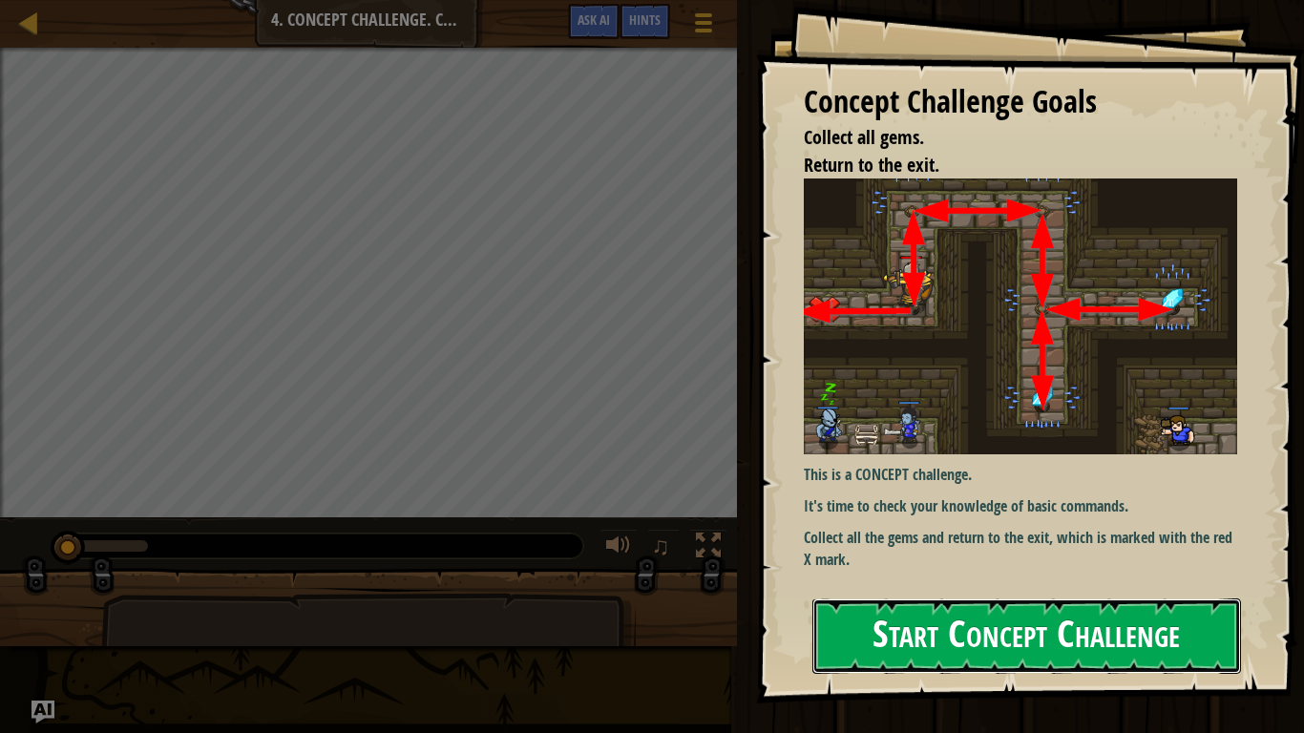
click at [978, 603] on button "Start Concept Challenge" at bounding box center [1026, 636] width 429 height 75
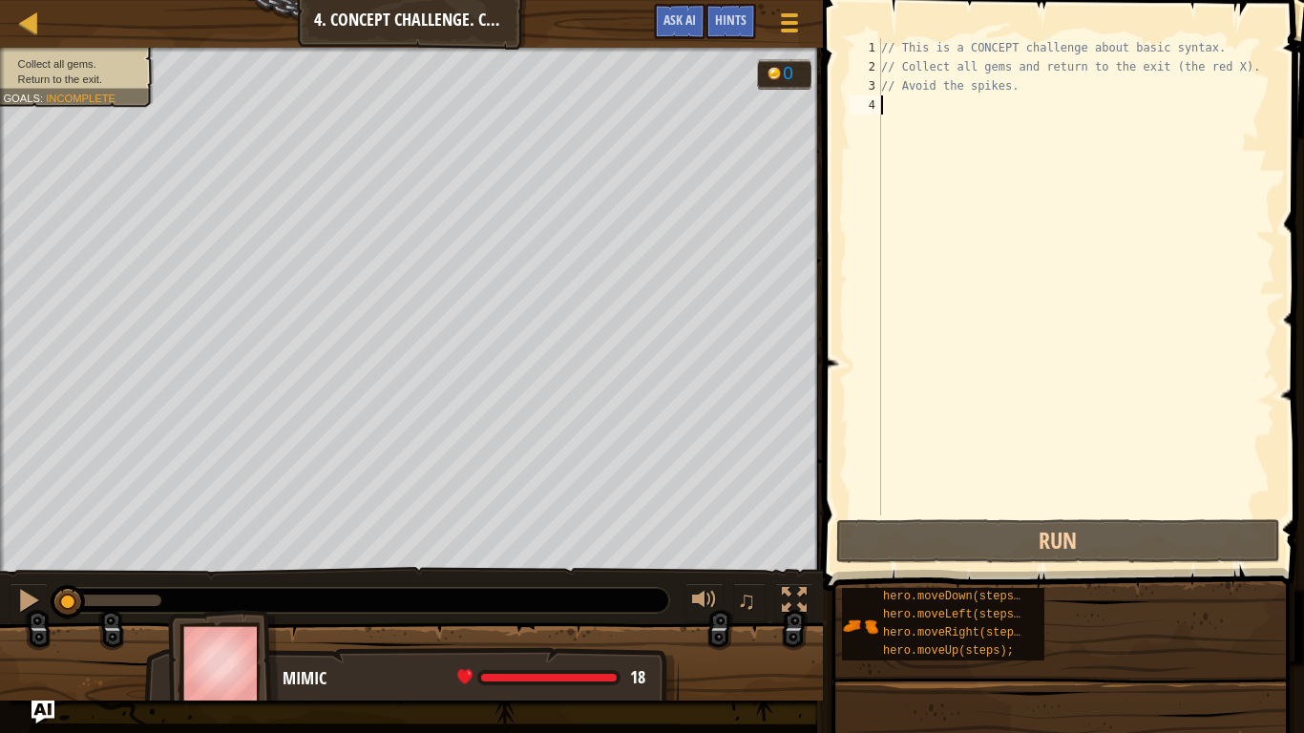
type textarea "h"
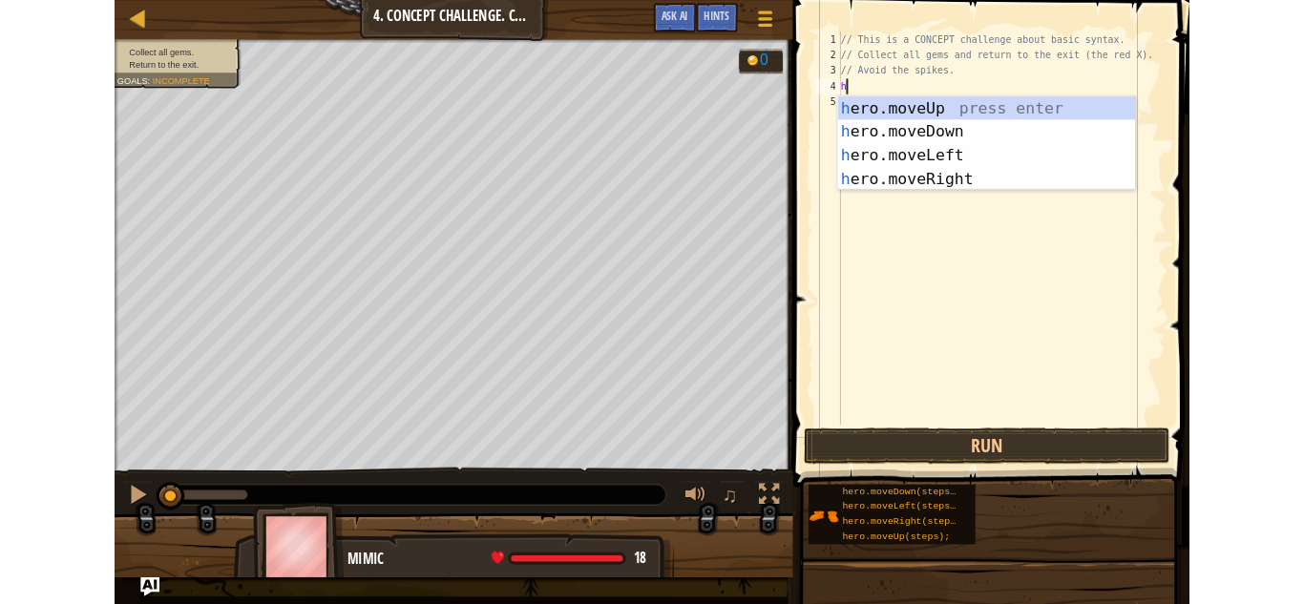
scroll to position [9, 0]
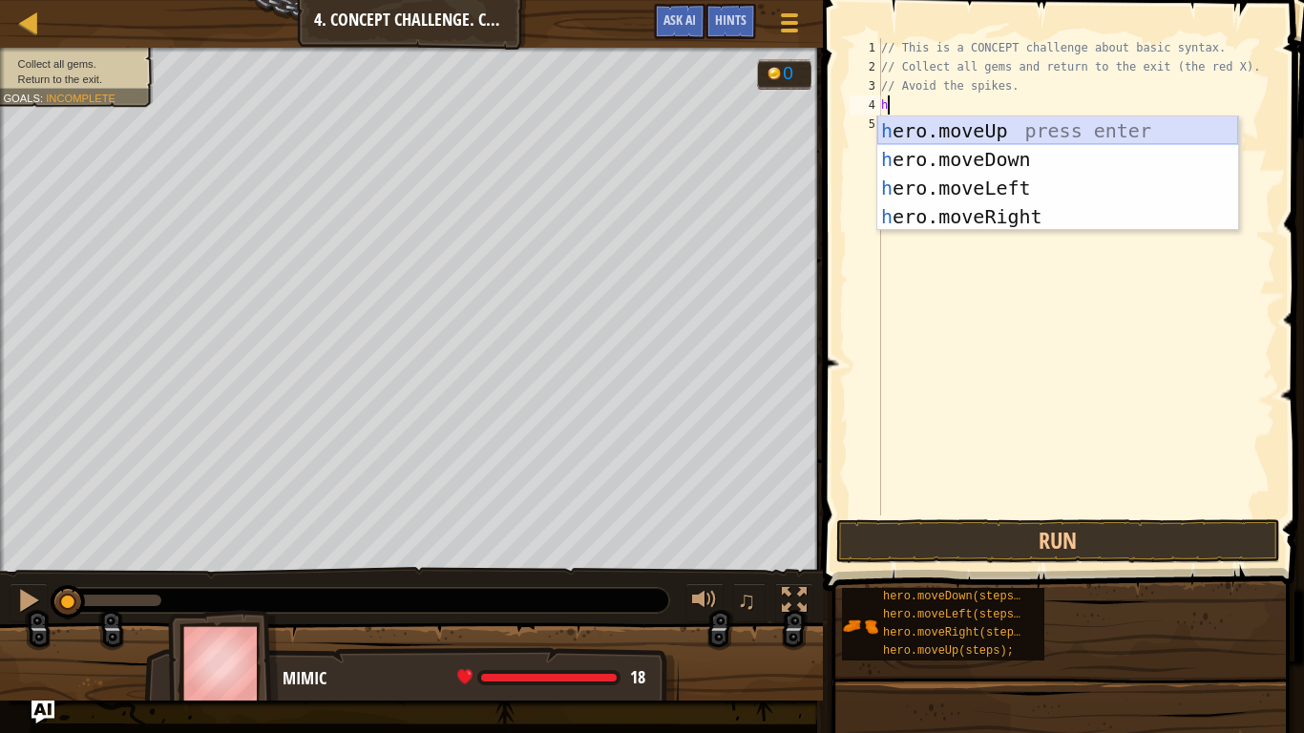
click at [982, 134] on div "h ero.moveUp press enter h ero.moveDown press enter h ero.moveLeft press enter …" at bounding box center [1057, 202] width 361 height 172
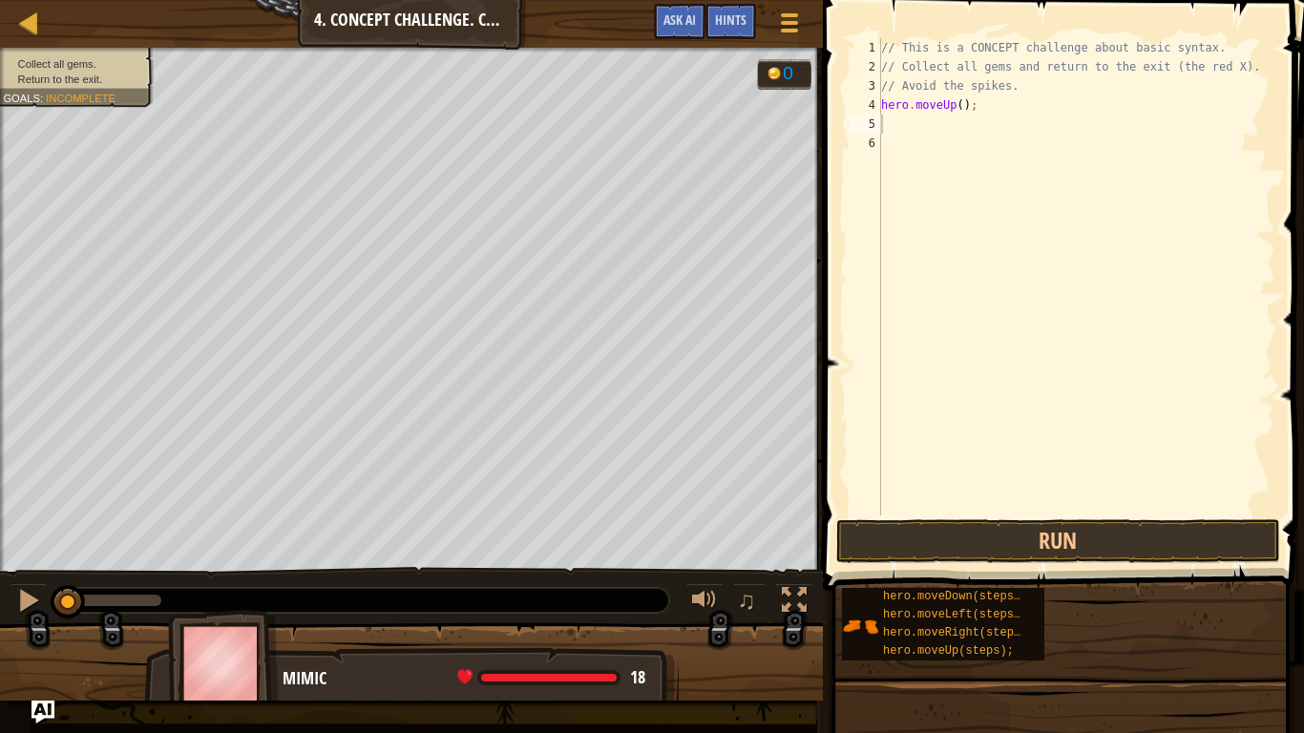
click at [1011, 564] on span at bounding box center [1065, 268] width 496 height 647
click at [982, 540] on button "Run" at bounding box center [1058, 541] width 445 height 44
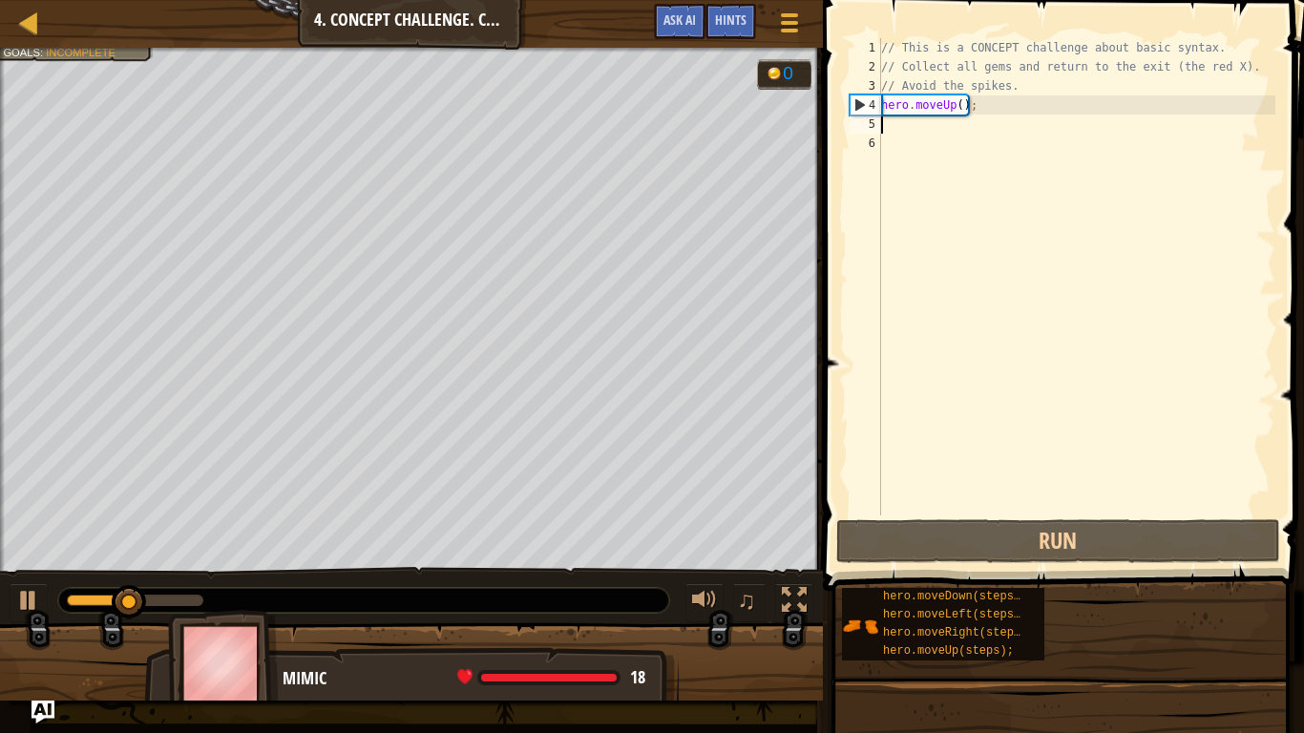
type textarea "h"
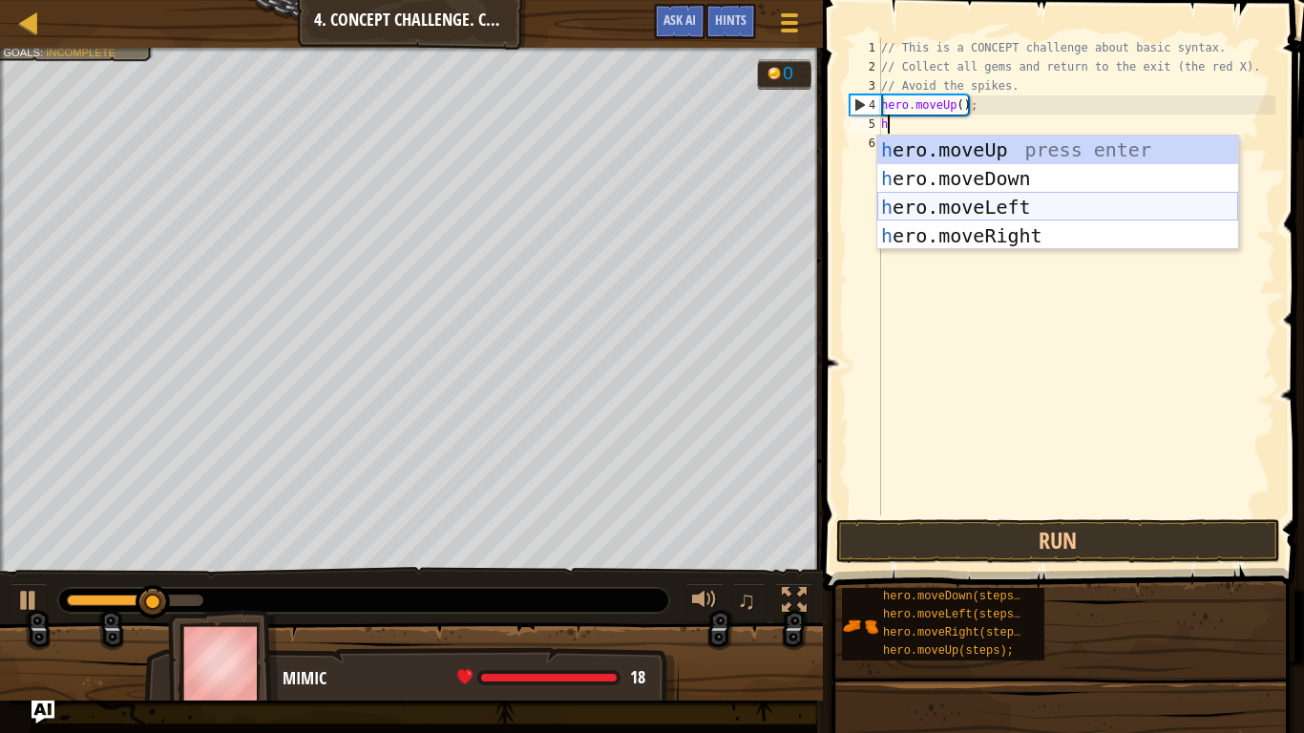
click at [904, 224] on div "h ero.moveUp press enter h ero.moveDown press enter h ero.moveLeft press enter …" at bounding box center [1057, 222] width 361 height 172
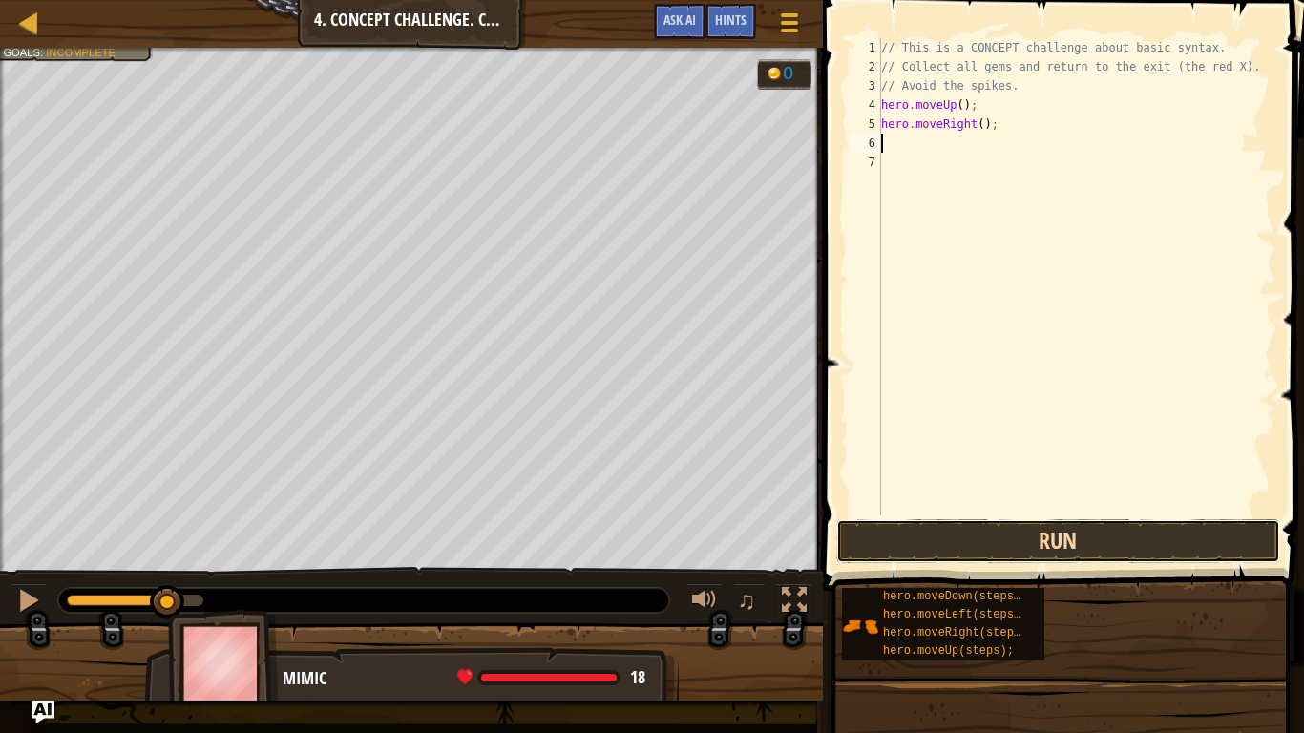
click at [989, 532] on button "Run" at bounding box center [1058, 541] width 445 height 44
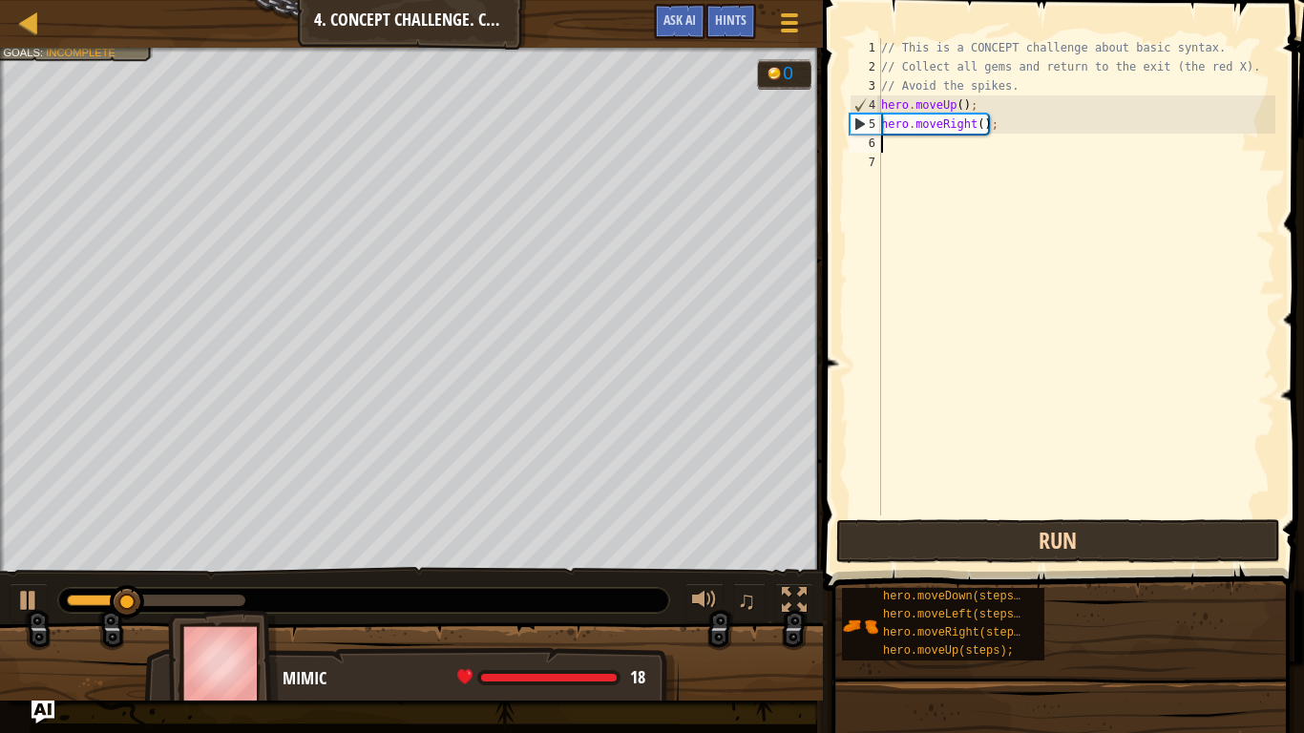
type textarea "h"
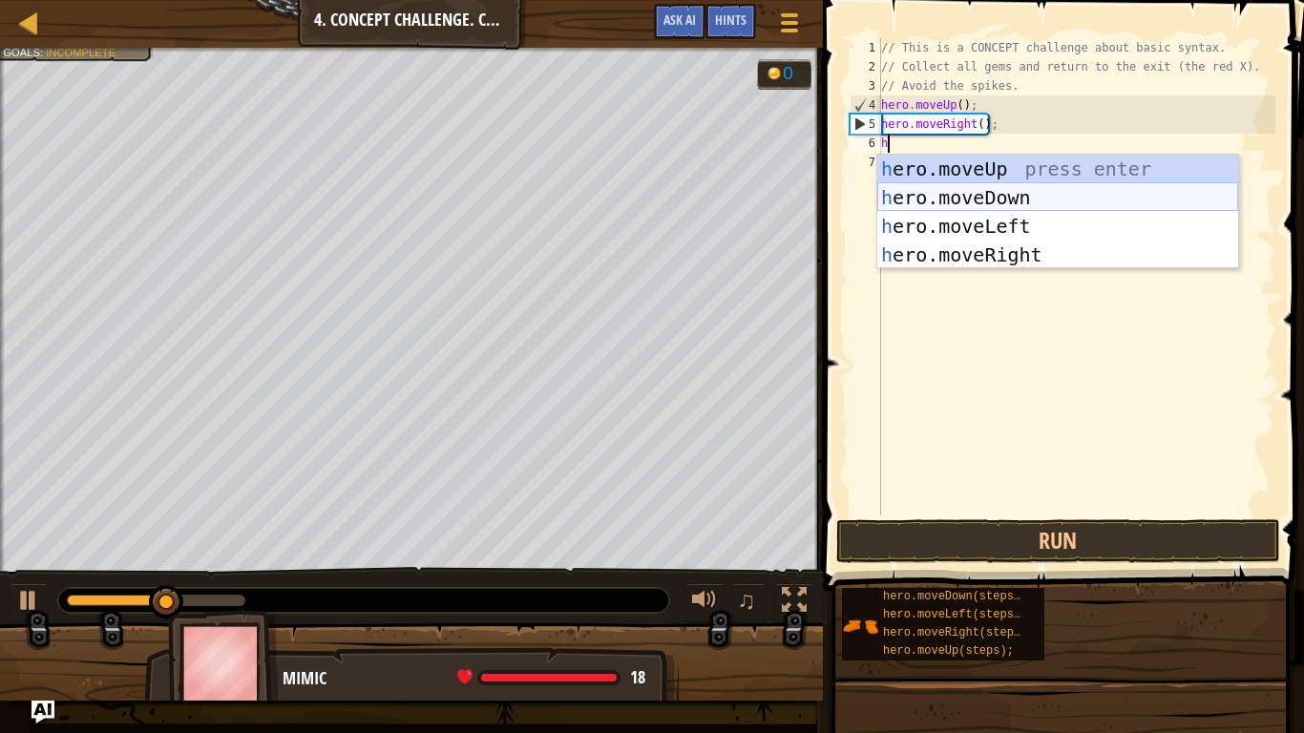
click at [1019, 205] on div "h ero.moveUp press enter h ero.moveDown press enter h ero.moveLeft press enter …" at bounding box center [1057, 241] width 361 height 172
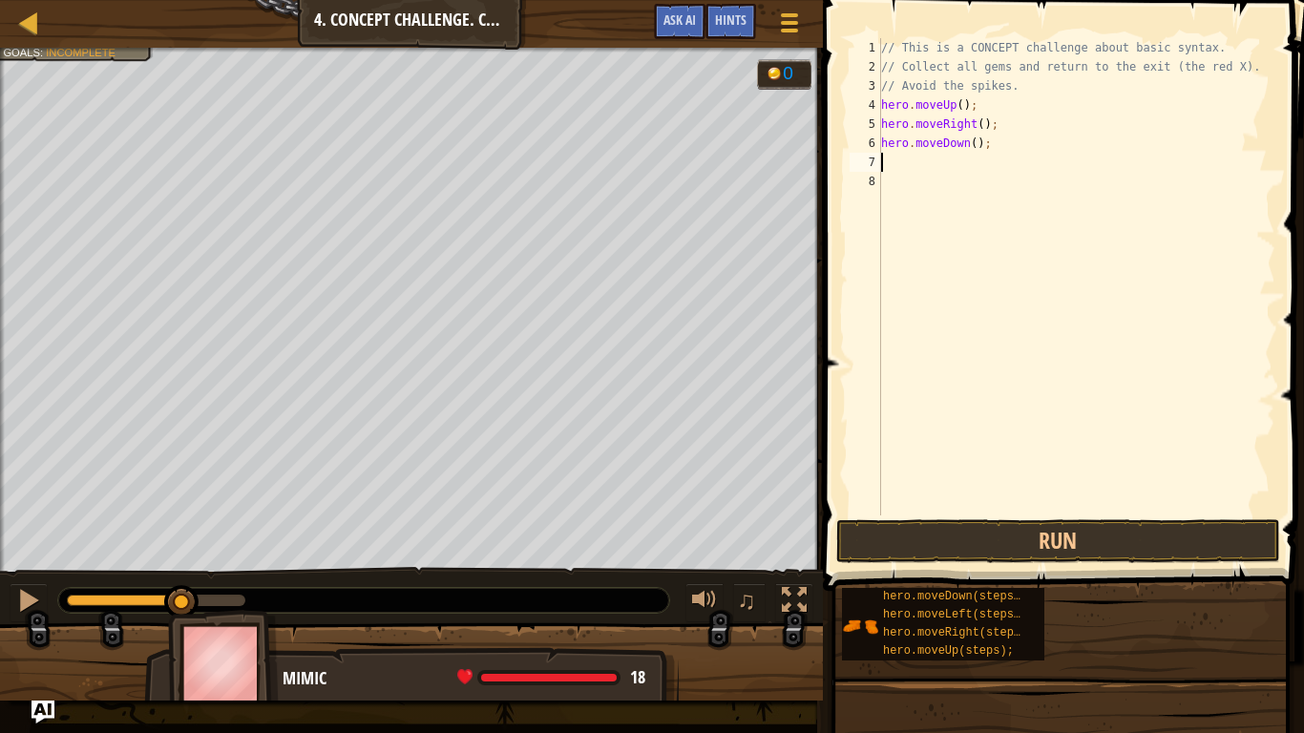
type textarea "h"
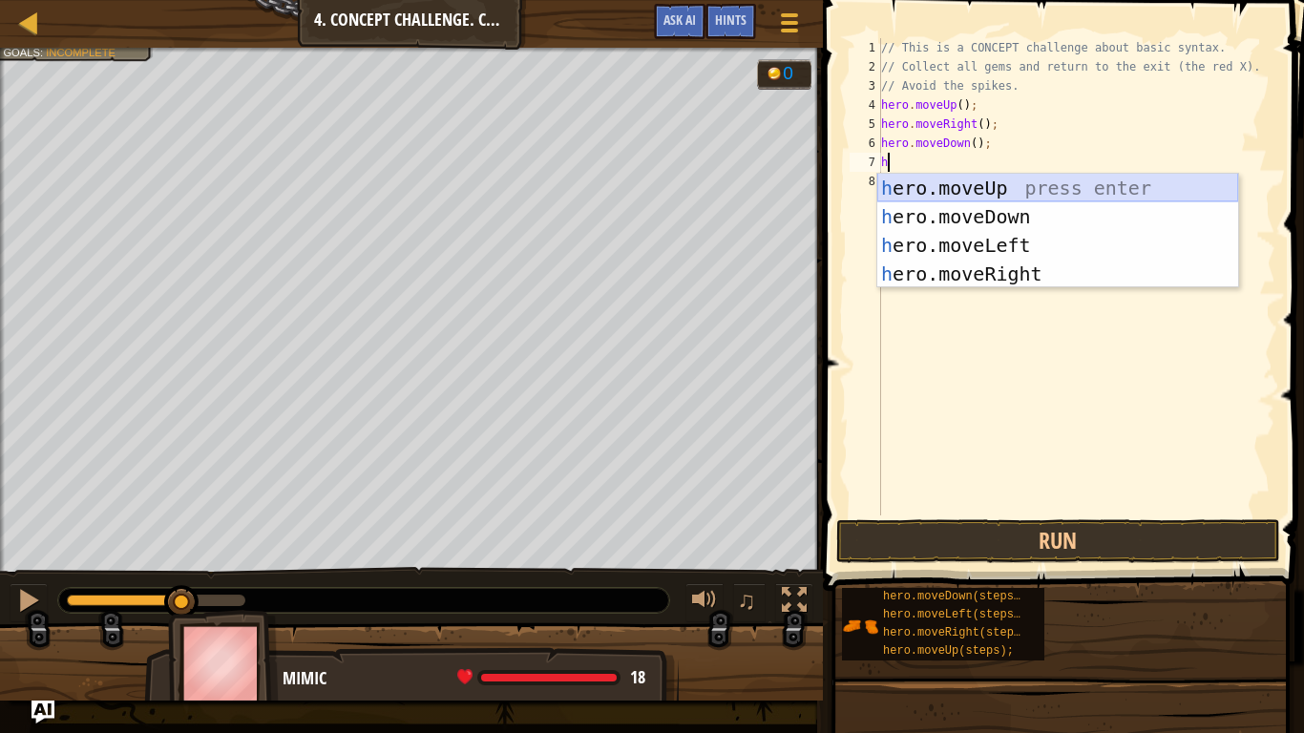
click at [992, 200] on div "h ero.moveUp press enter h ero.moveDown press enter h ero.moveLeft press enter …" at bounding box center [1057, 260] width 361 height 172
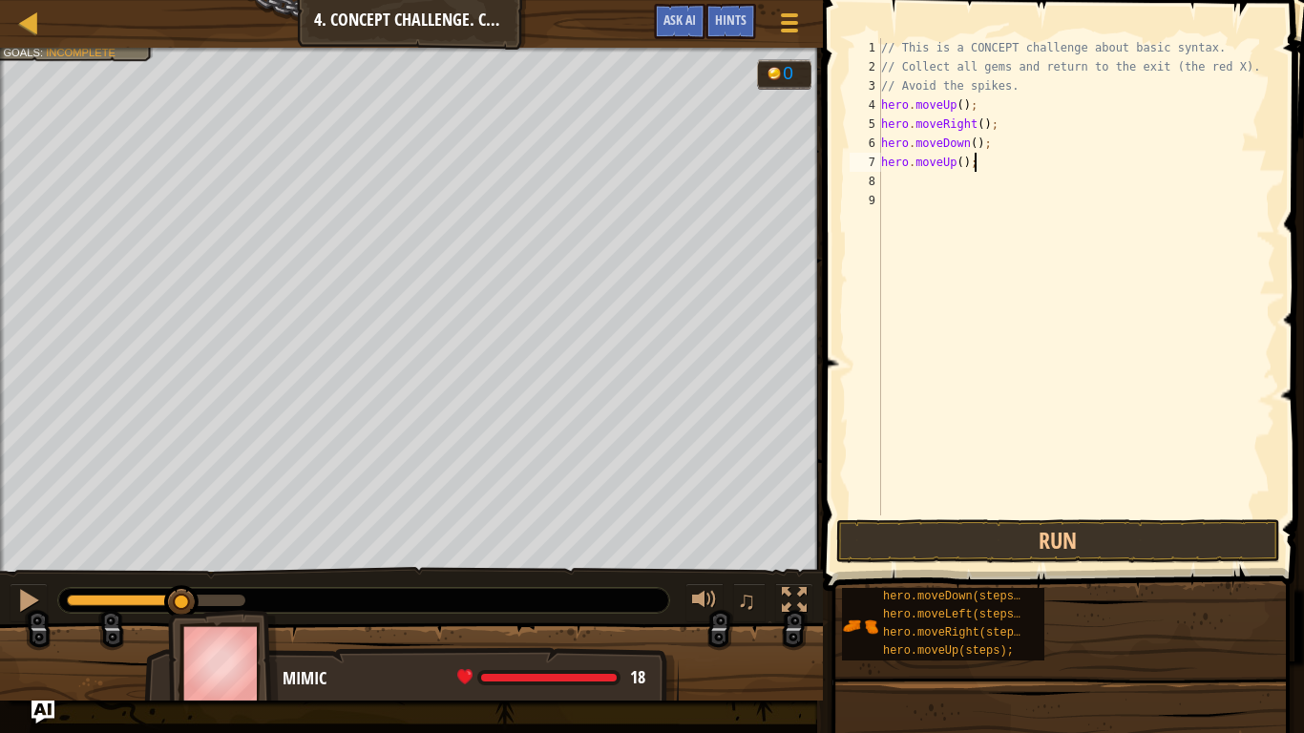
click at [981, 164] on div "// This is a CONCEPT challenge about basic syntax. // Collect all gems and retu…" at bounding box center [1076, 296] width 398 height 516
type textarea "h"
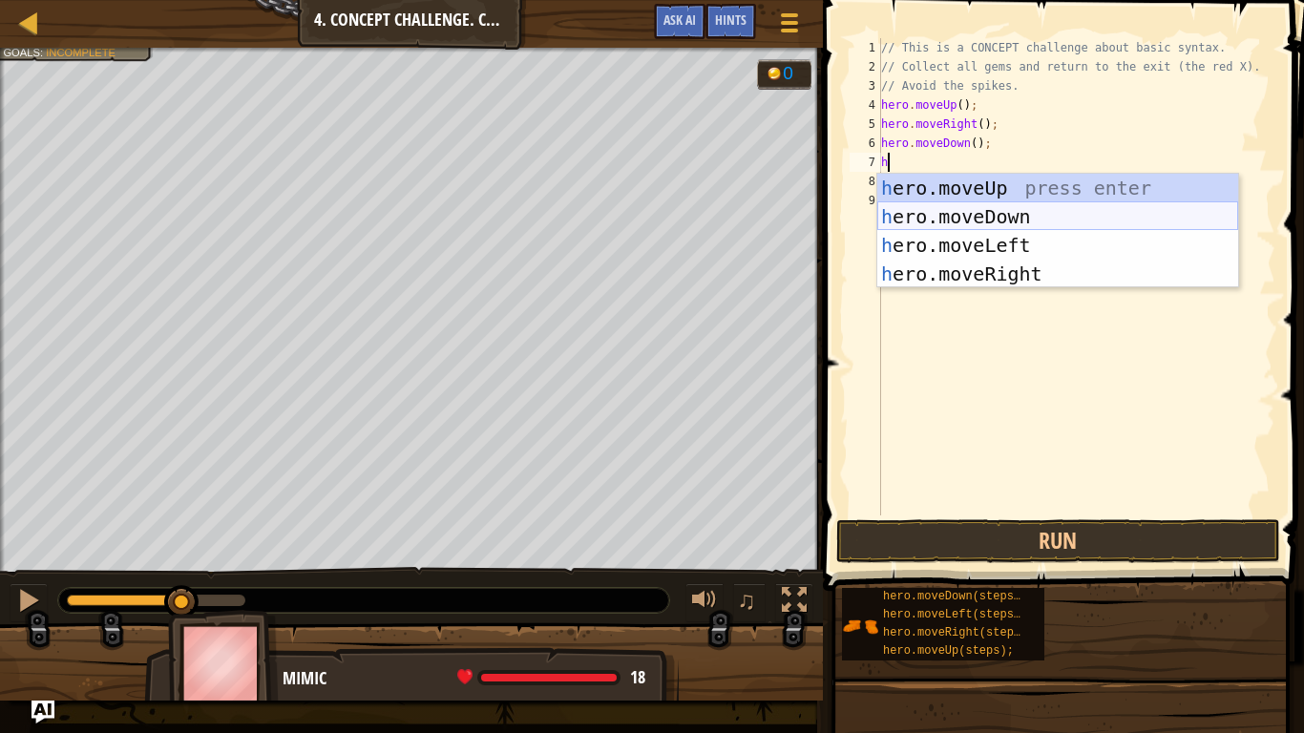
click at [1018, 211] on div "h ero.moveUp press enter h ero.moveDown press enter h ero.moveLeft press enter …" at bounding box center [1057, 260] width 361 height 172
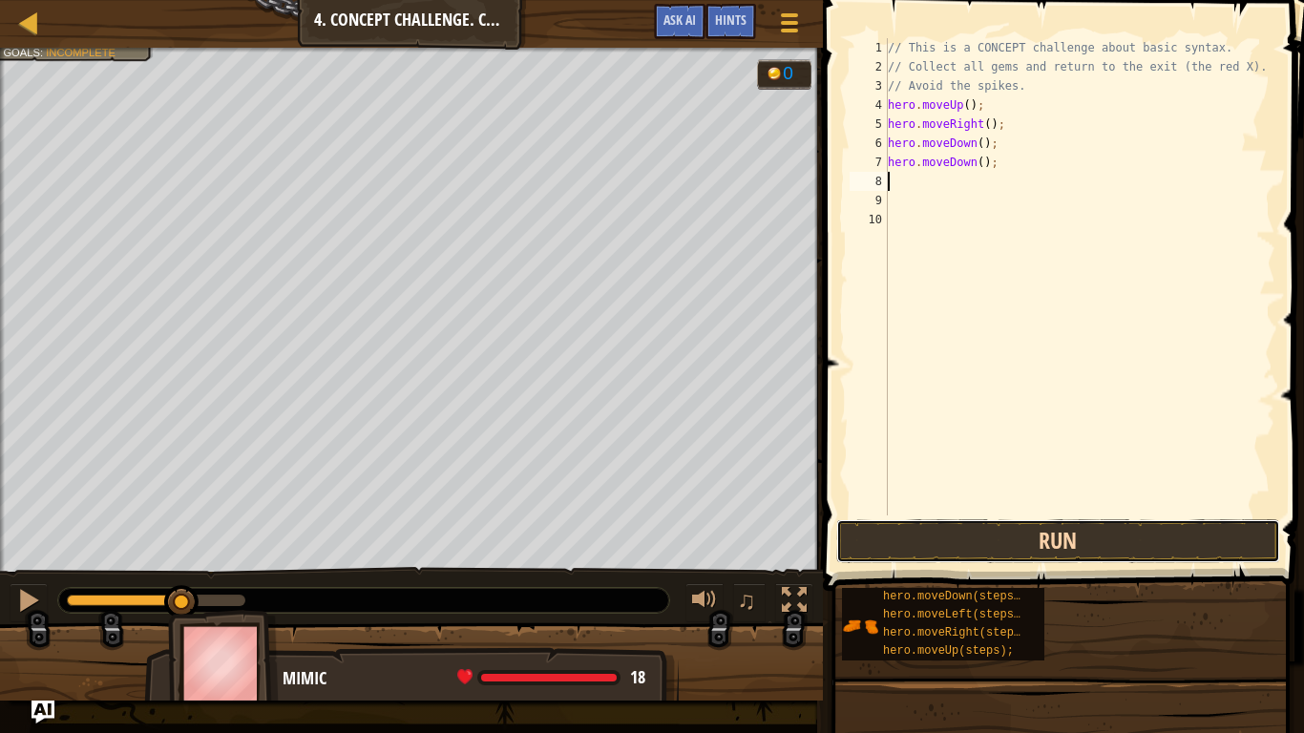
click at [993, 558] on button "Run" at bounding box center [1058, 541] width 445 height 44
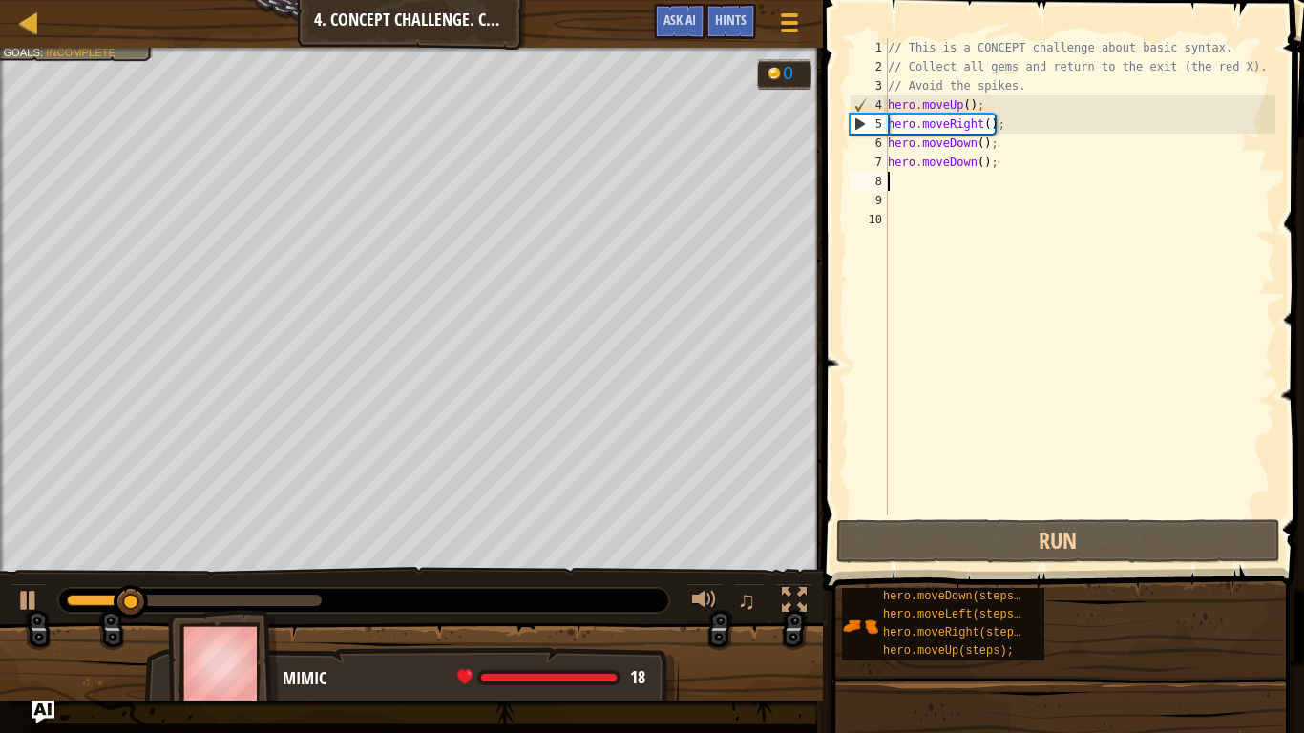
type textarea "h"
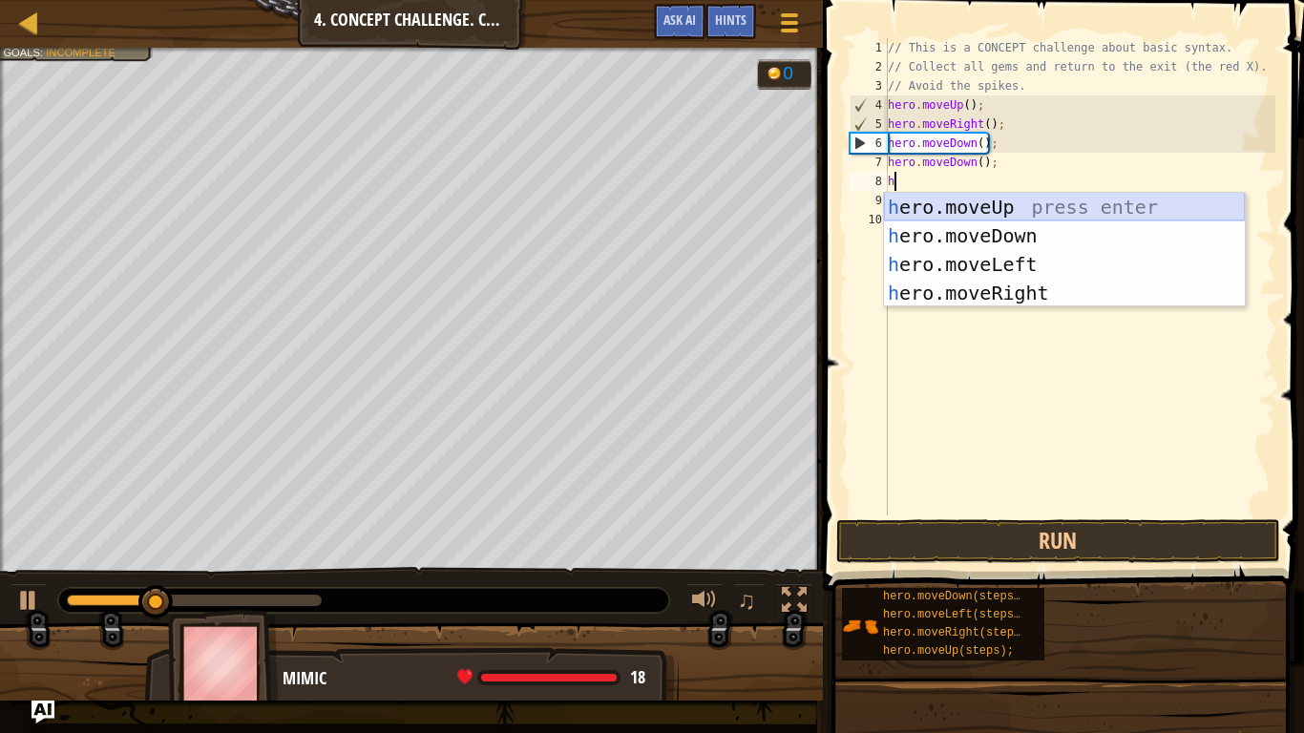
click at [970, 202] on div "h ero.moveUp press enter h ero.moveDown press enter h ero.moveLeft press enter …" at bounding box center [1064, 279] width 361 height 172
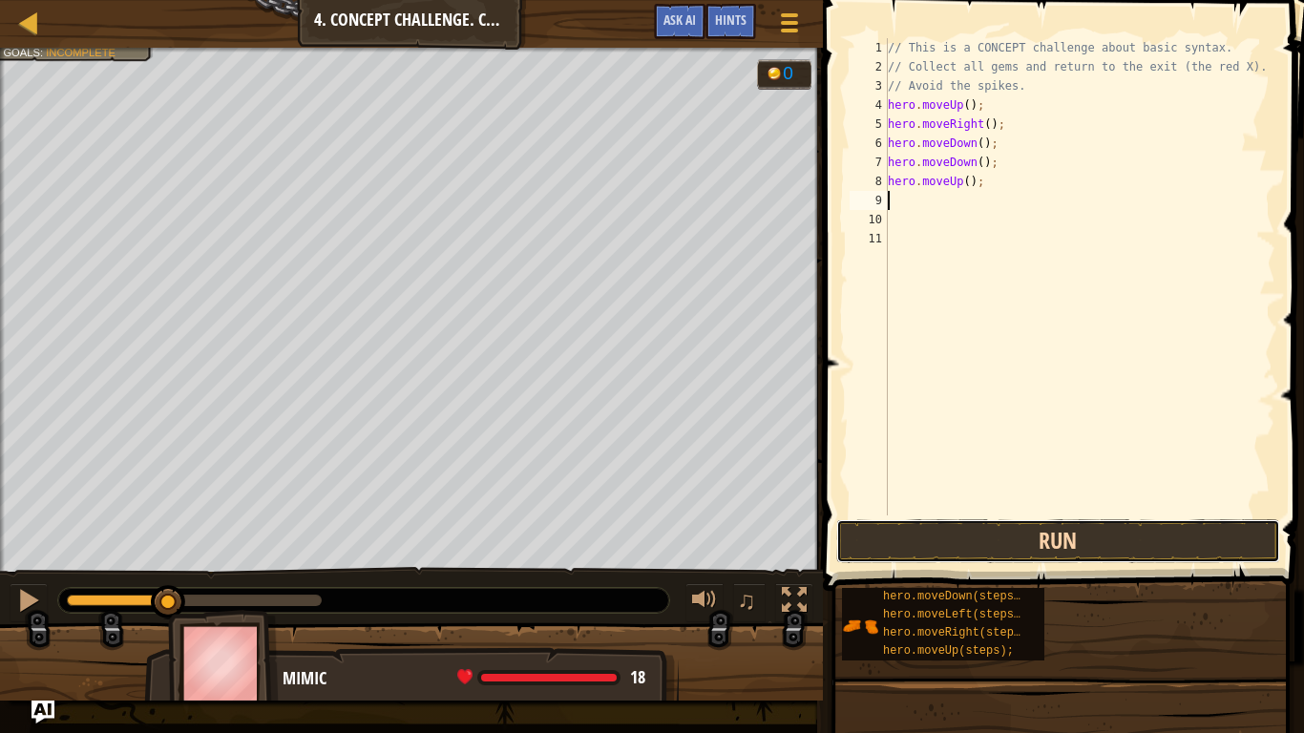
click at [1043, 534] on button "Run" at bounding box center [1058, 541] width 445 height 44
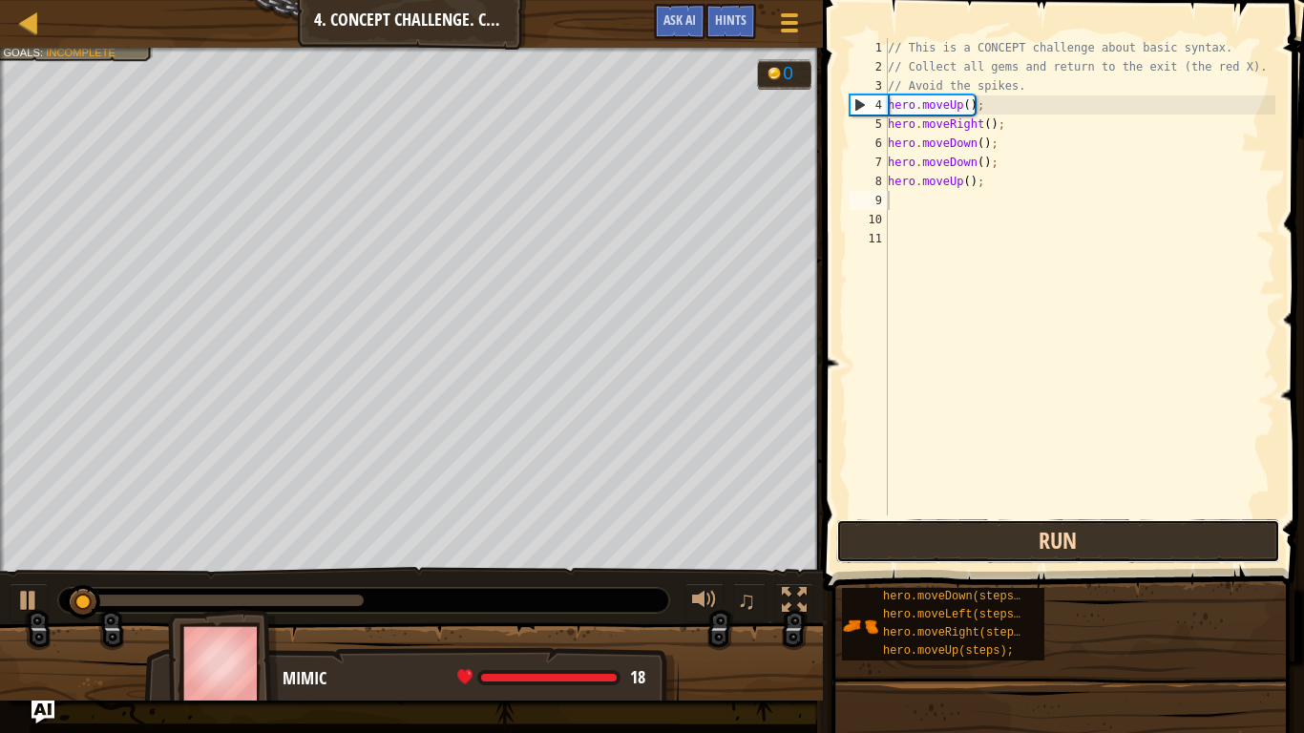
click at [1043, 534] on button "Run" at bounding box center [1058, 541] width 445 height 44
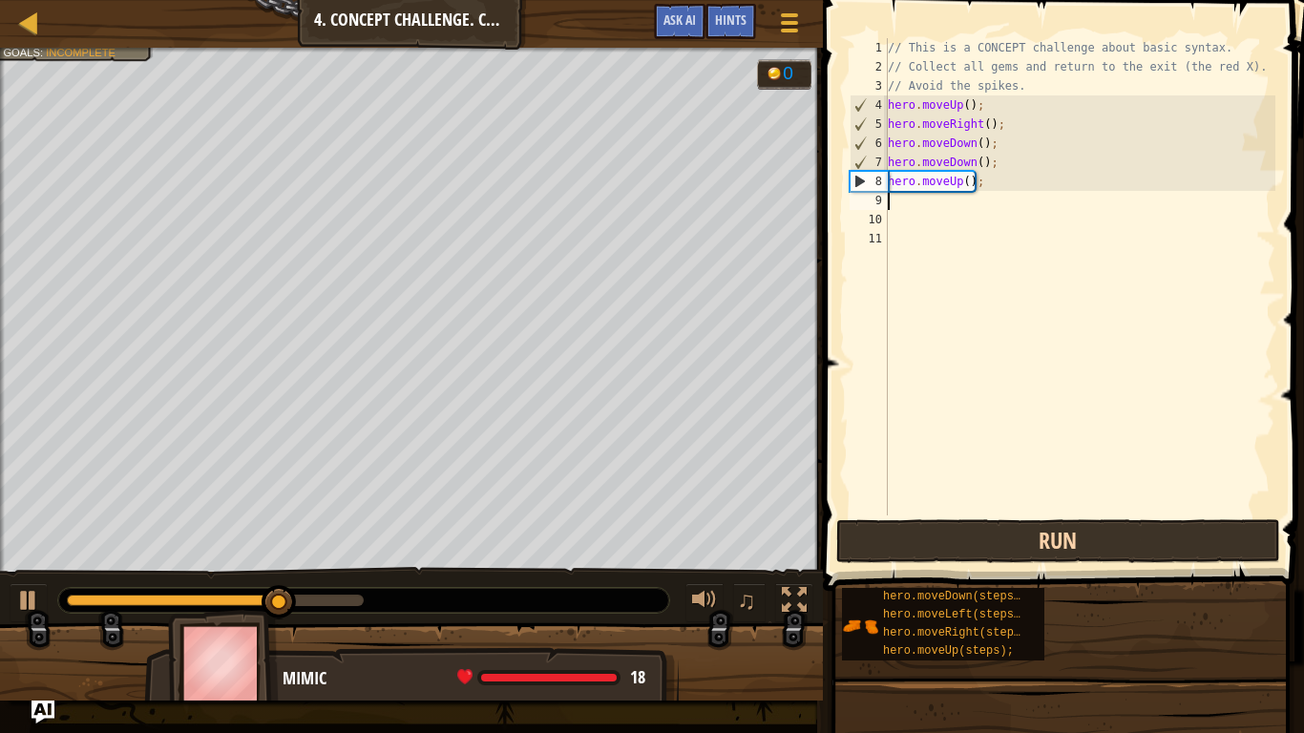
type textarea "h"
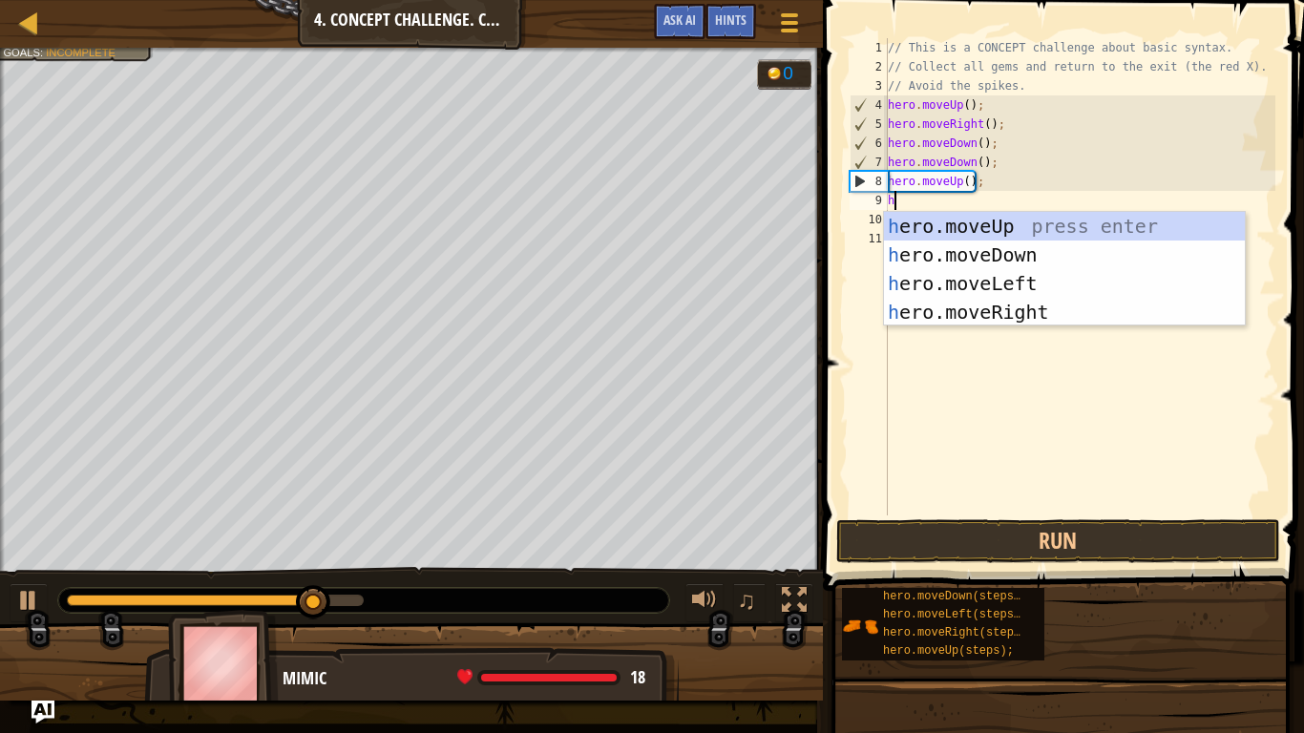
click at [1011, 331] on div "// This is a CONCEPT challenge about basic syntax. // Collect all gems and retu…" at bounding box center [1079, 296] width 391 height 516
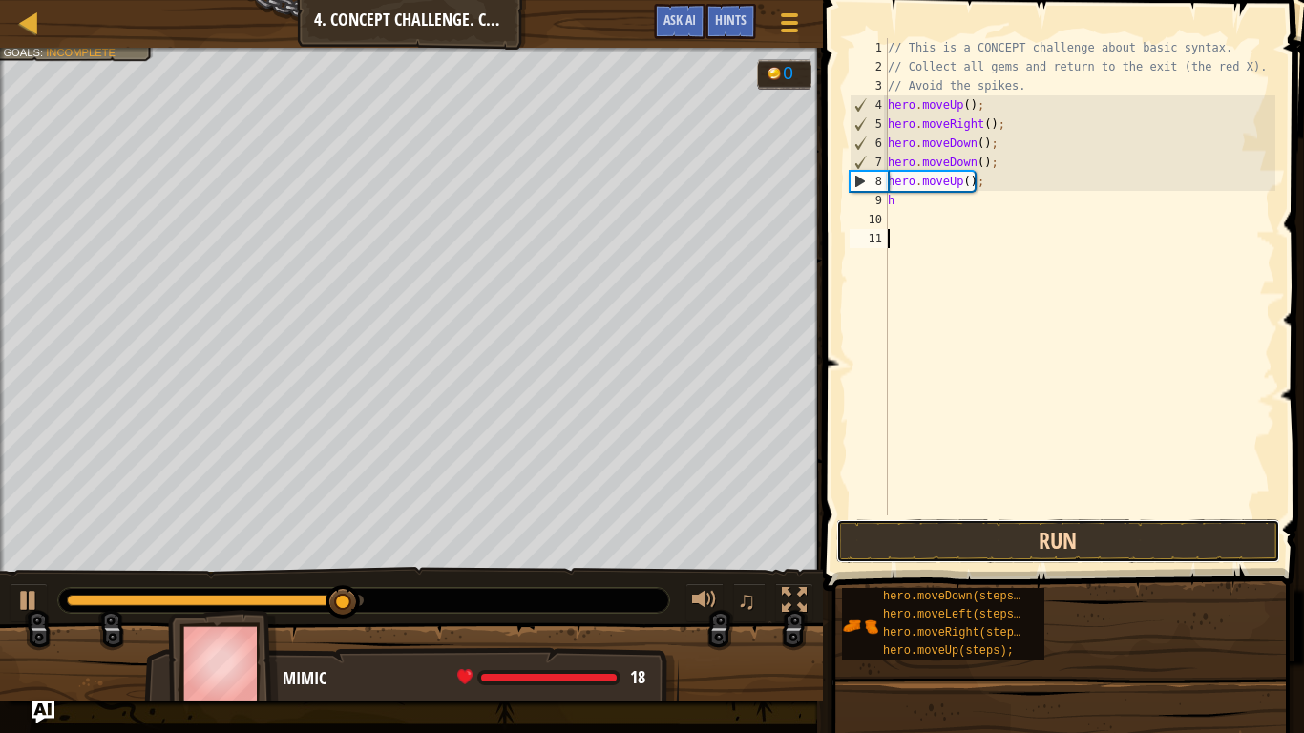
click at [983, 519] on button "Run" at bounding box center [1058, 541] width 445 height 44
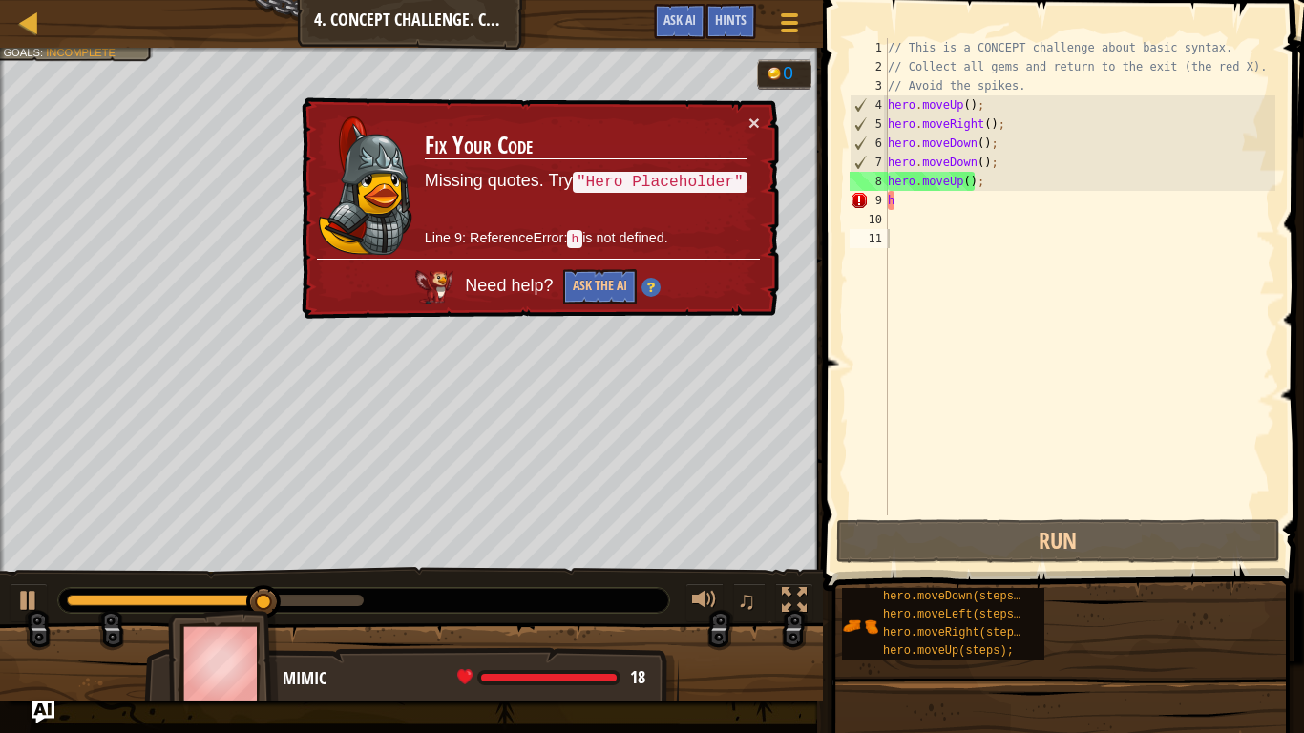
click at [763, 111] on div "× Fix Your Code Missing quotes. Try "Hero Placeholder" Line 9: ReferenceError: …" at bounding box center [538, 208] width 481 height 222
click at [758, 115] on button "×" at bounding box center [753, 123] width 11 height 20
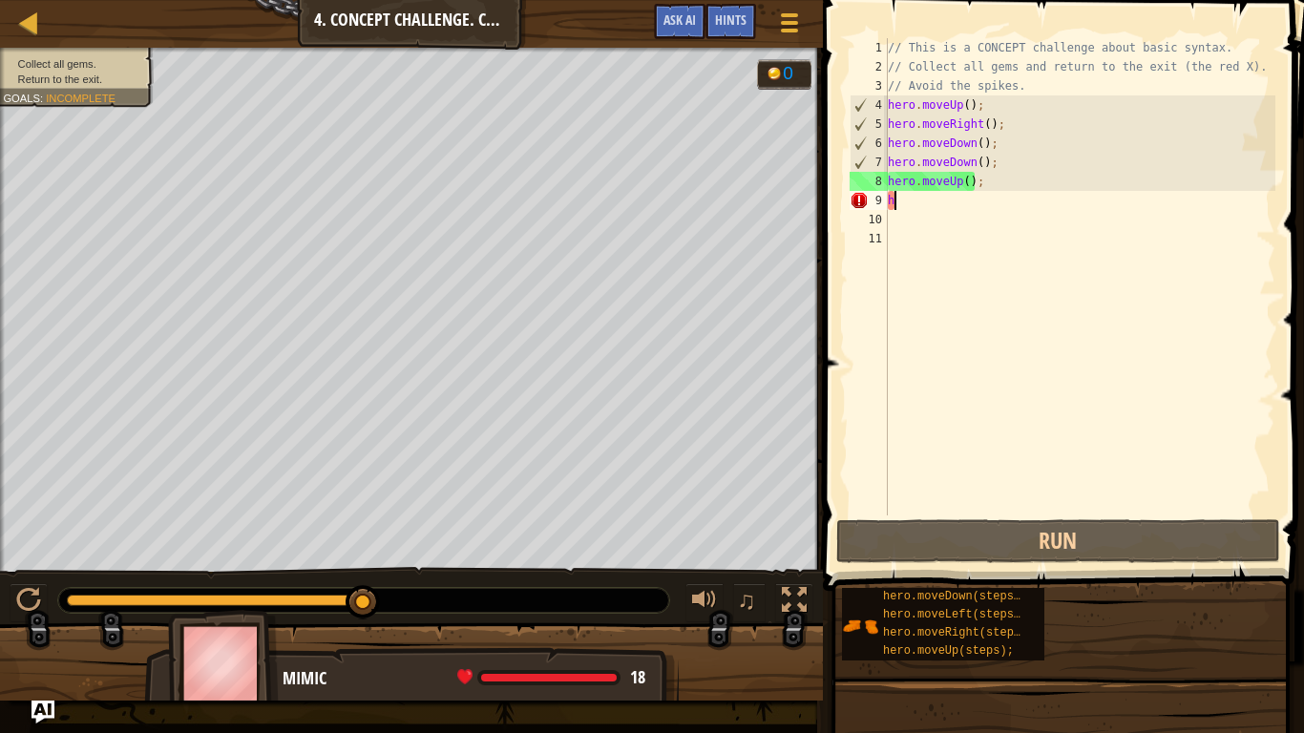
click at [898, 208] on div "// This is a CONCEPT challenge about basic syntax. // Collect all gems and retu…" at bounding box center [1079, 296] width 391 height 516
type textarea "h"
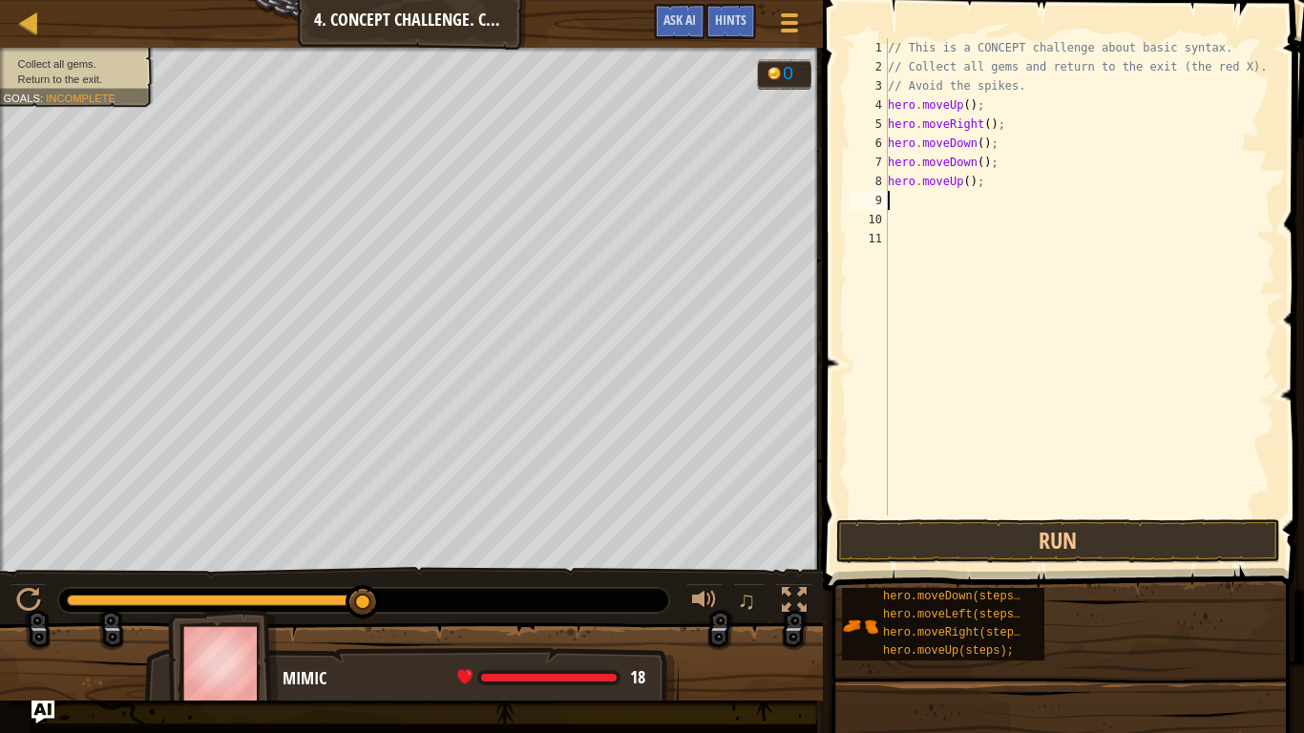
type textarea "h"
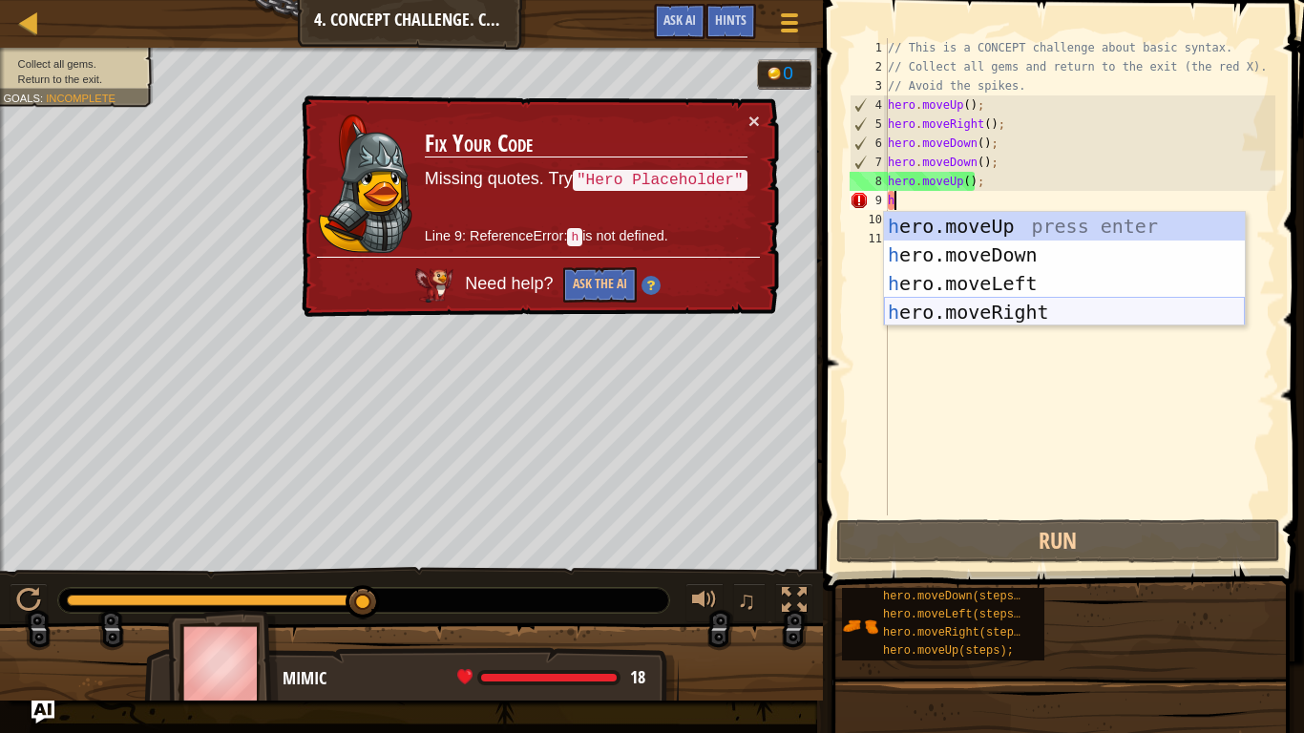
click at [1003, 315] on div "h ero.moveUp press enter h ero.moveDown press enter h ero.moveLeft press enter …" at bounding box center [1064, 298] width 361 height 172
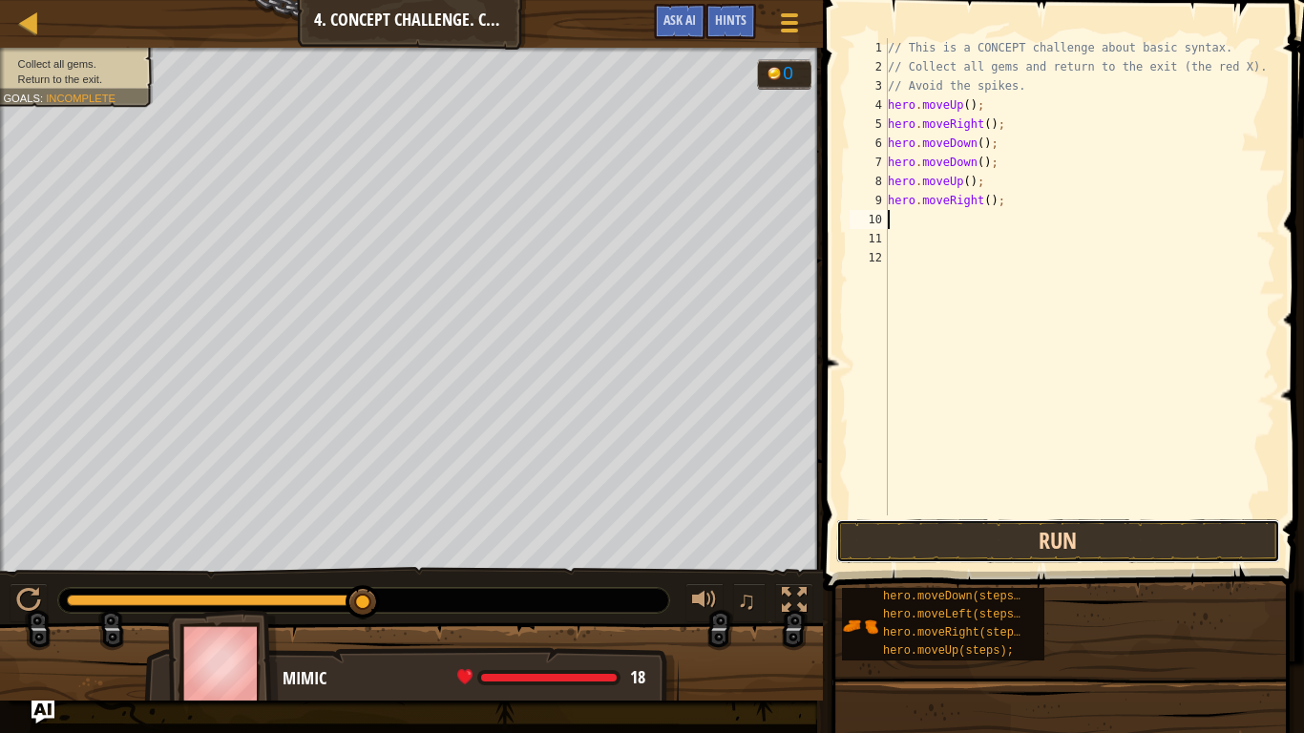
click at [929, 529] on button "Run" at bounding box center [1058, 541] width 445 height 44
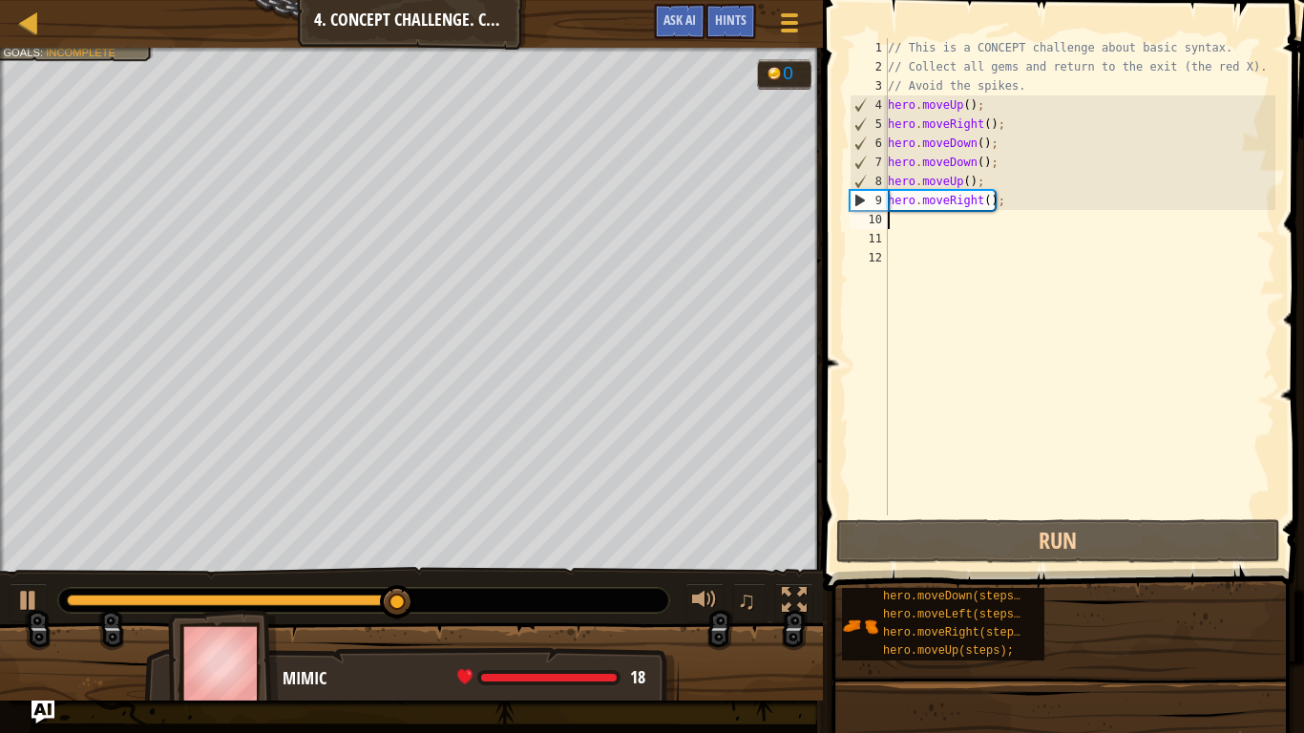
type textarea "h"
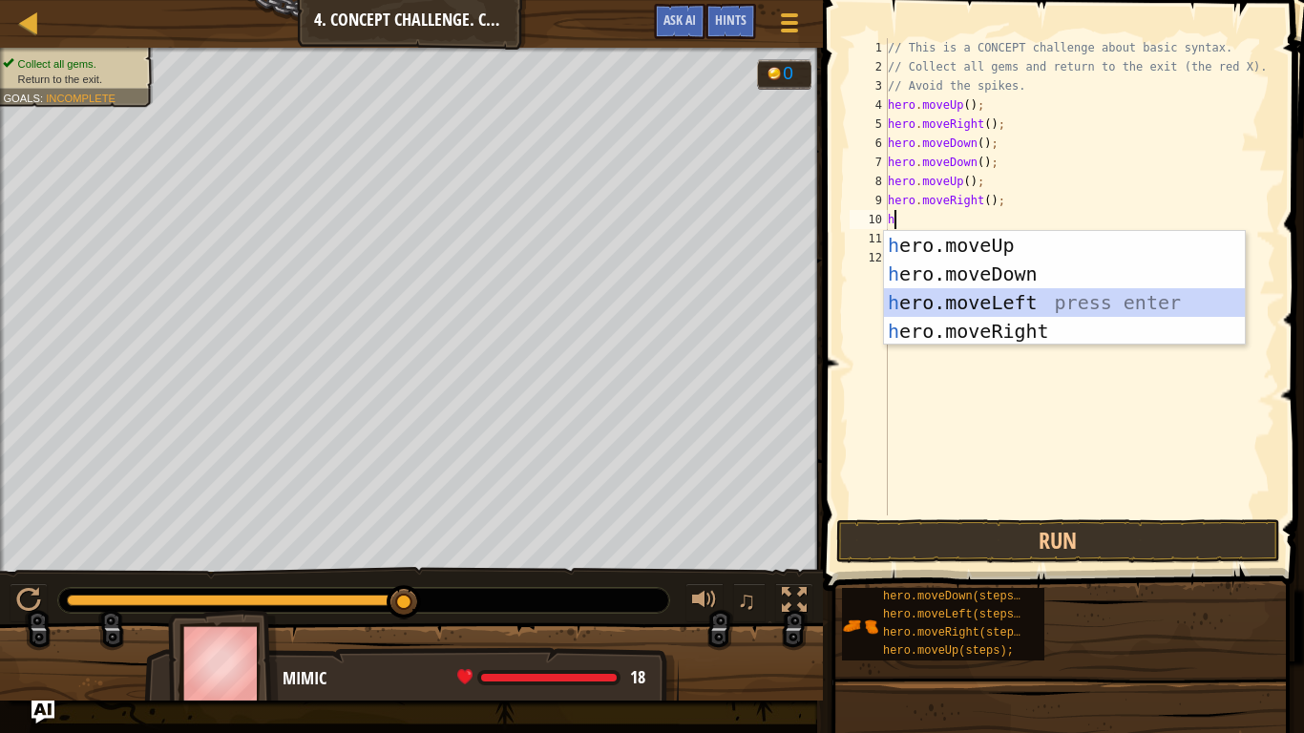
click at [959, 300] on div "h ero.moveUp press enter h ero.moveDown press enter h ero.moveLeft press enter …" at bounding box center [1064, 317] width 361 height 172
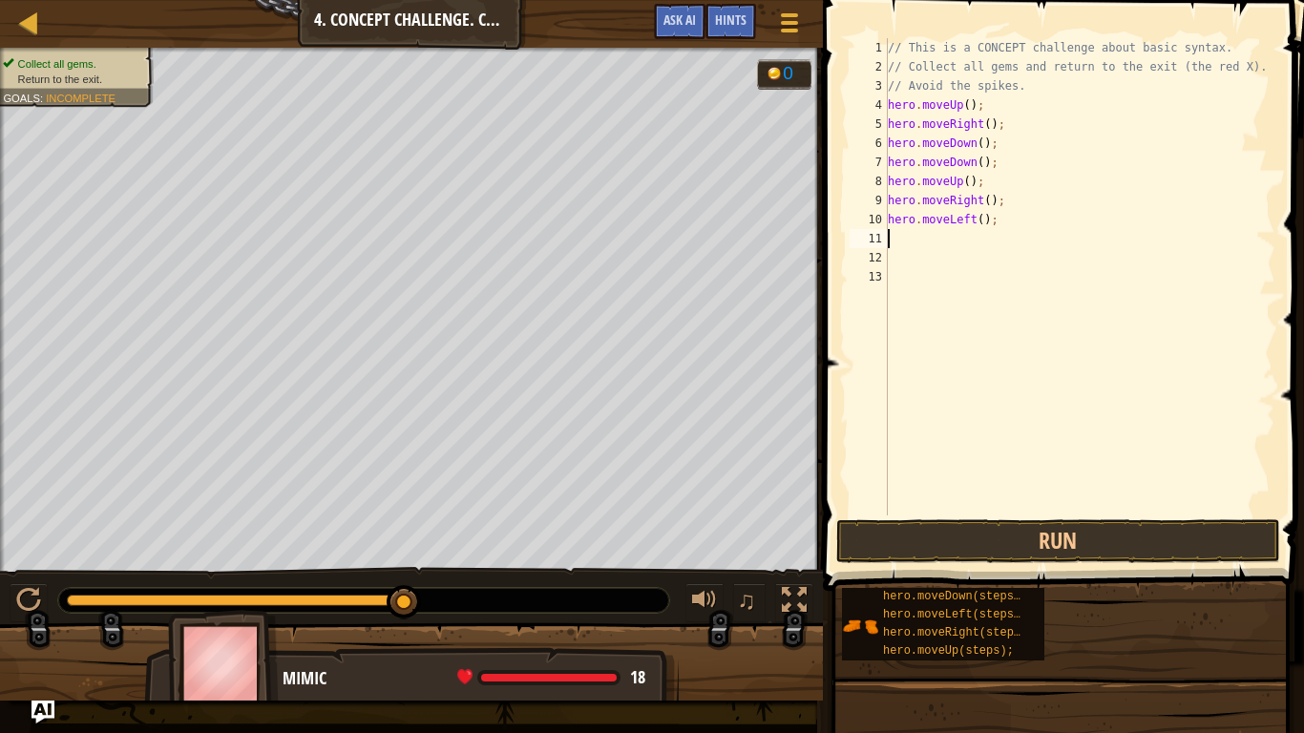
type textarea "h"
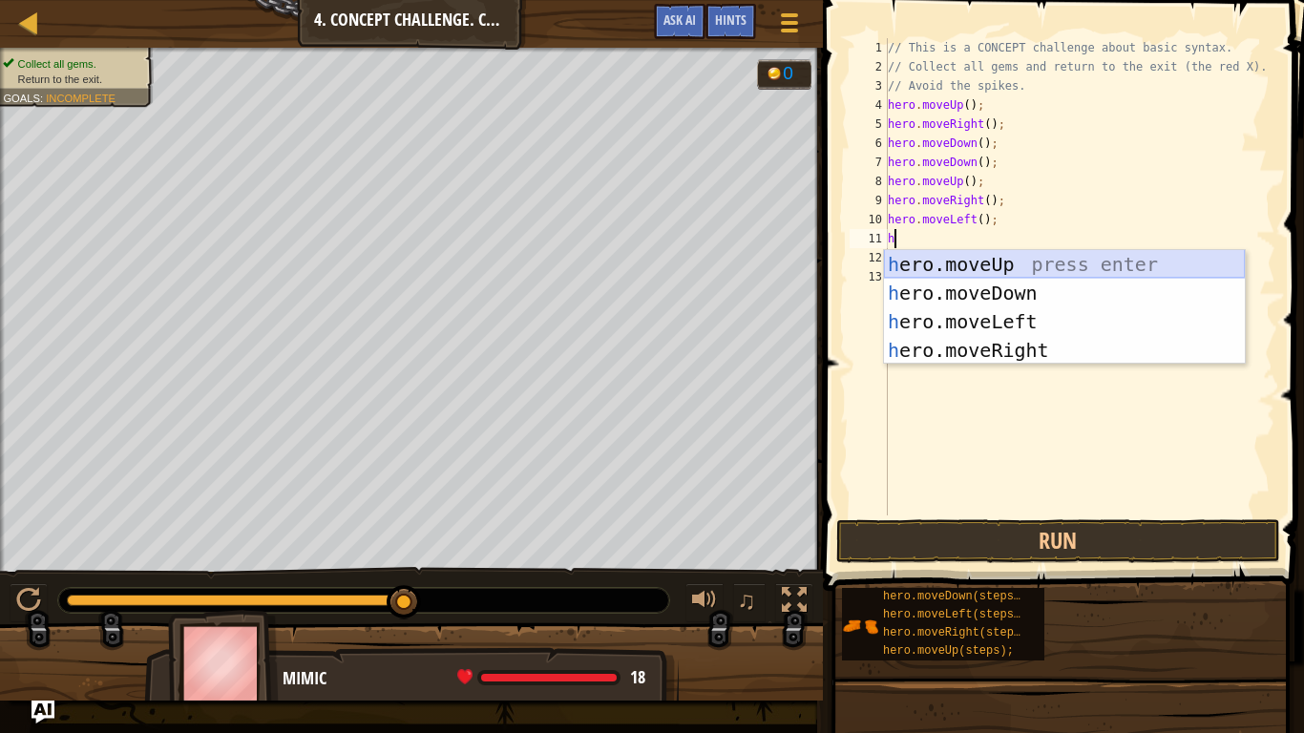
click at [944, 274] on div "h ero.moveUp press enter h ero.moveDown press enter h ero.moveLeft press enter …" at bounding box center [1064, 336] width 361 height 172
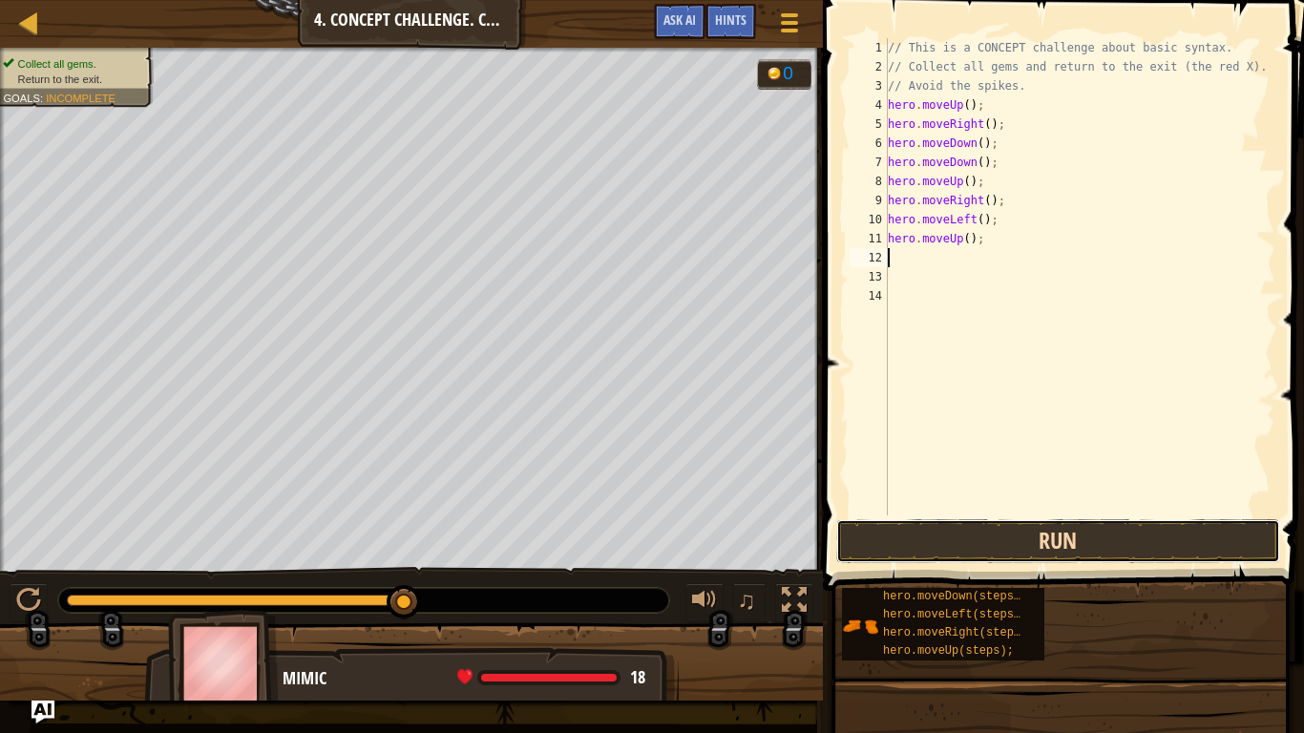
click at [1014, 556] on button "Run" at bounding box center [1058, 541] width 445 height 44
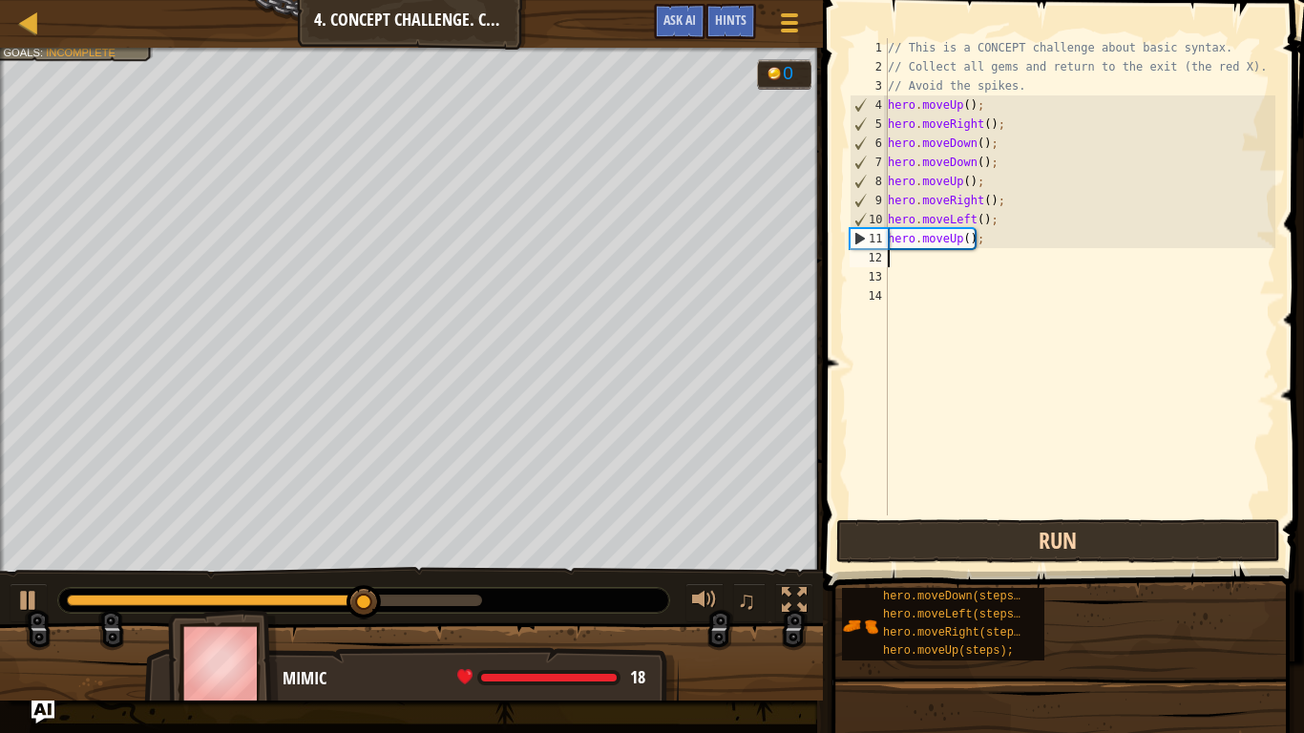
type textarea "h"
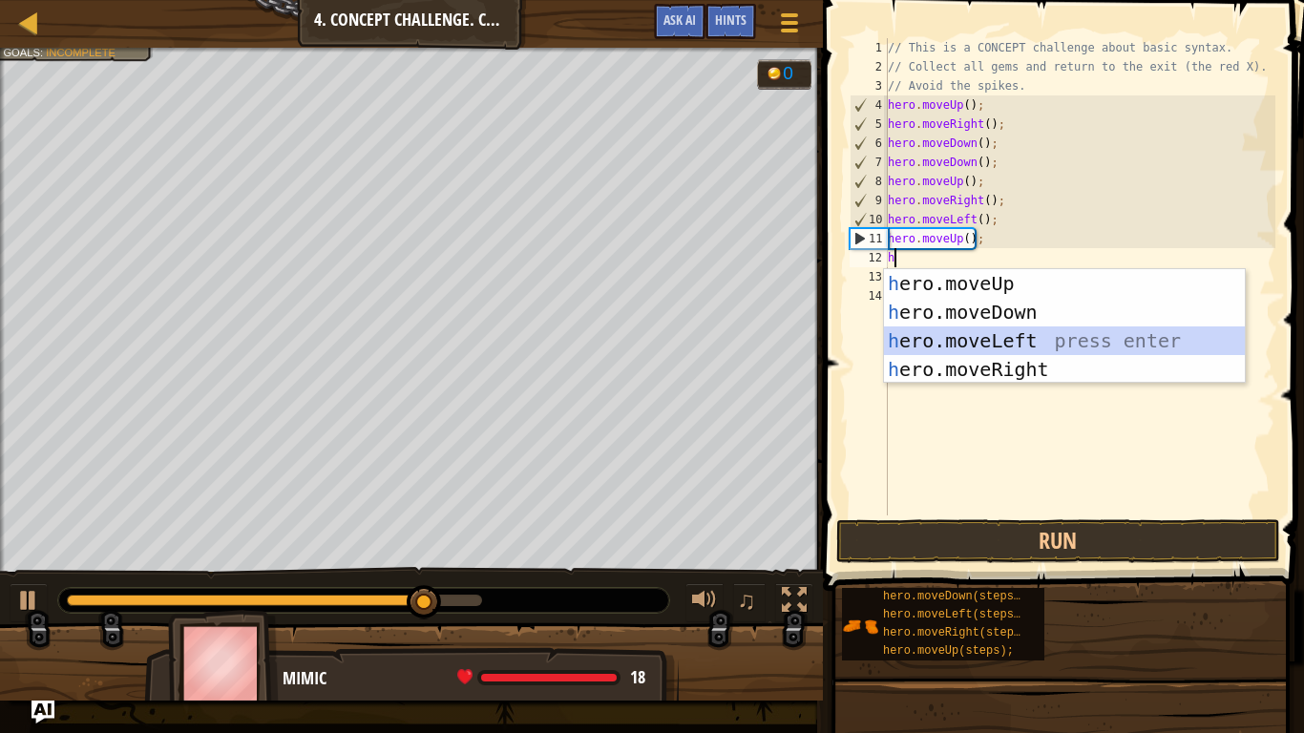
click at [1034, 337] on div "h ero.moveUp press enter h ero.moveDown press enter h ero.moveLeft press enter …" at bounding box center [1064, 355] width 361 height 172
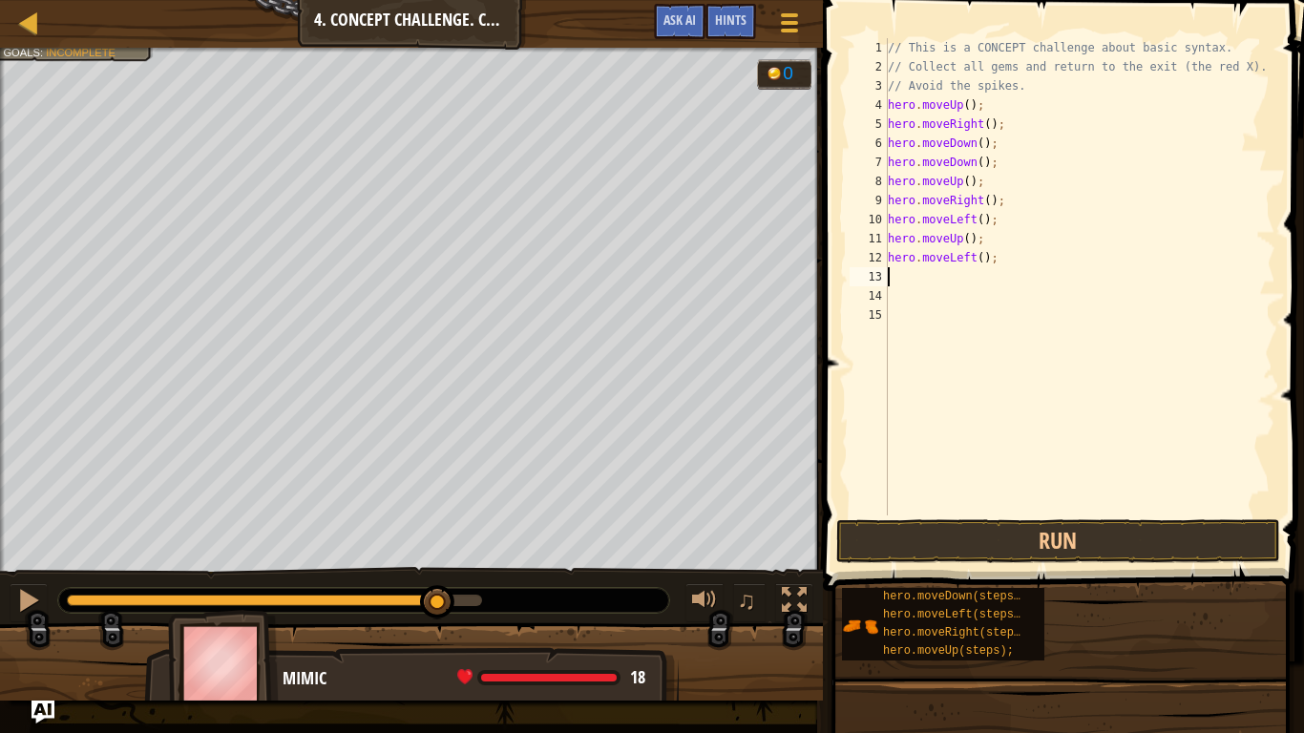
type textarea "h"
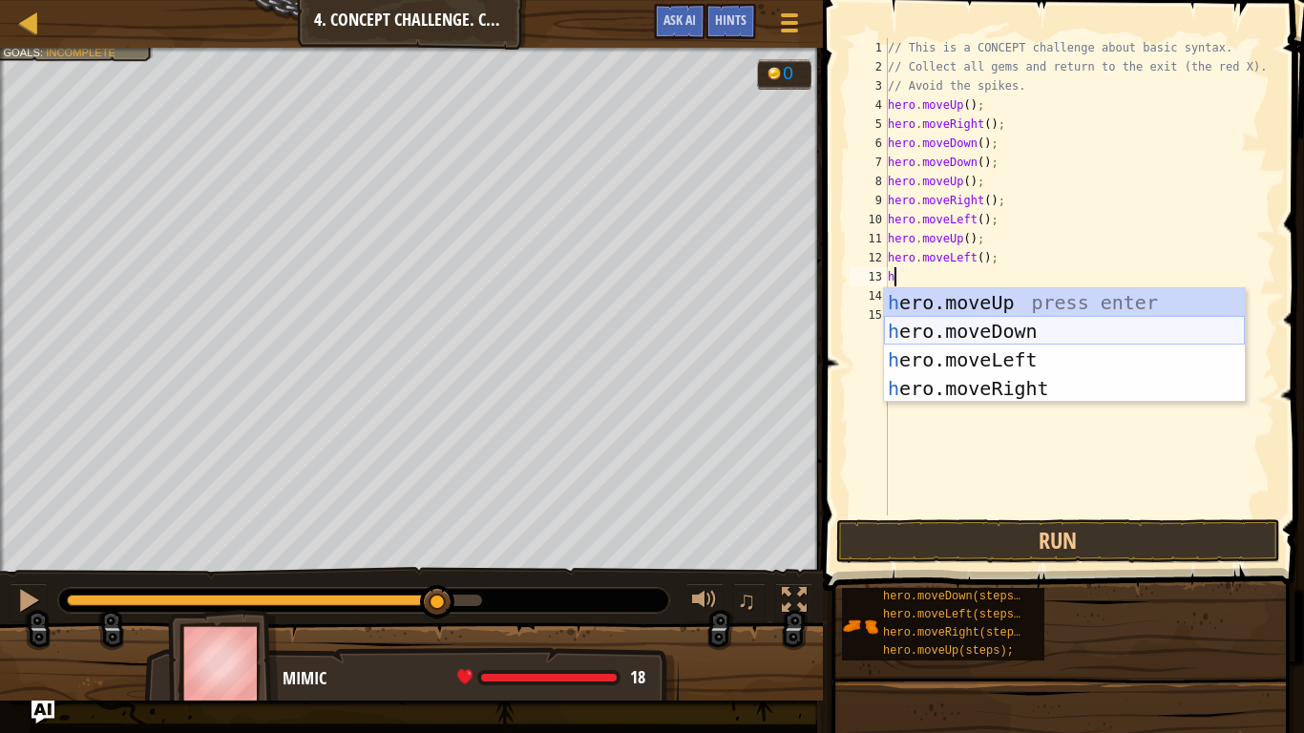
click at [1011, 329] on div "h ero.moveUp press enter h ero.moveDown press enter h ero.moveLeft press enter …" at bounding box center [1064, 374] width 361 height 172
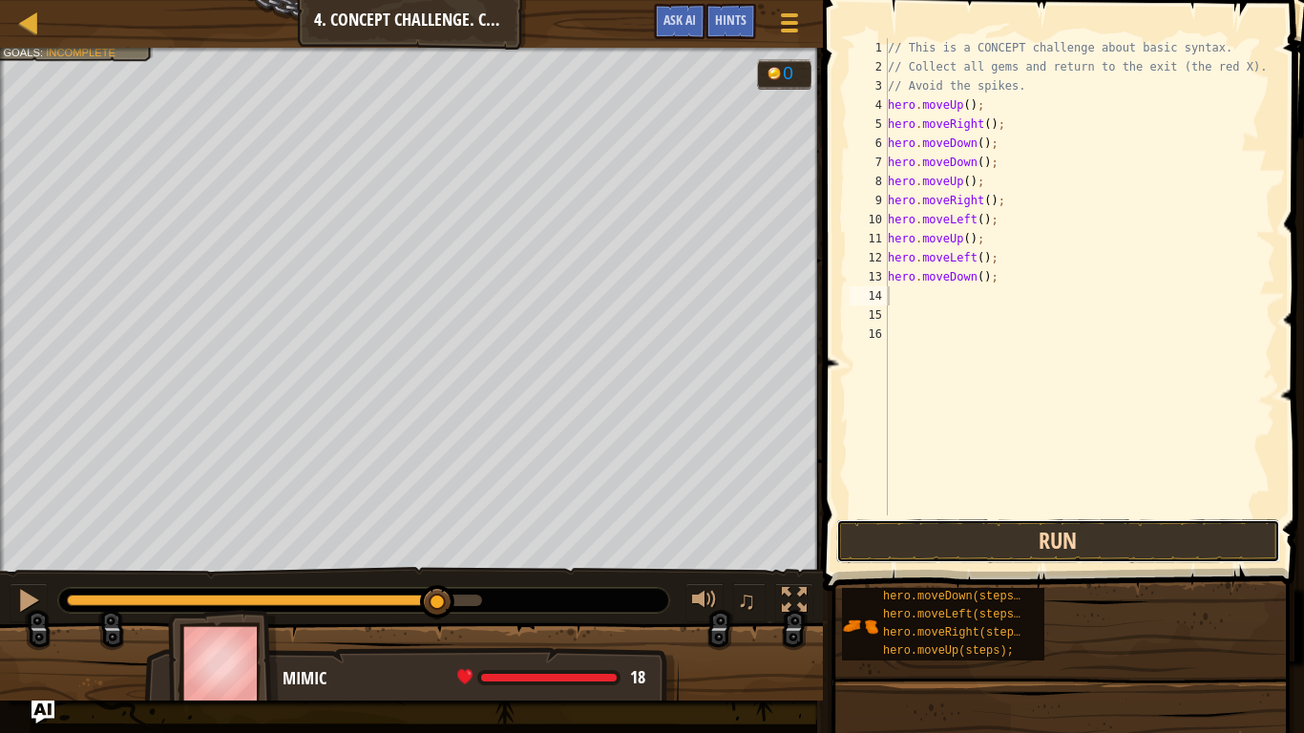
click at [1040, 550] on button "Run" at bounding box center [1058, 541] width 445 height 44
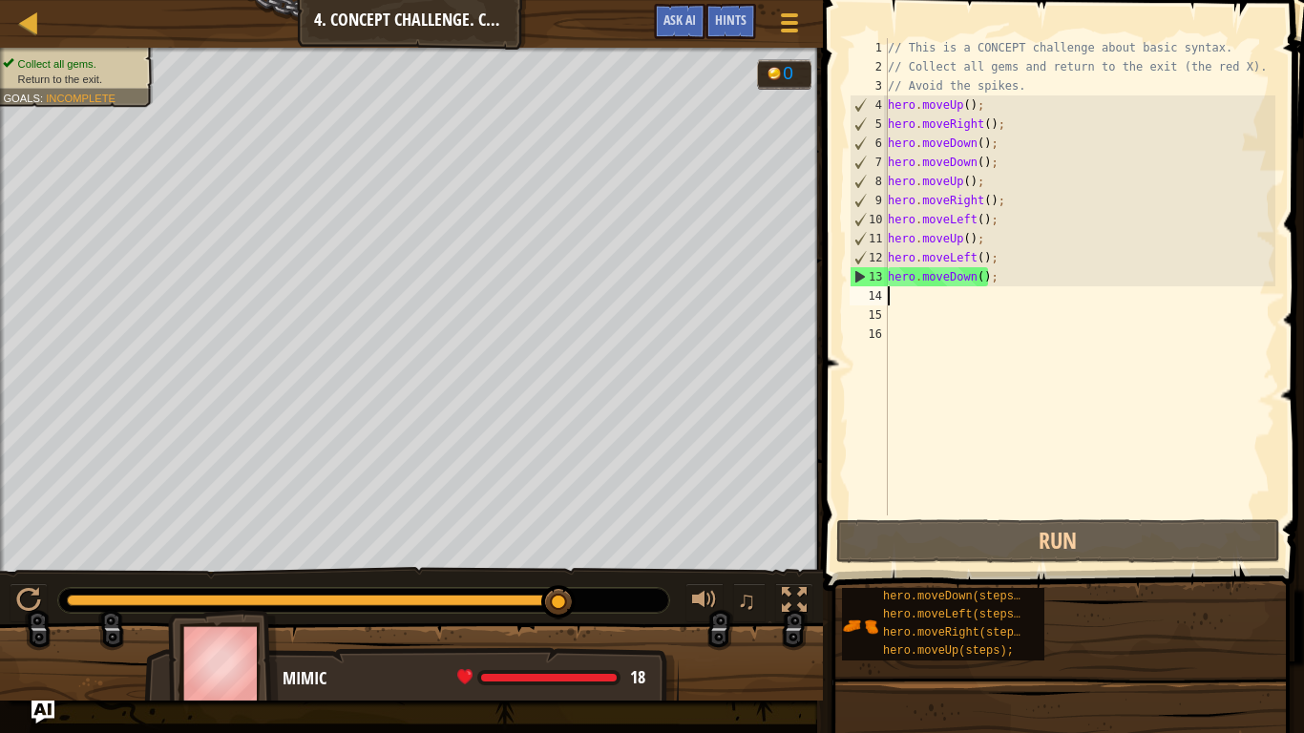
type textarea "h"
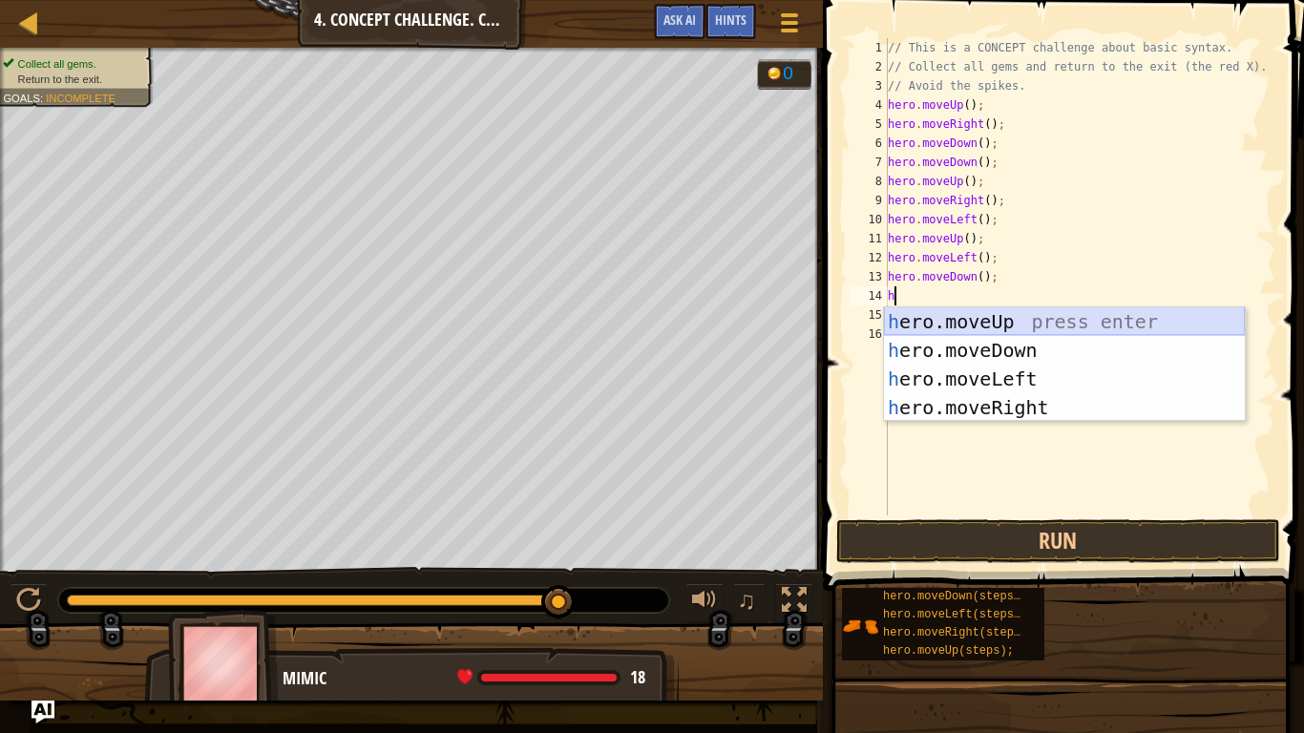
click at [965, 322] on div "h ero.moveUp press enter h ero.moveDown press enter h ero.moveLeft press enter …" at bounding box center [1064, 393] width 361 height 172
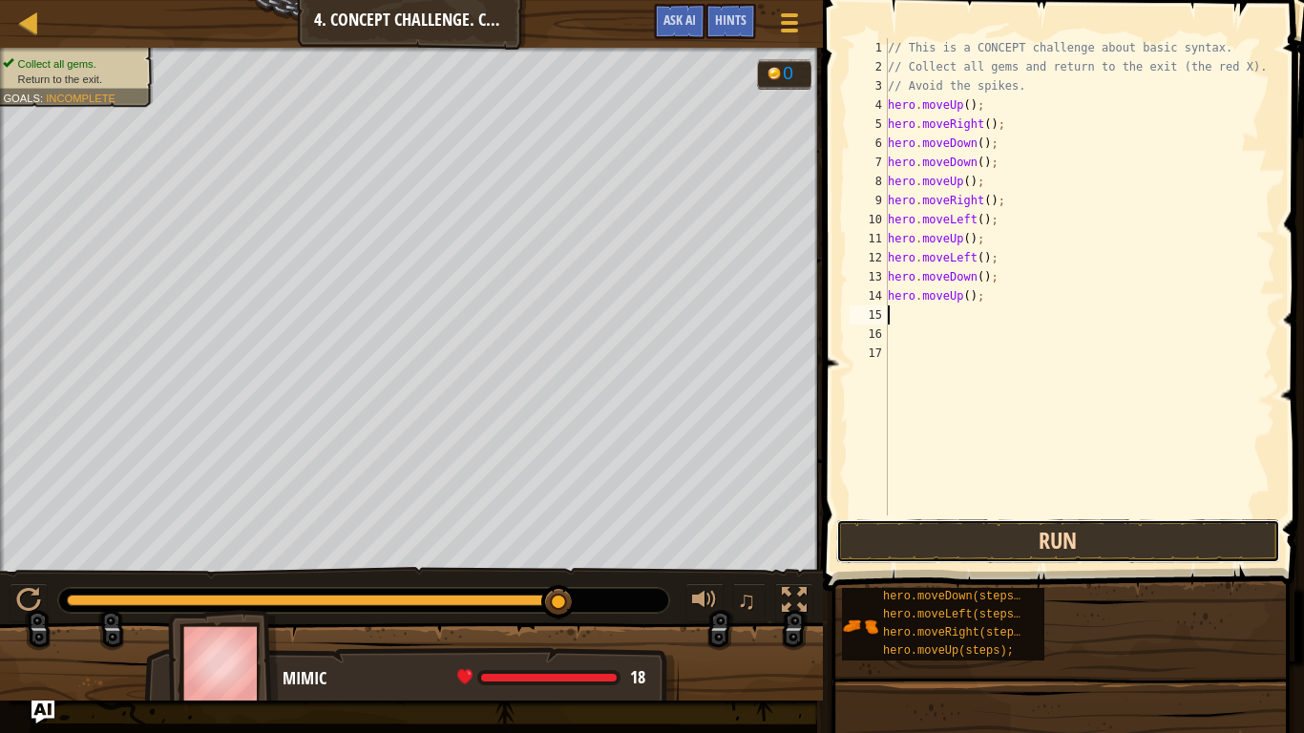
click at [1020, 553] on button "Run" at bounding box center [1058, 541] width 445 height 44
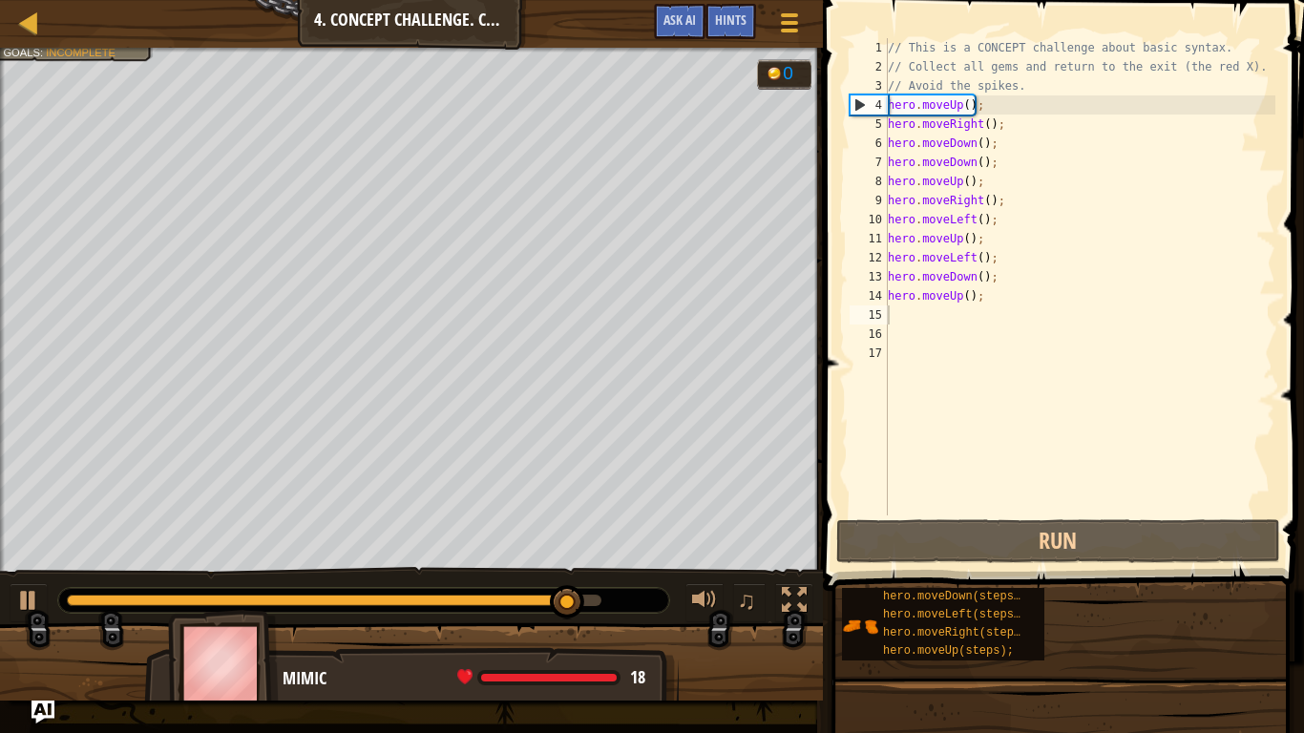
click at [49, 16] on div "Map Introduction to Computer Science 4. Concept Challenge. Careful Steps Game M…" at bounding box center [411, 24] width 823 height 48
click at [45, 21] on link "Map" at bounding box center [43, 24] width 10 height 26
